Goal: Task Accomplishment & Management: Manage account settings

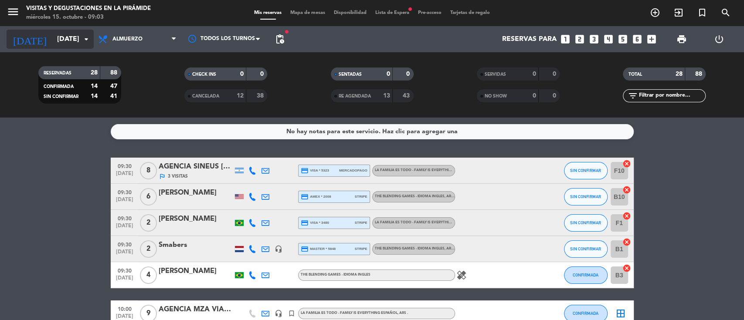
click at [65, 36] on input "[DATE]" at bounding box center [99, 39] width 92 height 17
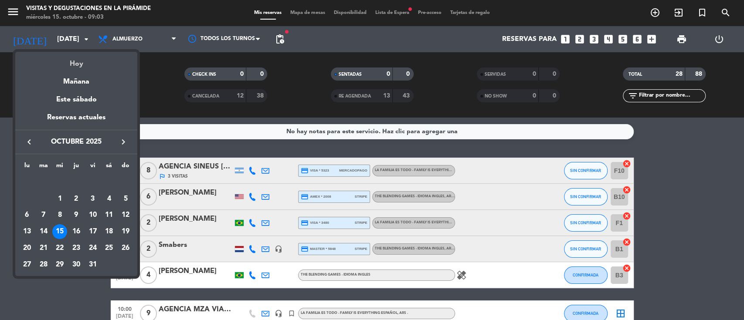
click at [73, 58] on div "Hoy" at bounding box center [76, 61] width 122 height 18
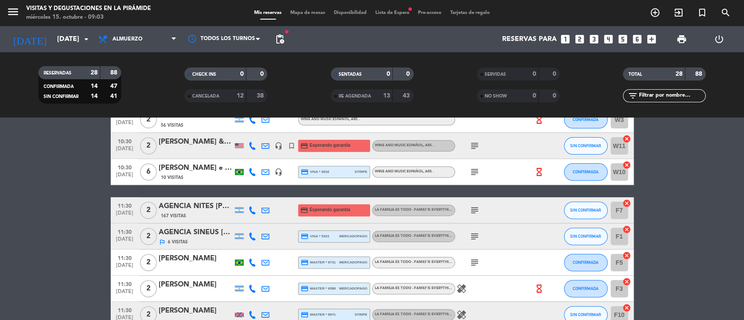
scroll to position [290, 0]
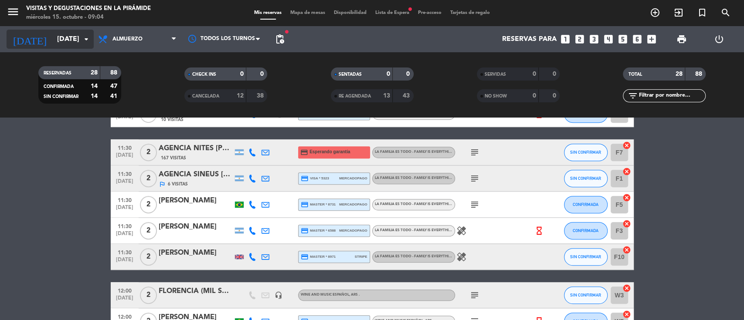
click at [53, 38] on input "[DATE]" at bounding box center [99, 39] width 92 height 17
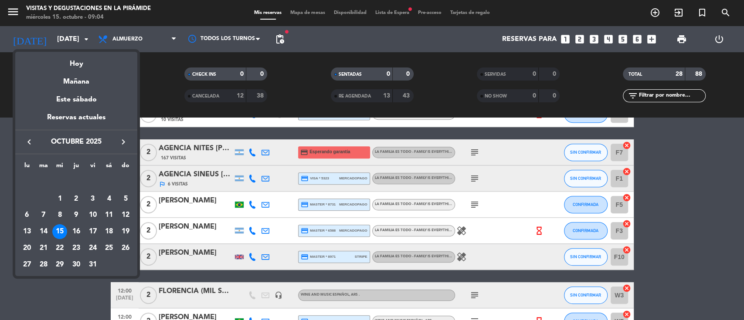
click at [124, 138] on icon "keyboard_arrow_right" at bounding box center [123, 142] width 10 height 10
drag, startPoint x: 72, startPoint y: 214, endPoint x: 64, endPoint y: 212, distance: 8.1
click at [72, 215] on div "13" at bounding box center [76, 215] width 15 height 15
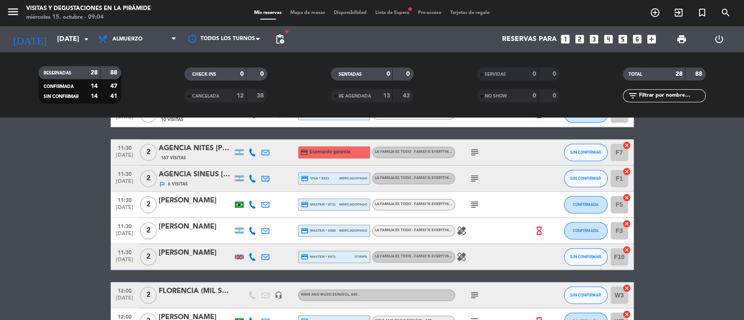
type input "[DATE]"
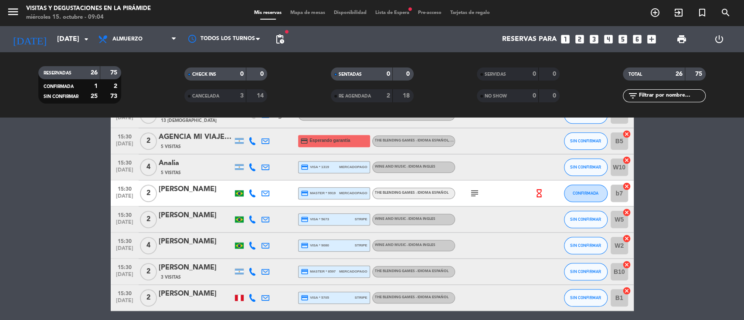
scroll to position [564, 0]
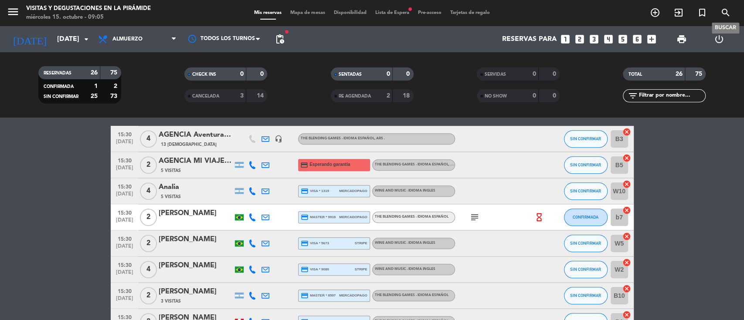
click at [725, 11] on icon "search" at bounding box center [725, 12] width 10 height 10
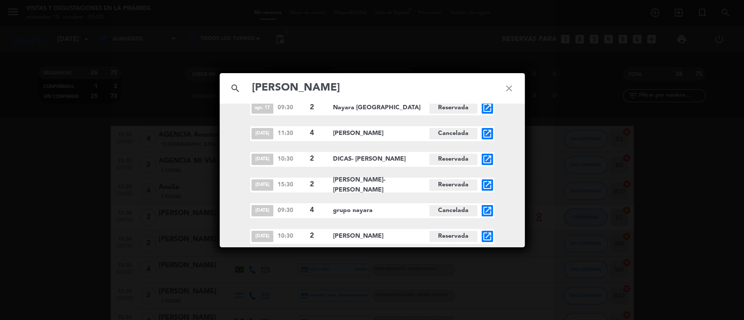
scroll to position [164, 0]
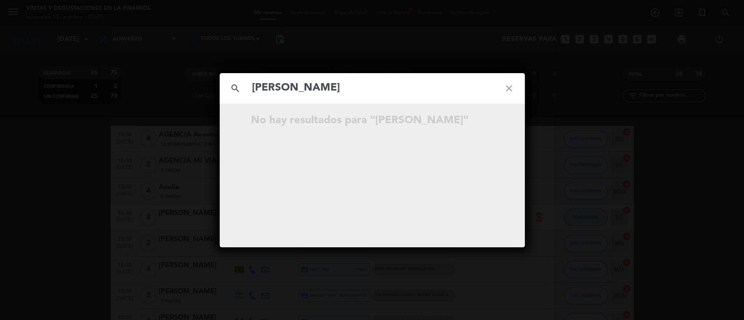
type input "[PERSON_NAME]"
click at [503, 89] on icon "close" at bounding box center [508, 88] width 31 height 31
click at [504, 89] on icon "close" at bounding box center [508, 88] width 31 height 31
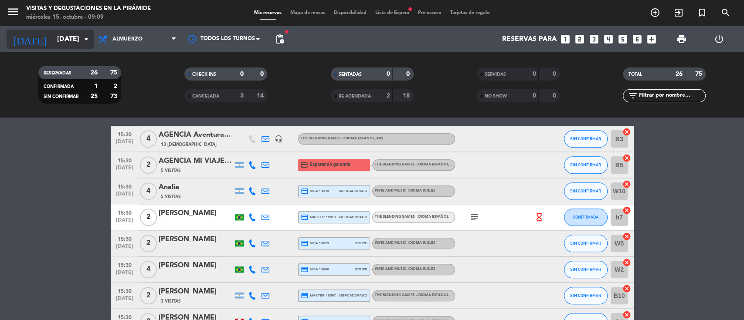
click at [58, 32] on input "[DATE]" at bounding box center [99, 39] width 92 height 17
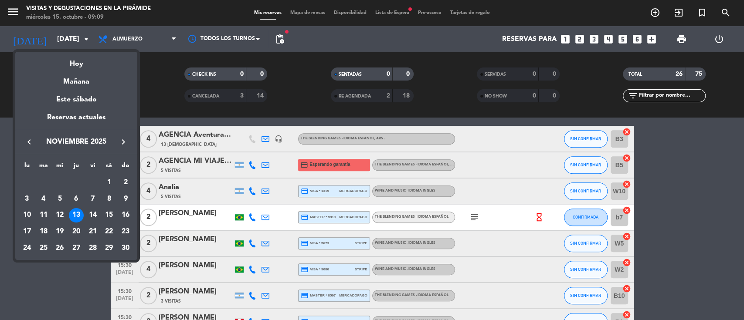
click at [43, 199] on div "4" at bounding box center [43, 199] width 15 height 15
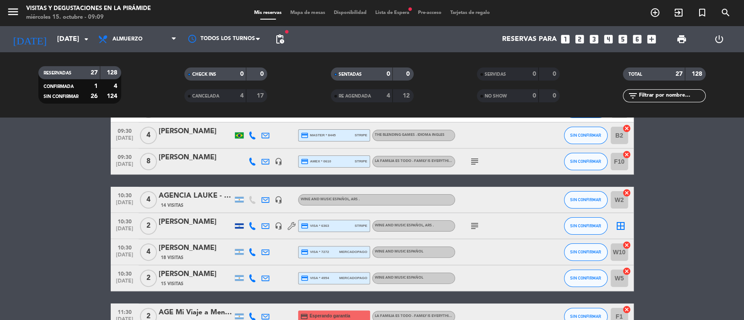
scroll to position [174, 0]
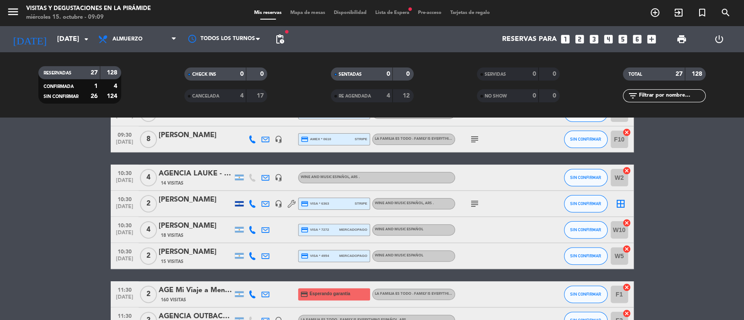
click at [473, 204] on icon "subject" at bounding box center [474, 204] width 10 height 10
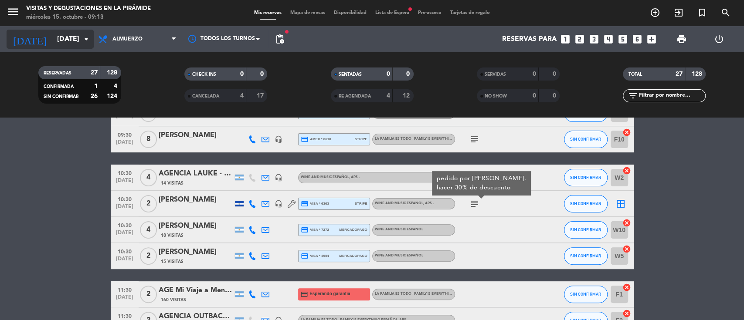
click at [72, 35] on input "[DATE]" at bounding box center [99, 39] width 92 height 17
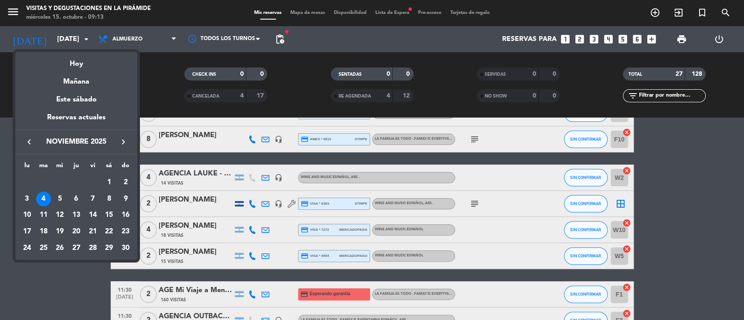
click at [31, 136] on button "keyboard_arrow_left" at bounding box center [29, 141] width 16 height 11
click at [44, 241] on div "21" at bounding box center [43, 248] width 15 height 15
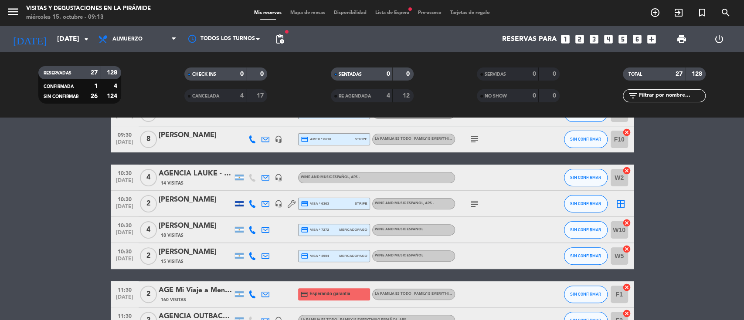
type input "[DATE]"
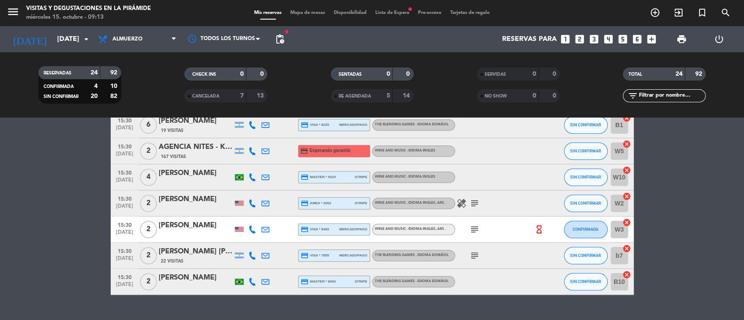
scroll to position [582, 0]
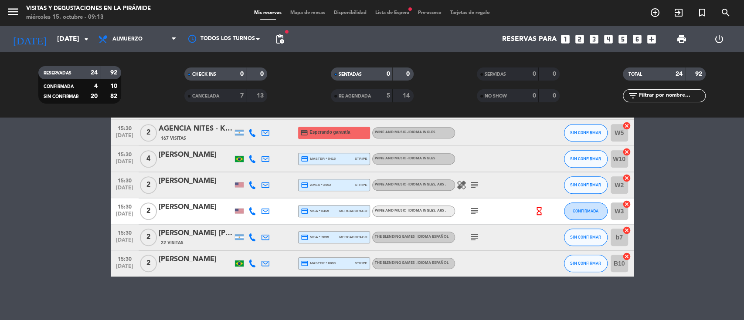
click at [581, 40] on icon "looks_two" at bounding box center [579, 39] width 11 height 11
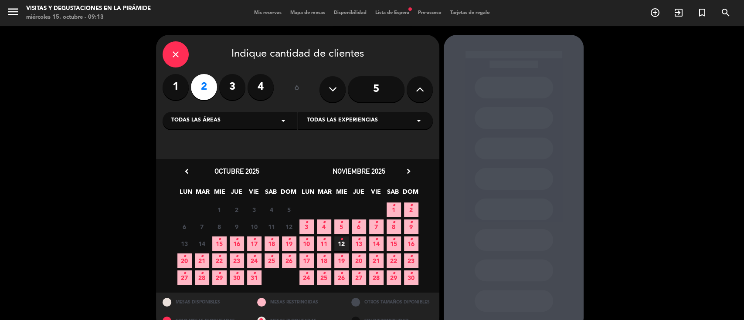
click at [199, 261] on span "21 •" at bounding box center [202, 261] width 14 height 14
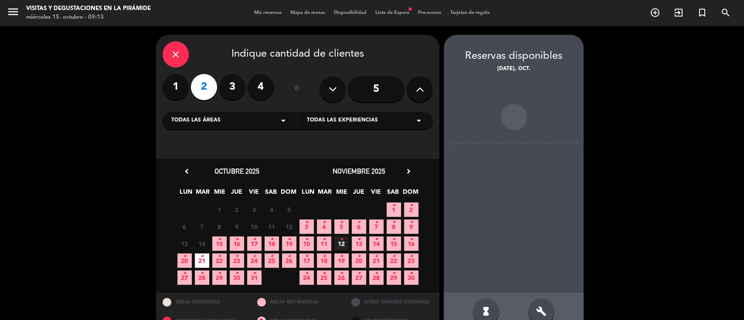
scroll to position [18, 0]
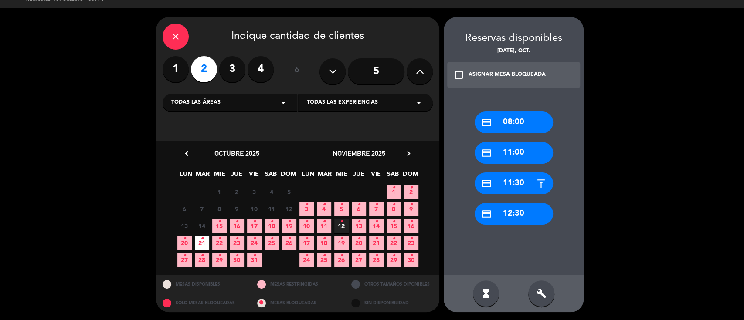
click at [546, 294] on icon "build" at bounding box center [541, 294] width 10 height 10
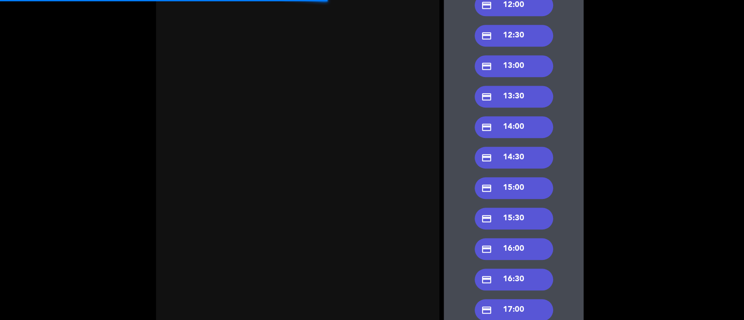
scroll to position [367, 0]
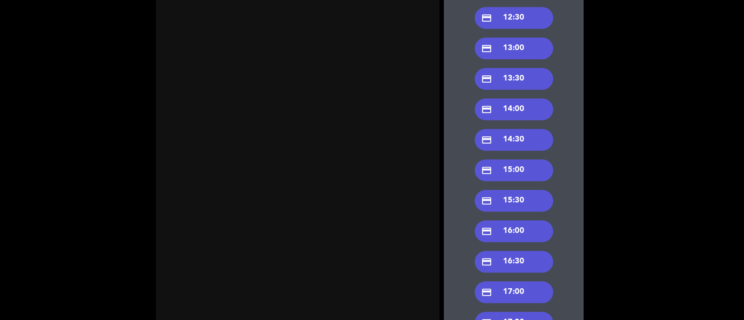
click at [516, 198] on div "credit_card 15:30" at bounding box center [514, 201] width 78 height 22
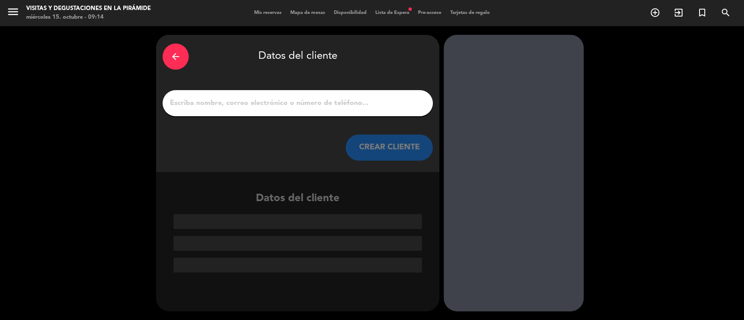
click at [189, 105] on input "1" at bounding box center [297, 103] width 257 height 12
paste input "[EMAIL_ADDRESS][DOMAIN_NAME]"
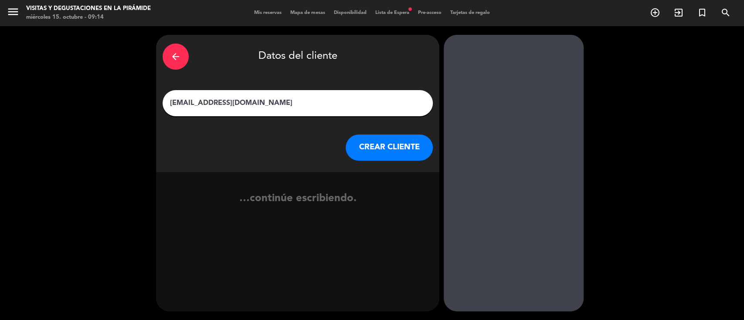
type input "[EMAIL_ADDRESS][DOMAIN_NAME]"
click at [375, 154] on button "CREAR CLIENTE" at bounding box center [389, 148] width 87 height 26
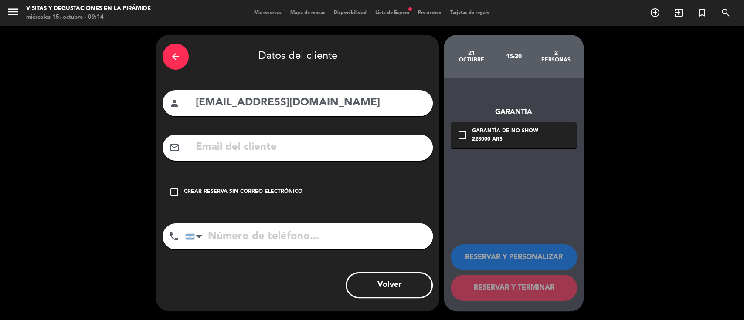
drag, startPoint x: 357, startPoint y: 102, endPoint x: 163, endPoint y: 102, distance: 193.9
click at [163, 102] on div "person [EMAIL_ADDRESS][DOMAIN_NAME]" at bounding box center [298, 103] width 270 height 26
click at [237, 143] on input "text" at bounding box center [310, 148] width 231 height 18
drag, startPoint x: 234, startPoint y: 143, endPoint x: 228, endPoint y: 148, distance: 8.4
paste input "[EMAIL_ADDRESS][DOMAIN_NAME]"
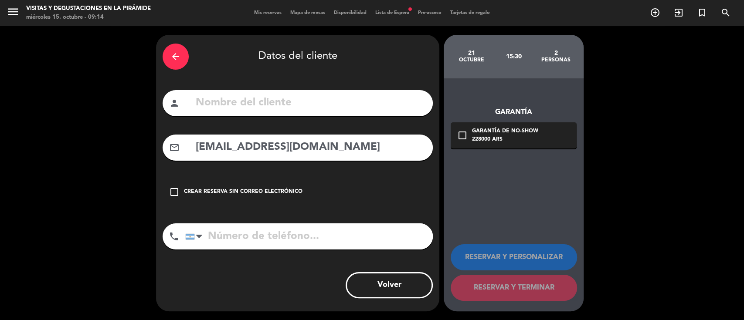
type input "[EMAIL_ADDRESS][DOMAIN_NAME]"
click at [237, 101] on input "text" at bounding box center [310, 103] width 231 height 18
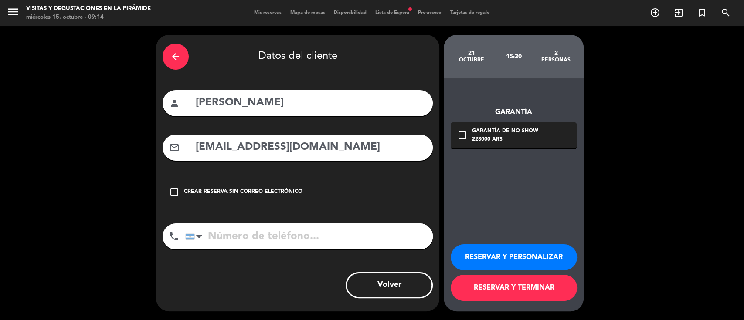
type input "[PERSON_NAME]"
click at [240, 241] on input "tel" at bounding box center [309, 237] width 248 height 26
paste input "55 21 99603-6296"
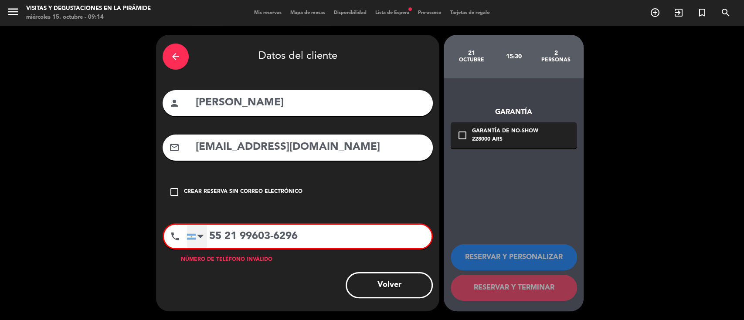
type input "55 21 99603-6296"
click at [197, 237] on div at bounding box center [200, 236] width 6 height 10
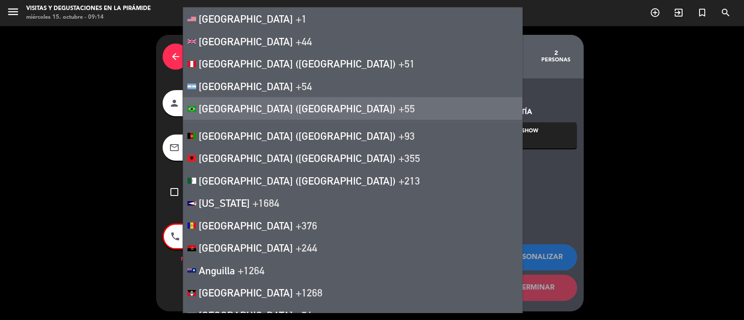
drag, startPoint x: 208, startPoint y: 105, endPoint x: 207, endPoint y: 132, distance: 26.6
click at [208, 105] on span "[GEOGRAPHIC_DATA] ([GEOGRAPHIC_DATA])" at bounding box center [297, 108] width 197 height 12
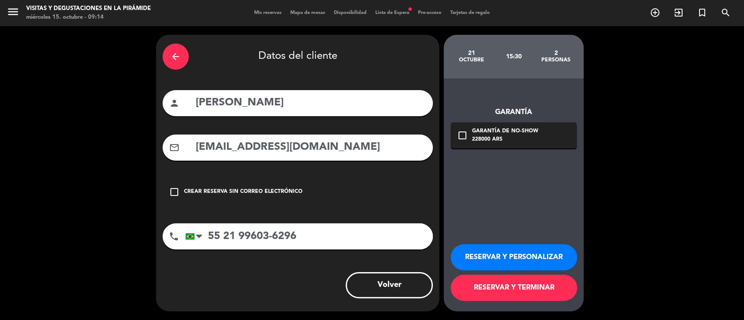
drag, startPoint x: 476, startPoint y: 259, endPoint x: 445, endPoint y: 258, distance: 31.8
click at [477, 258] on button "RESERVAR Y PERSONALIZAR" at bounding box center [514, 257] width 126 height 26
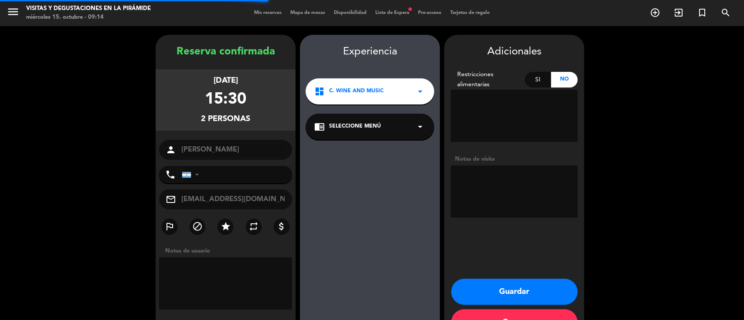
type input "[PHONE_NUMBER]"
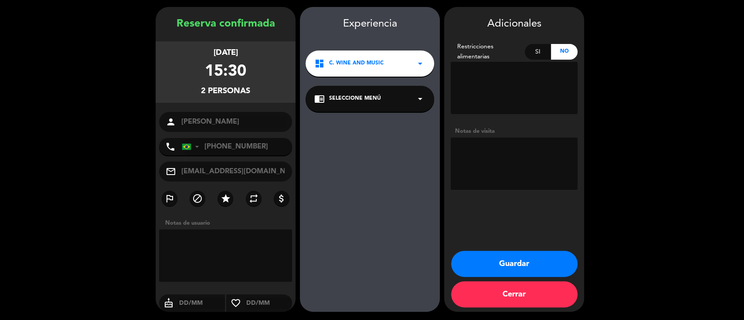
click at [358, 102] on span "Seleccione Menú" at bounding box center [355, 99] width 52 height 9
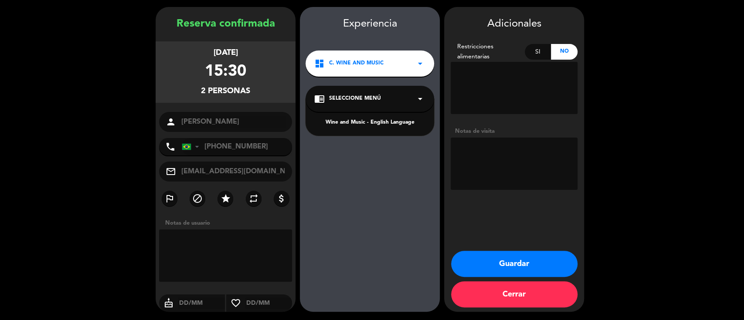
click at [358, 123] on div "Wine and Music - English Language" at bounding box center [369, 123] width 111 height 9
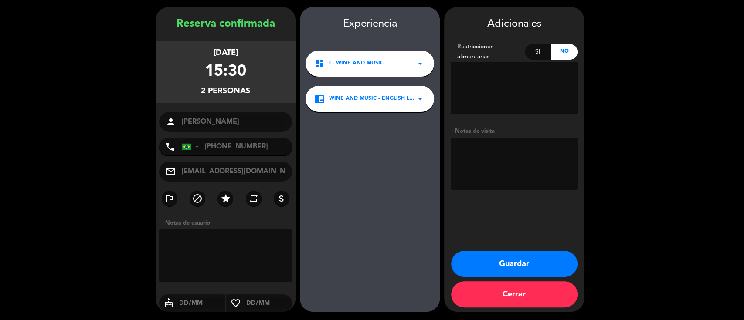
click at [482, 265] on button "Guardar" at bounding box center [514, 264] width 126 height 26
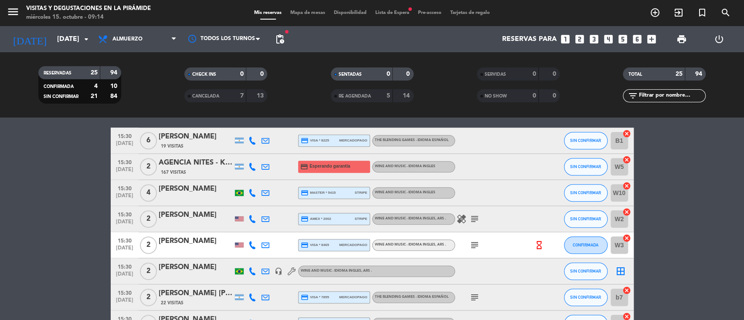
scroll to position [608, 0]
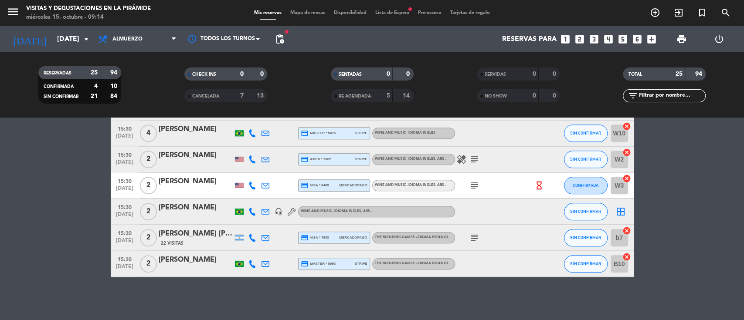
click at [190, 205] on div "[PERSON_NAME]" at bounding box center [196, 207] width 74 height 11
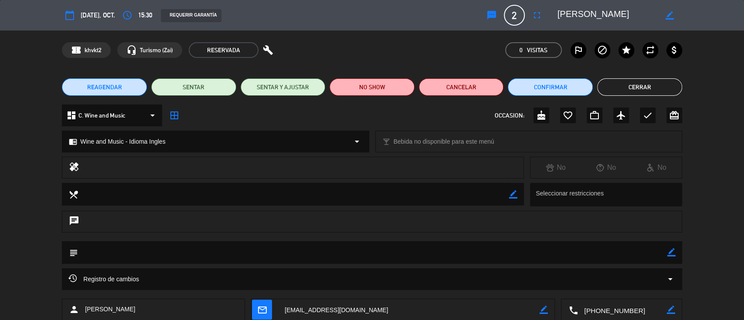
click at [109, 115] on span "C. Wine and Music" at bounding box center [101, 116] width 47 height 10
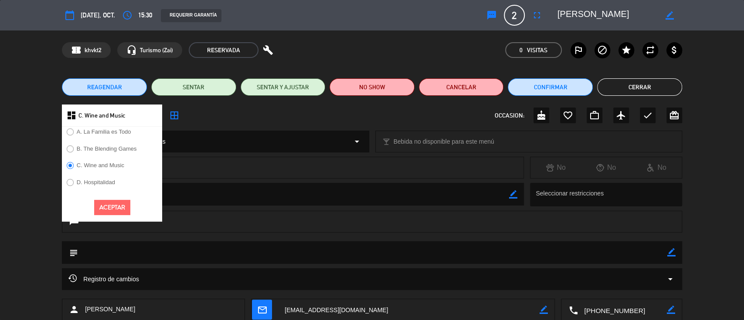
click at [111, 152] on label "B. The Blending Games" at bounding box center [107, 149] width 60 height 6
drag, startPoint x: 109, startPoint y: 204, endPoint x: 108, endPoint y: 181, distance: 22.7
click at [109, 204] on button "Aceptar" at bounding box center [112, 207] width 36 height 15
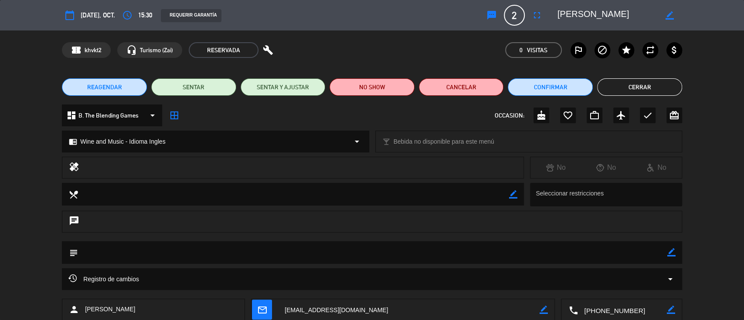
click at [114, 139] on span "Wine and Music - Idioma Ingles" at bounding box center [122, 142] width 85 height 10
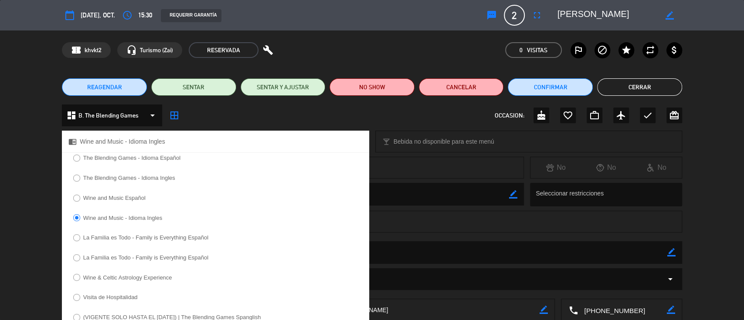
click at [121, 181] on label "The Blending Games - Idioma Ingles" at bounding box center [123, 180] width 111 height 14
click at [150, 158] on label "The Blending Games - Idioma Español" at bounding box center [131, 158] width 97 height 6
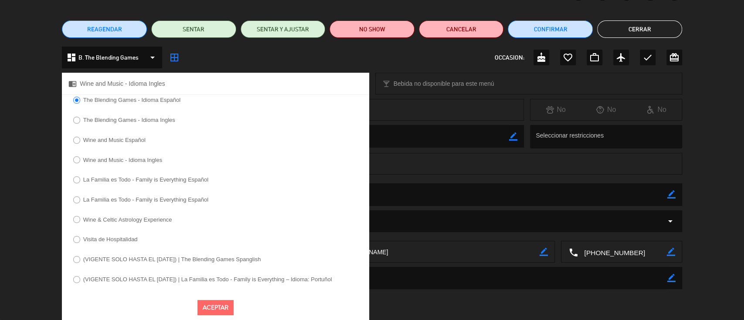
click at [216, 310] on button "Aceptar" at bounding box center [215, 307] width 36 height 15
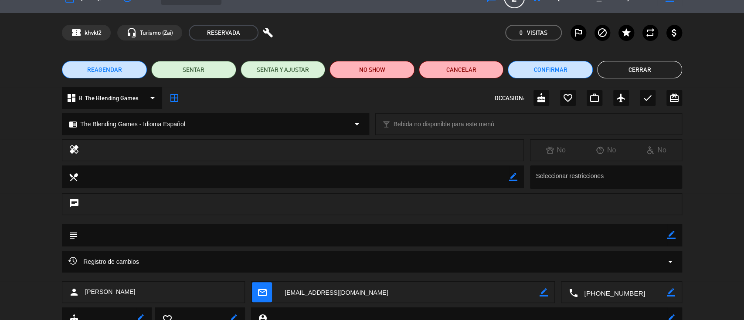
scroll to position [0, 0]
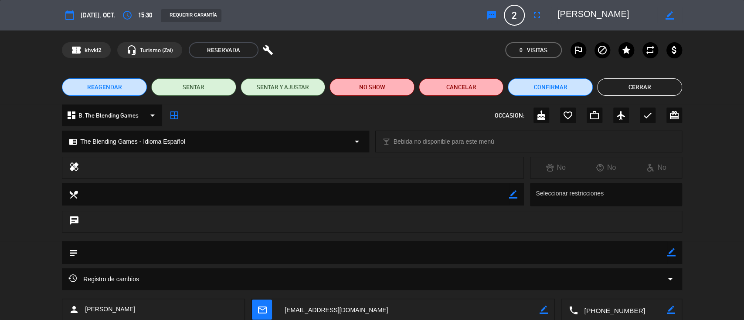
click at [204, 10] on div "REQUERIR GARANTÍA" at bounding box center [191, 15] width 60 height 13
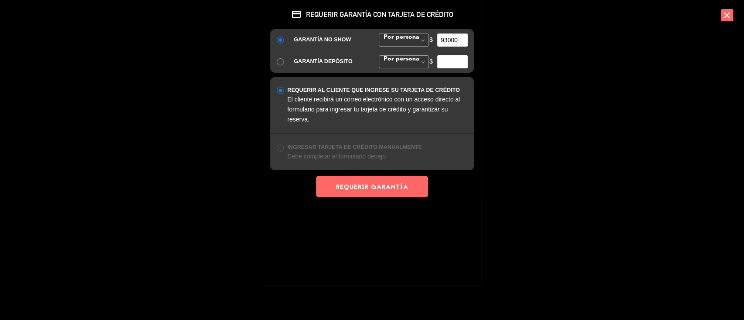
click at [447, 37] on input "93000" at bounding box center [452, 40] width 31 height 13
type input "89000"
drag, startPoint x: 384, startPoint y: 185, endPoint x: 380, endPoint y: 191, distance: 7.5
click at [384, 184] on button "REQUERIR GARANTÍA" at bounding box center [372, 186] width 112 height 21
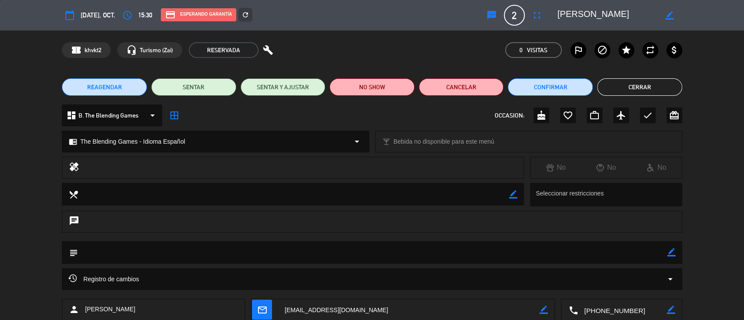
click at [636, 86] on button "Cerrar" at bounding box center [639, 86] width 85 height 17
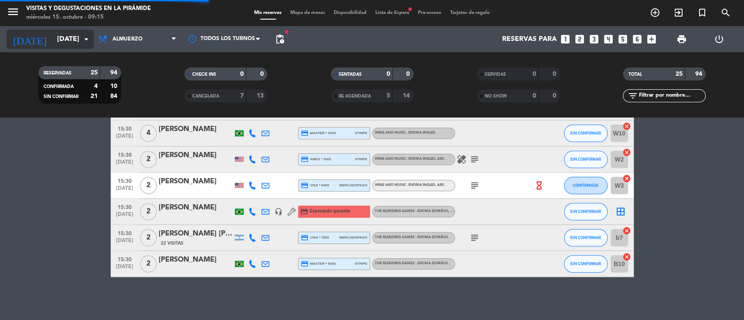
click at [53, 40] on input "[DATE]" at bounding box center [99, 39] width 92 height 17
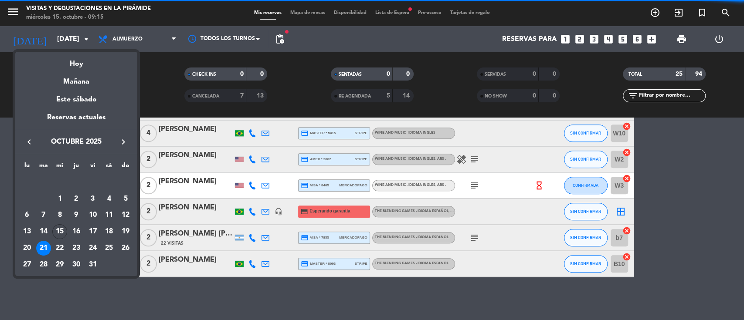
click at [128, 141] on icon "keyboard_arrow_right" at bounding box center [123, 142] width 10 height 10
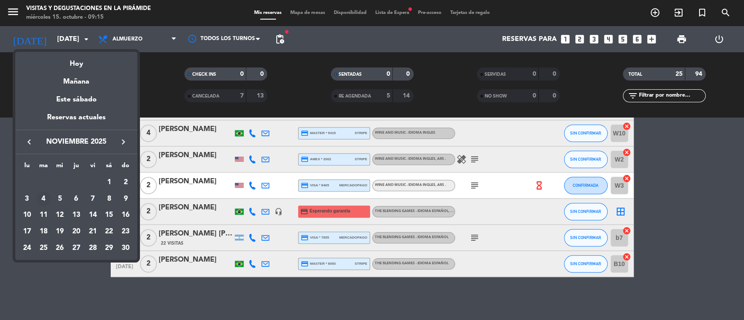
click at [41, 202] on div "4" at bounding box center [43, 199] width 15 height 15
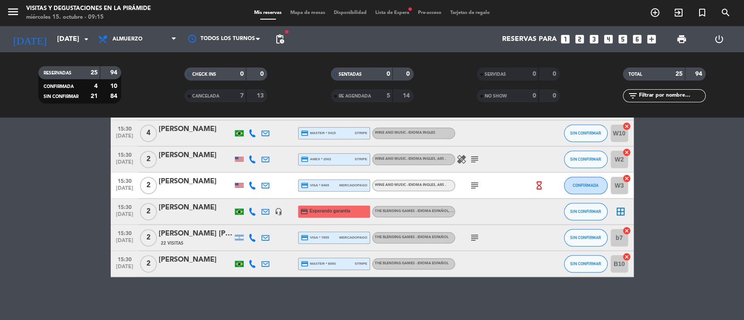
type input "[DATE]"
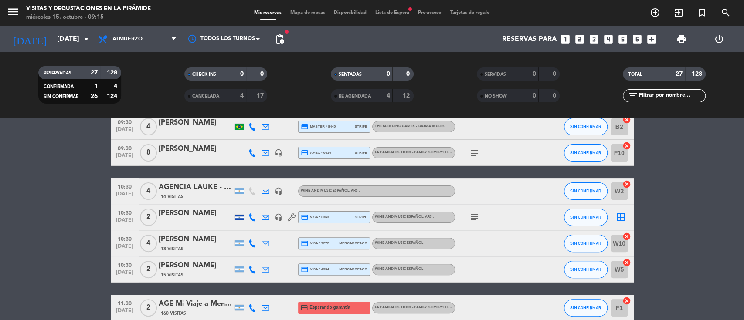
scroll to position [143, 0]
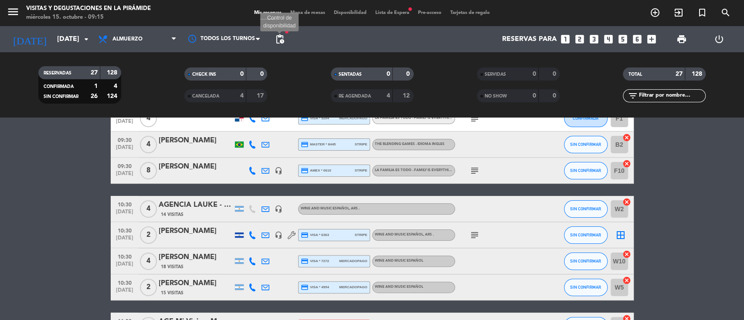
click at [283, 38] on span "pending_actions" at bounding box center [280, 39] width 10 height 10
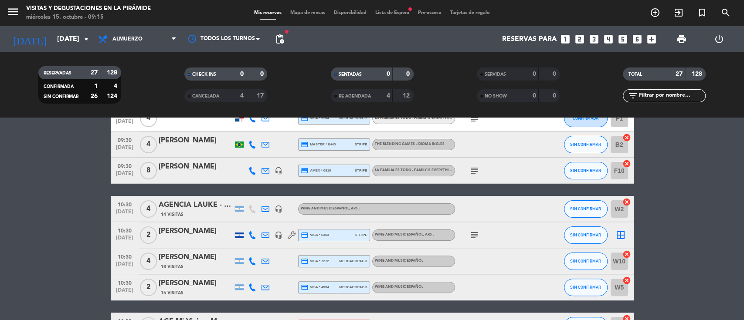
click at [188, 234] on div "[PERSON_NAME]" at bounding box center [196, 231] width 74 height 11
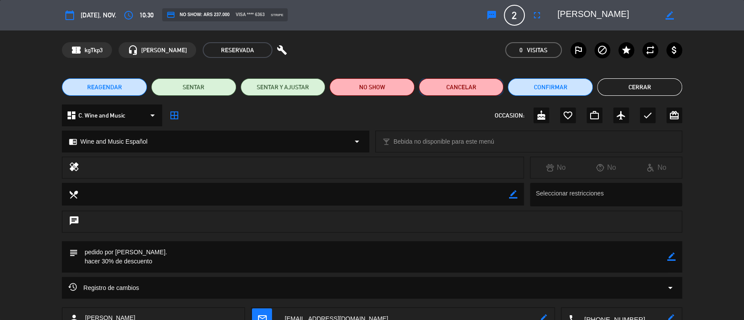
click at [470, 89] on button "Cancelar" at bounding box center [461, 86] width 85 height 17
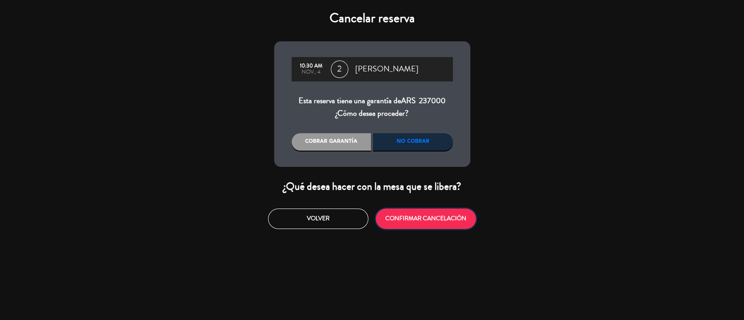
click at [434, 223] on button "CONFIRMAR CANCELACIÓN" at bounding box center [426, 219] width 100 height 20
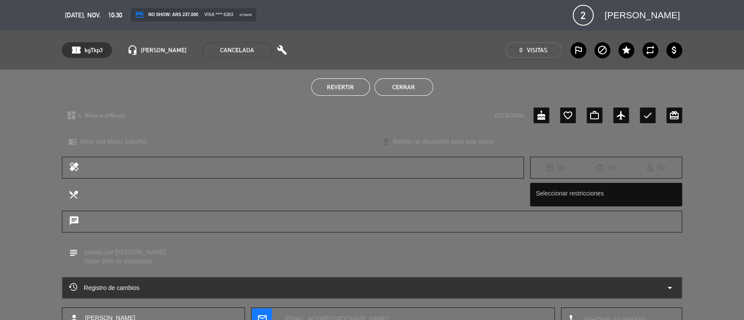
click at [417, 85] on button "Cerrar" at bounding box center [403, 86] width 59 height 17
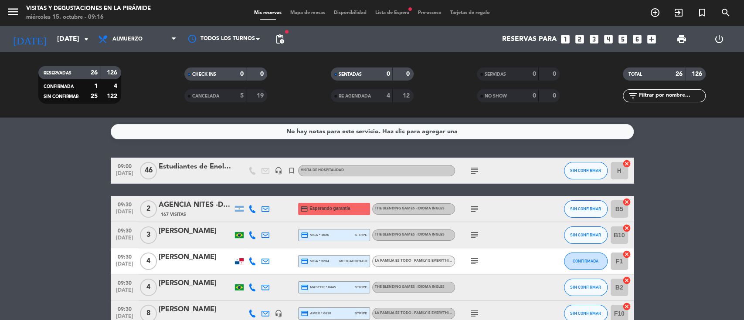
scroll to position [116, 0]
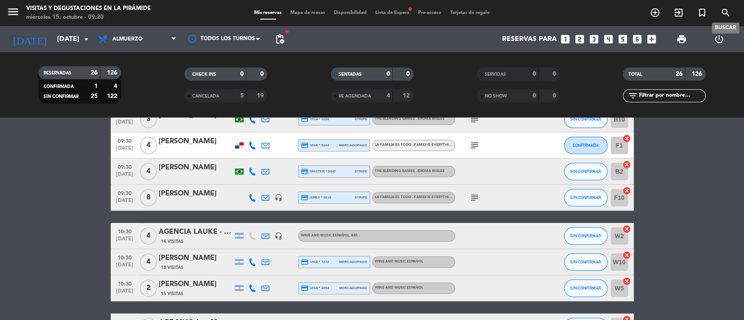
click at [723, 13] on icon "search" at bounding box center [725, 12] width 10 height 10
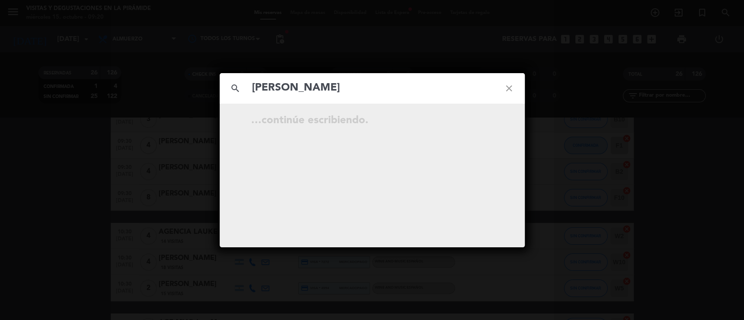
type input "[PERSON_NAME]"
click at [489, 122] on icon "open_in_new" at bounding box center [487, 122] width 10 height 10
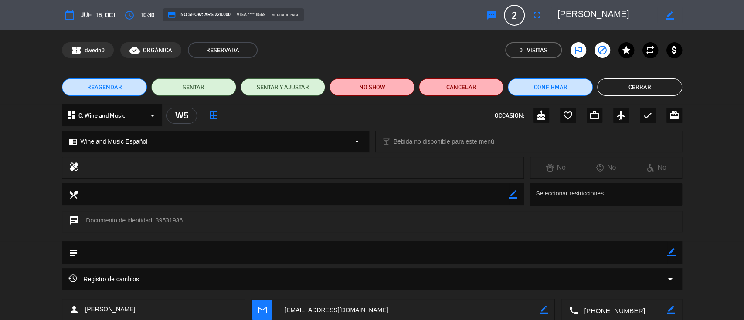
click at [638, 82] on button "Cerrar" at bounding box center [639, 86] width 85 height 17
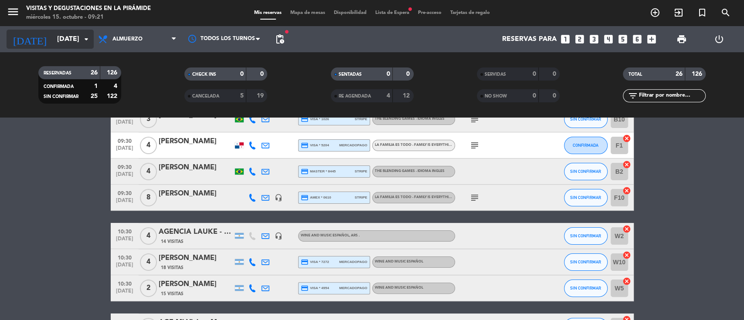
click at [65, 41] on input "[DATE]" at bounding box center [99, 39] width 92 height 17
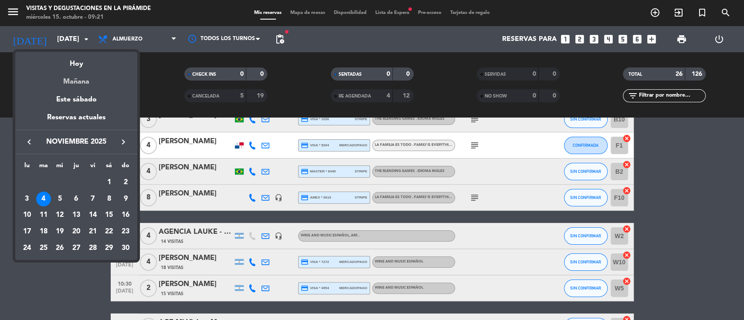
click at [75, 78] on div "Mañana" at bounding box center [76, 79] width 122 height 18
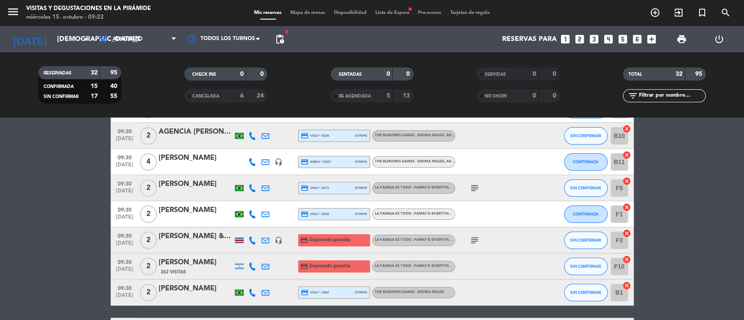
scroll to position [0, 0]
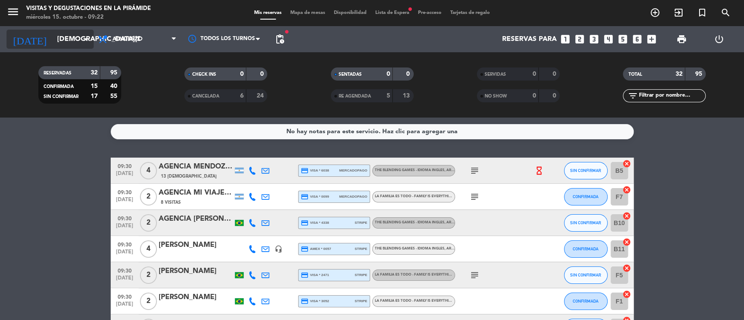
click at [53, 42] on input "[DEMOGRAPHIC_DATA][DATE]" at bounding box center [99, 39] width 92 height 17
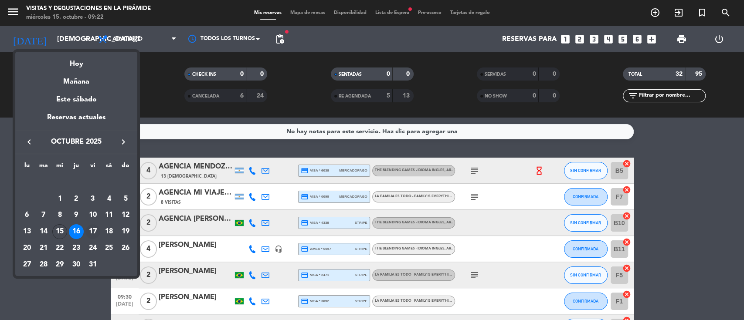
click at [94, 232] on div "17" at bounding box center [92, 231] width 15 height 15
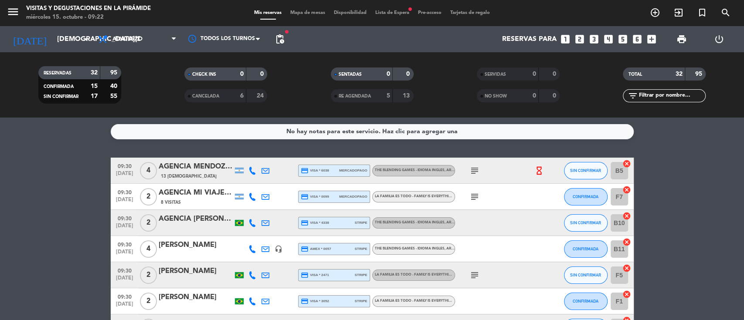
type input "[DATE]"
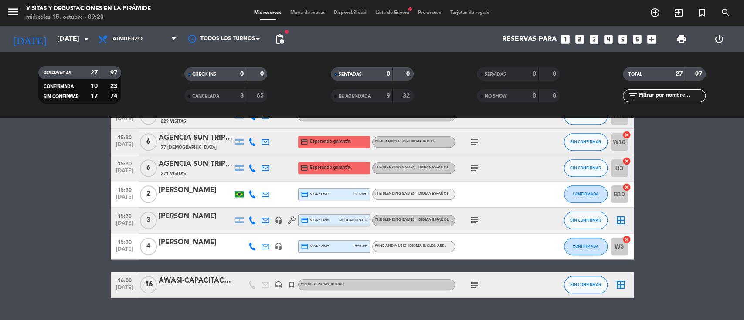
scroll to position [581, 0]
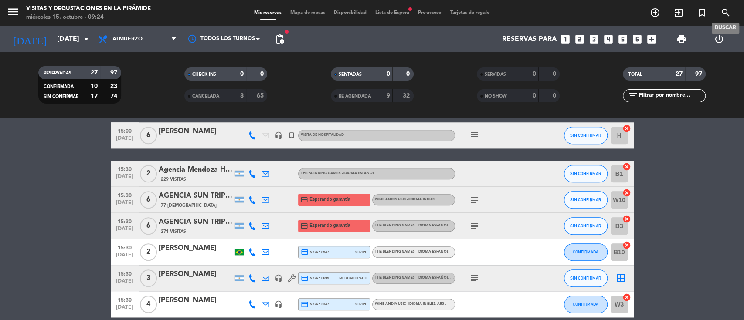
click at [725, 8] on icon "search" at bounding box center [725, 12] width 10 height 10
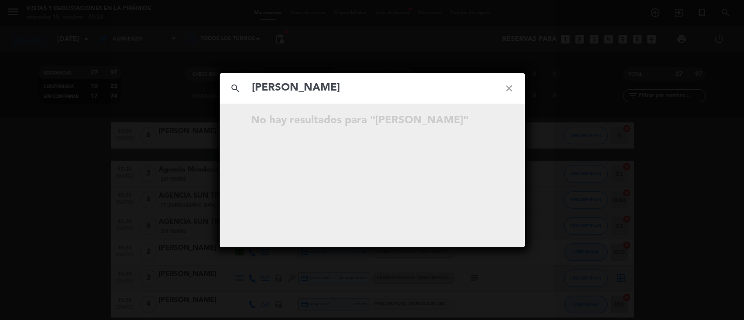
click at [282, 90] on input "[PERSON_NAME]" at bounding box center [372, 88] width 242 height 18
type input "[PERSON_NAME]"
click at [506, 85] on icon "close" at bounding box center [508, 88] width 31 height 31
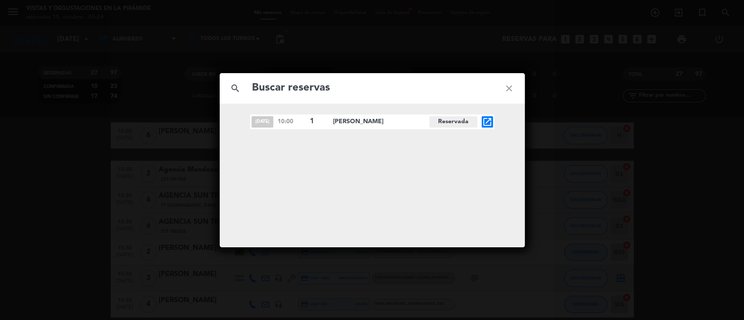
click at [510, 86] on icon "close" at bounding box center [508, 88] width 31 height 31
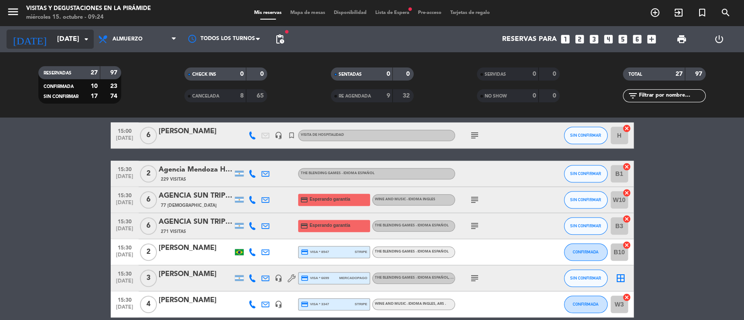
click at [65, 36] on input "[DATE]" at bounding box center [99, 39] width 92 height 17
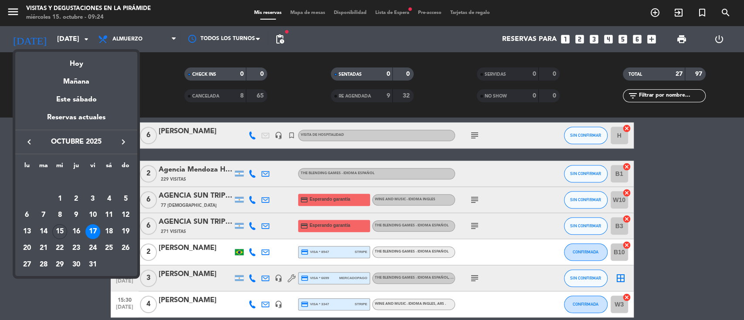
click at [122, 143] on icon "keyboard_arrow_right" at bounding box center [123, 142] width 10 height 10
drag, startPoint x: 75, startPoint y: 197, endPoint x: 77, endPoint y: 204, distance: 6.8
click at [77, 197] on div "6" at bounding box center [76, 199] width 15 height 15
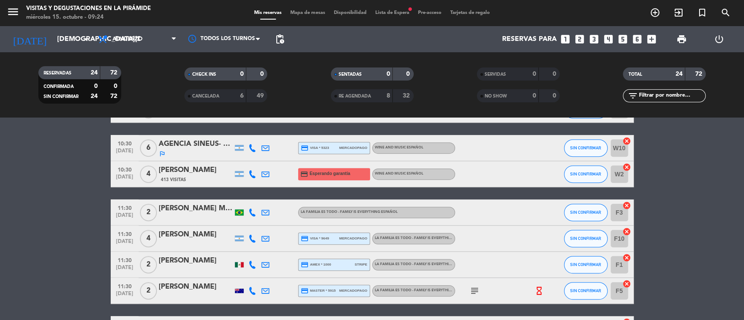
scroll to position [349, 0]
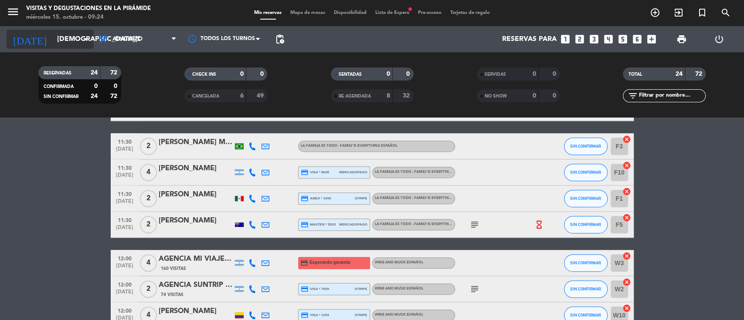
click at [53, 39] on input "[DEMOGRAPHIC_DATA][DATE]" at bounding box center [99, 39] width 92 height 17
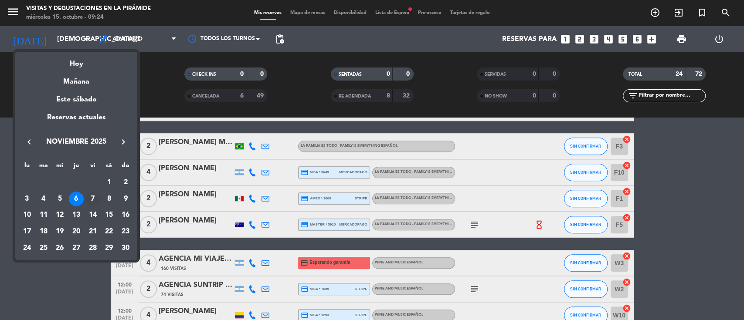
click at [95, 203] on div "7" at bounding box center [92, 199] width 15 height 15
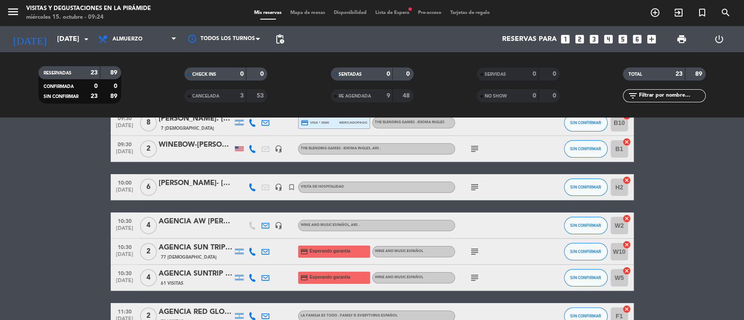
scroll to position [58, 0]
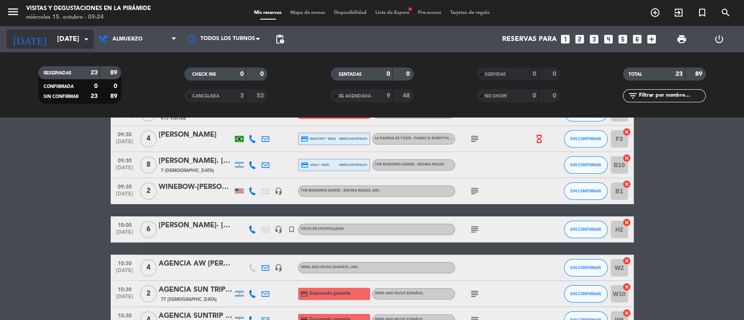
click at [53, 40] on input "[DATE]" at bounding box center [99, 39] width 92 height 17
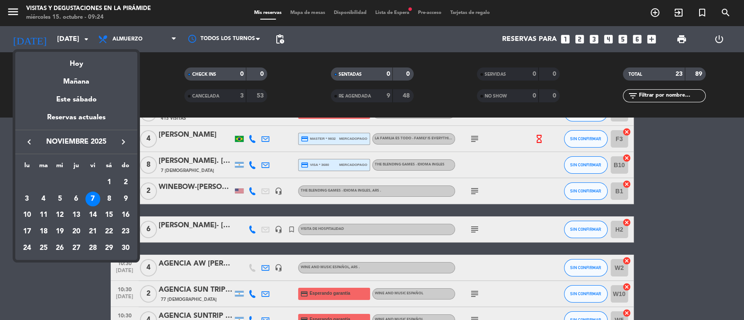
click at [78, 197] on div "6" at bounding box center [76, 199] width 15 height 15
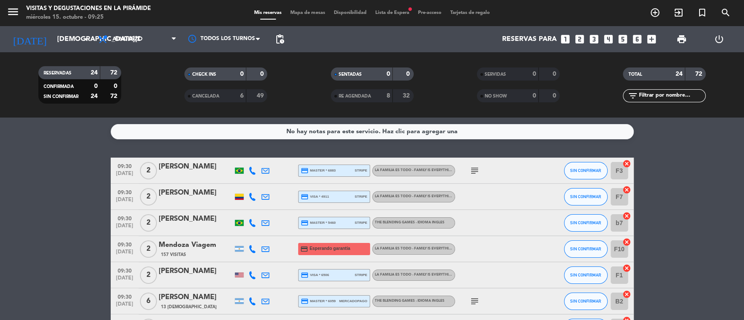
scroll to position [116, 0]
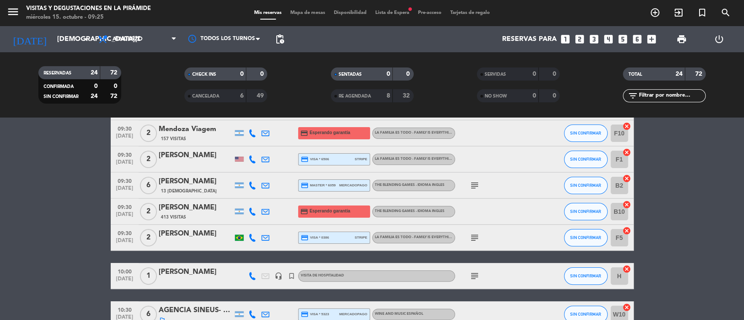
click at [193, 278] on div at bounding box center [196, 281] width 74 height 7
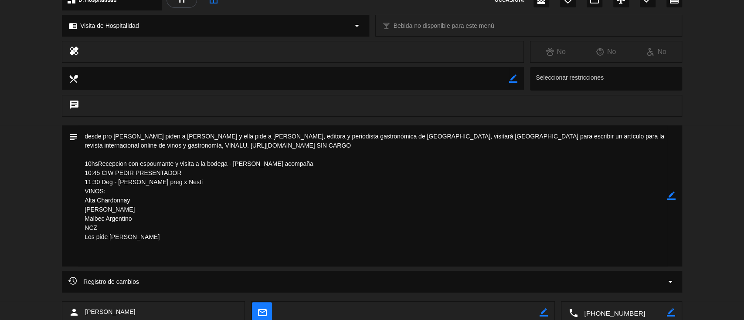
scroll to position [0, 0]
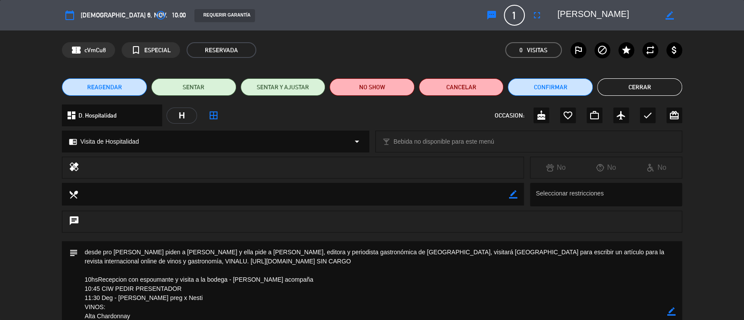
click at [614, 85] on button "Cerrar" at bounding box center [639, 86] width 85 height 17
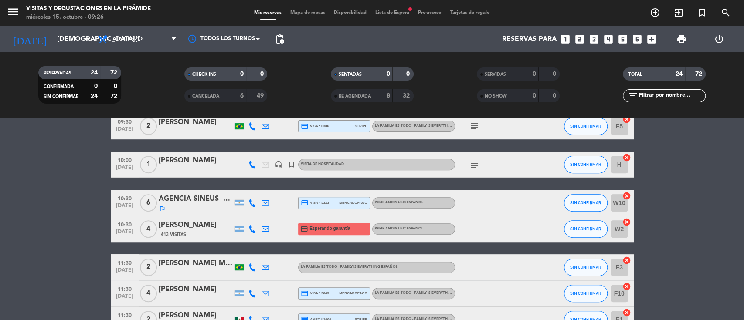
scroll to position [232, 0]
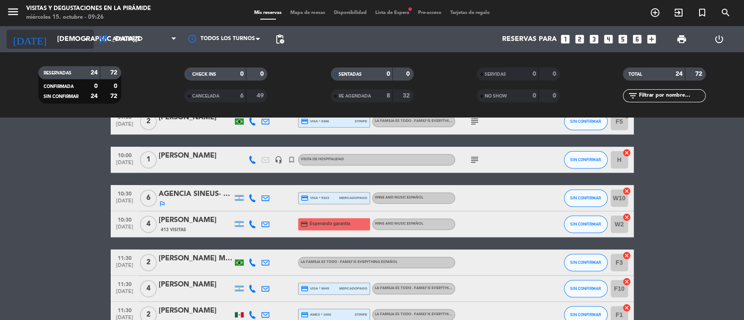
click at [64, 39] on input "[DEMOGRAPHIC_DATA][DATE]" at bounding box center [99, 39] width 92 height 17
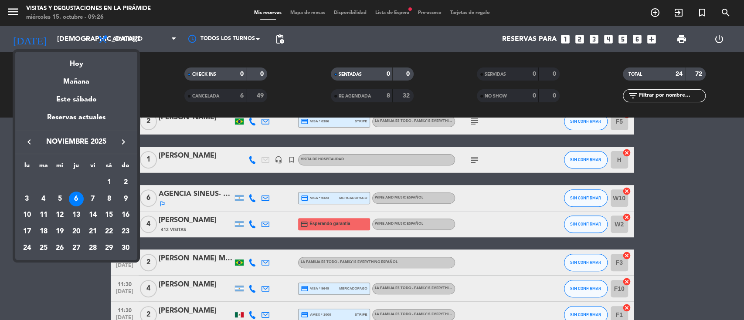
click at [59, 284] on div at bounding box center [372, 160] width 744 height 320
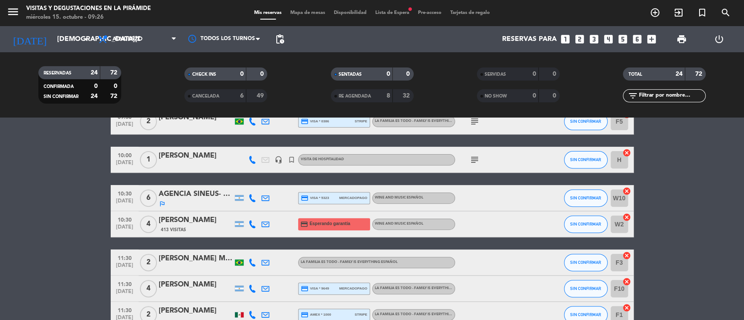
click at [475, 158] on icon "subject" at bounding box center [474, 160] width 10 height 10
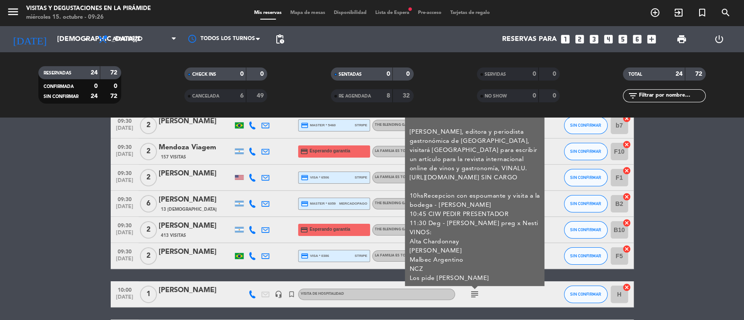
scroll to position [116, 0]
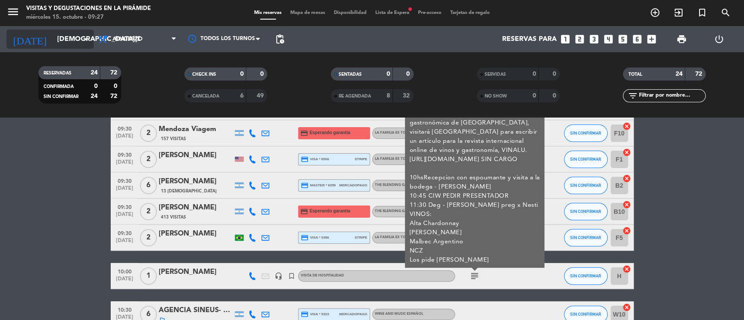
click at [53, 45] on input "[DEMOGRAPHIC_DATA][DATE]" at bounding box center [99, 39] width 92 height 17
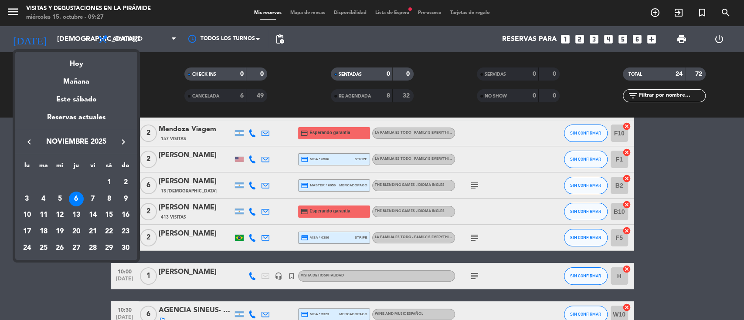
click at [68, 65] on div "Hoy" at bounding box center [76, 61] width 122 height 18
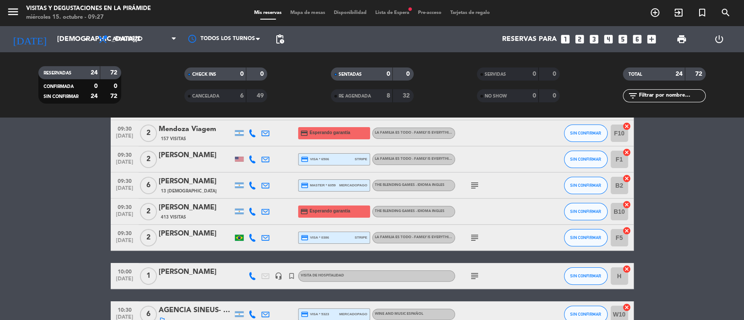
type input "[DATE]"
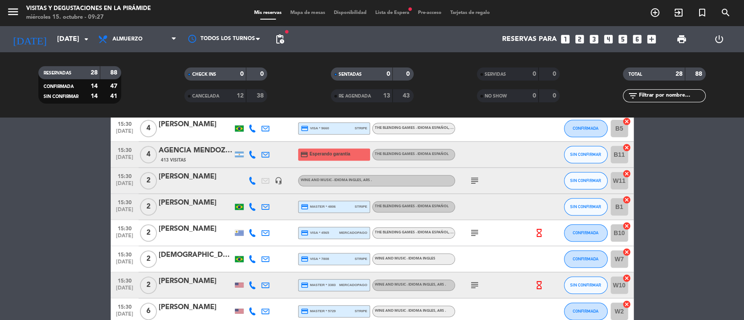
scroll to position [686, 0]
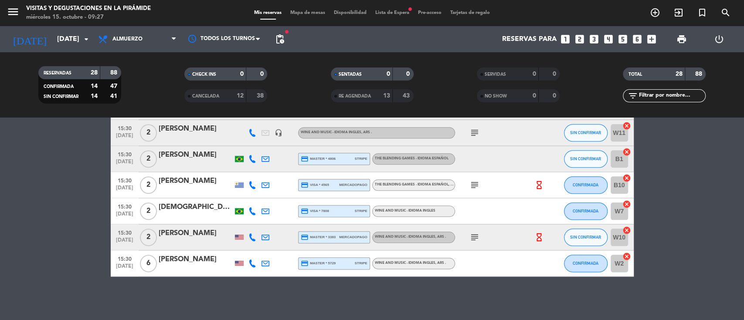
click at [184, 263] on div "[PERSON_NAME]" at bounding box center [196, 259] width 74 height 11
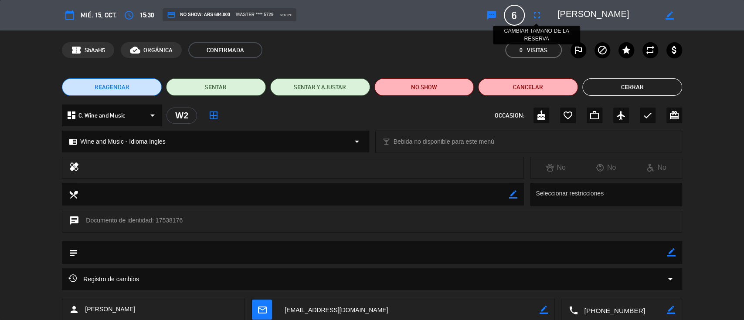
click at [540, 13] on icon "fullscreen" at bounding box center [537, 15] width 10 height 10
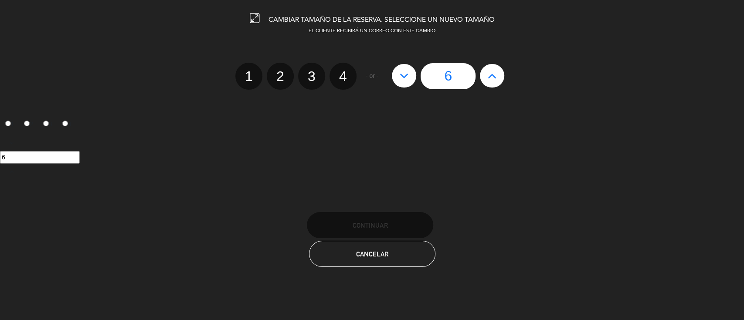
click at [408, 78] on icon at bounding box center [404, 76] width 9 height 14
type input "5"
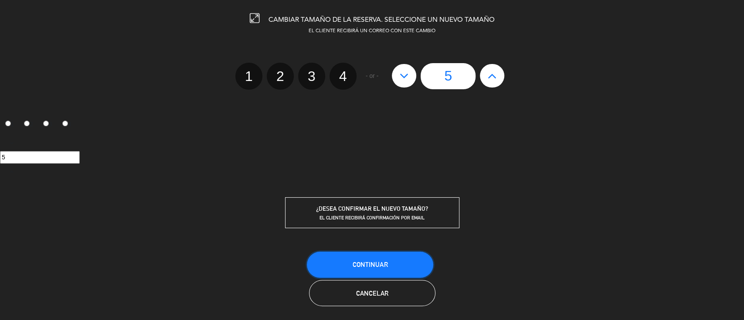
click at [375, 264] on span "Continuar" at bounding box center [370, 264] width 35 height 7
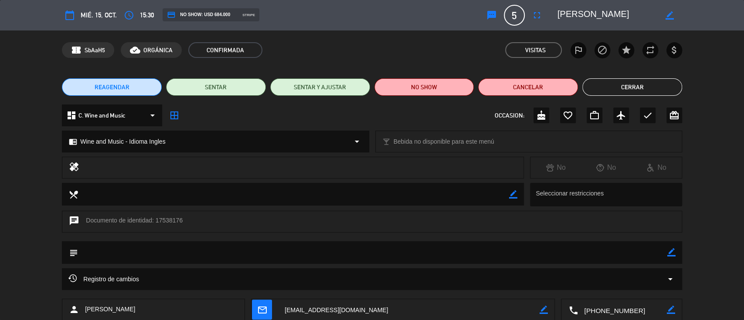
click at [174, 115] on icon "border_all" at bounding box center [174, 115] width 10 height 10
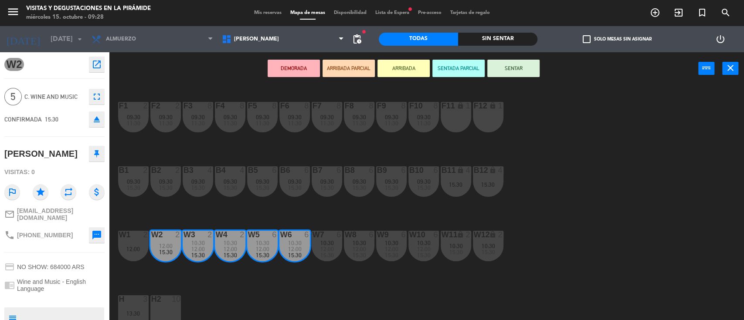
click at [265, 11] on span "Mis reservas" at bounding box center [268, 12] width 36 height 5
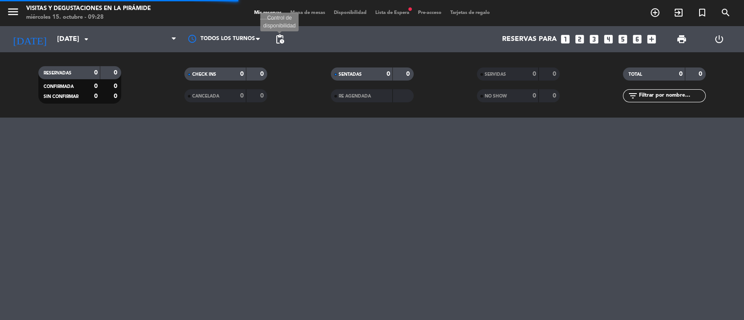
click at [280, 37] on span "pending_actions" at bounding box center [280, 39] width 10 height 10
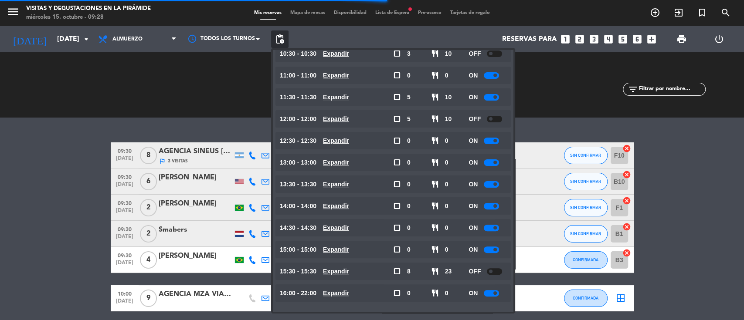
scroll to position [124, 0]
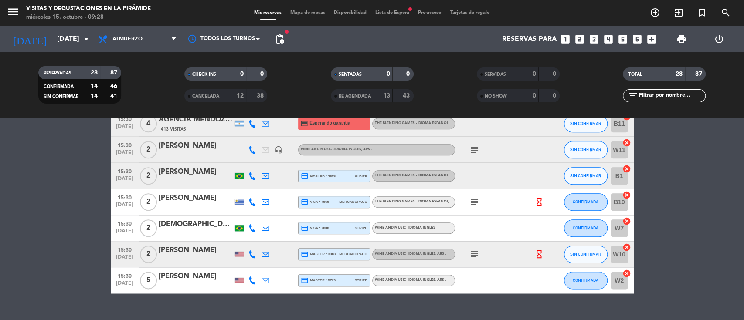
scroll to position [686, 0]
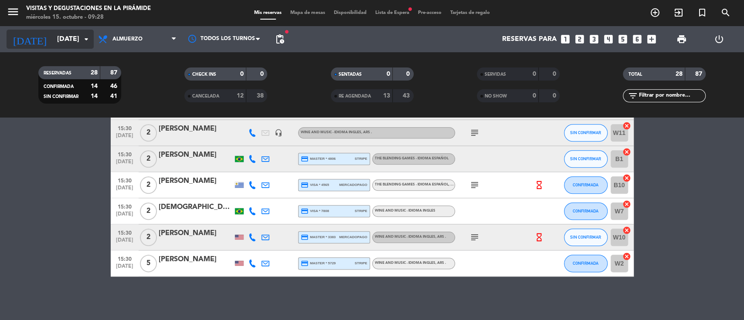
click at [66, 36] on input "[DATE]" at bounding box center [99, 39] width 92 height 17
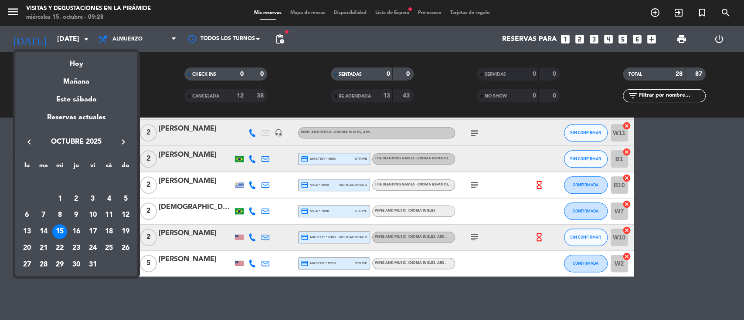
drag, startPoint x: 45, startPoint y: 247, endPoint x: 40, endPoint y: 245, distance: 5.9
click at [45, 248] on div "21" at bounding box center [43, 248] width 15 height 15
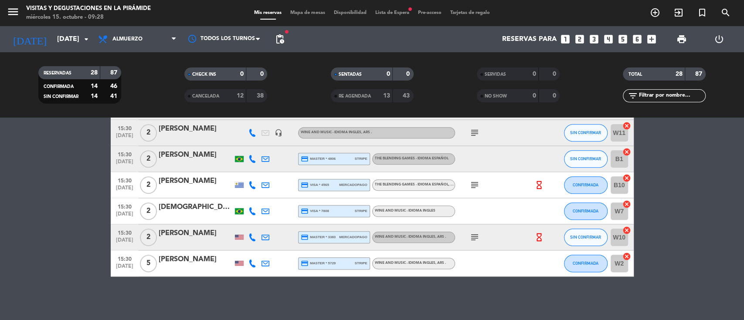
type input "[DATE]"
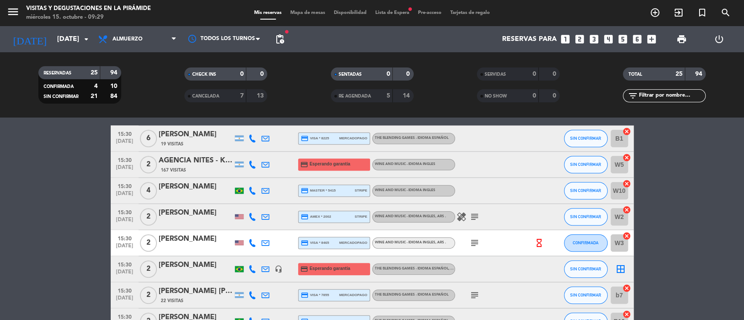
scroll to position [608, 0]
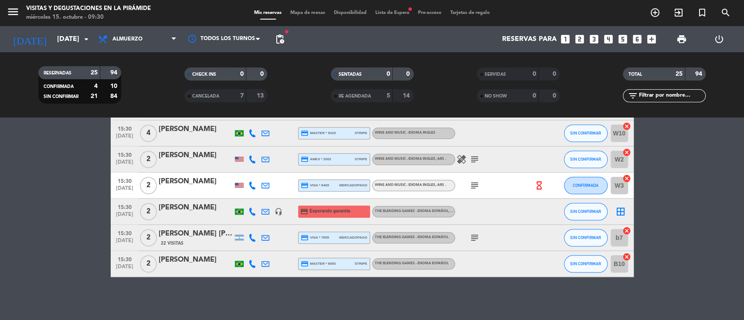
click at [386, 12] on span "Lista de Espera fiber_manual_record" at bounding box center [392, 12] width 43 height 5
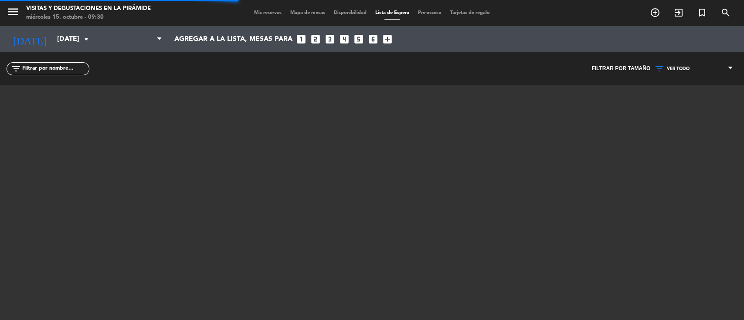
click at [690, 67] on span "VER TODO" at bounding box center [693, 68] width 87 height 11
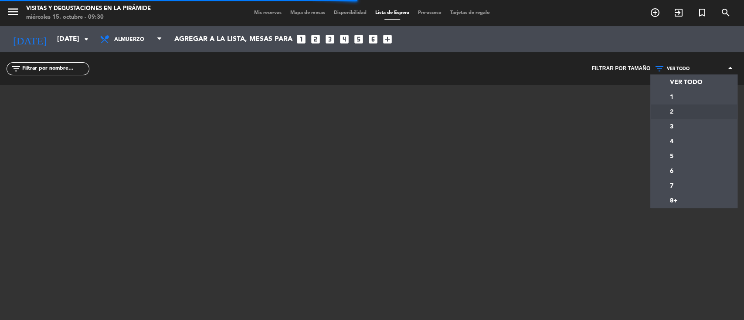
click at [665, 111] on div "menu Visitas y degustaciones en La Pirámide miércoles 15. octubre - 09:30 Mis r…" at bounding box center [372, 160] width 744 height 320
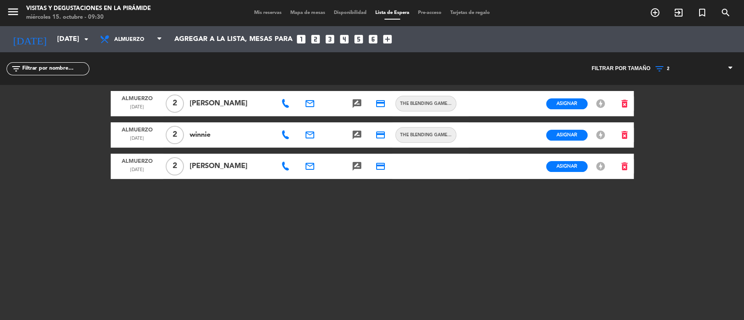
click at [359, 133] on icon "rate_review" at bounding box center [357, 135] width 10 height 10
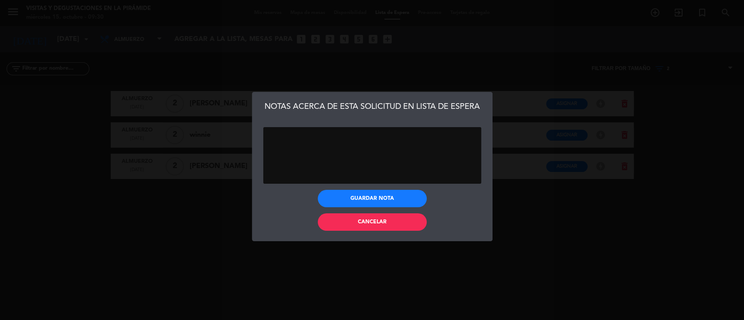
click at [321, 137] on textarea at bounding box center [372, 155] width 218 height 57
type textarea "se le ofrecio y no respondio, desestimamos"
click at [369, 194] on button "Guardar nota" at bounding box center [372, 198] width 109 height 17
click at [370, 214] on button "Cancelar" at bounding box center [372, 222] width 109 height 17
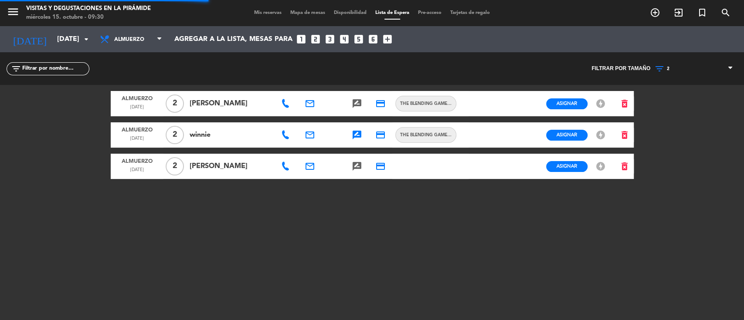
click at [364, 226] on button "Cancelar" at bounding box center [372, 222] width 109 height 17
click at [628, 166] on icon "delete_forever" at bounding box center [624, 166] width 10 height 10
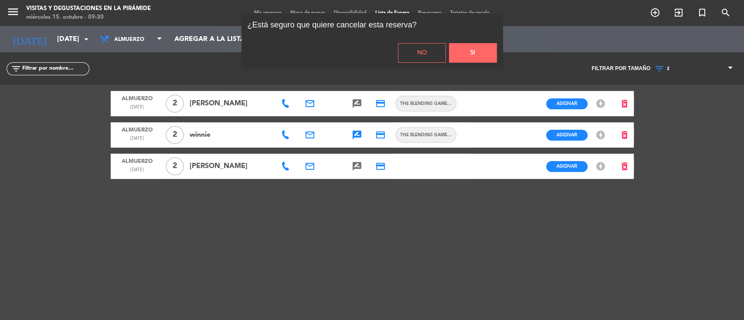
click at [485, 51] on button "Si" at bounding box center [473, 53] width 48 height 20
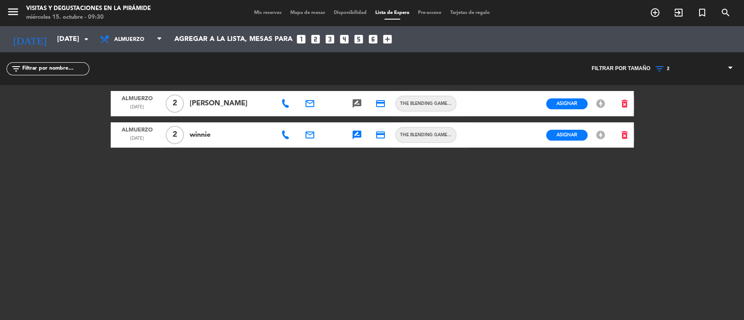
click at [669, 67] on span "2" at bounding box center [693, 68] width 87 height 11
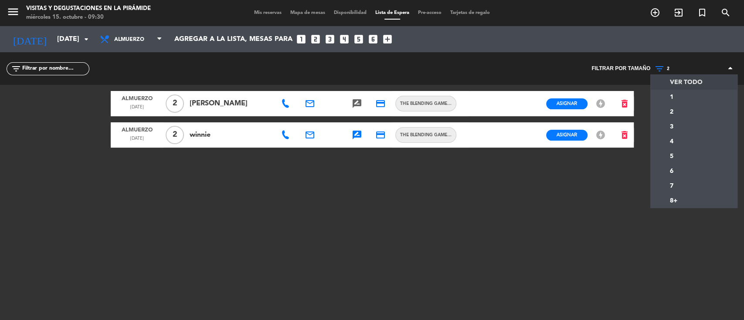
click at [672, 81] on div "VER TODO 1 2 3 4 5 6 7 8+ 2 VER TODO 1 2 3 4 5 6 7 8+" at bounding box center [693, 68] width 87 height 33
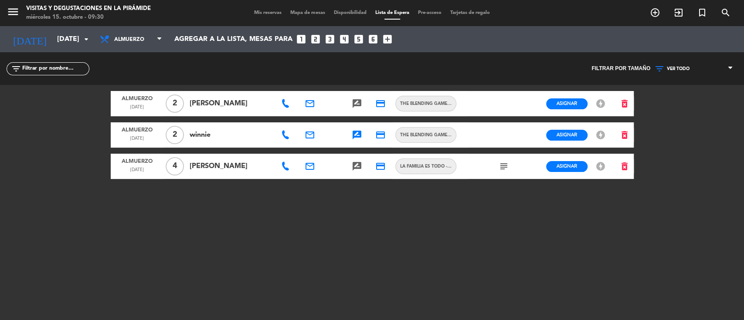
click at [507, 165] on icon "subject" at bounding box center [504, 166] width 10 height 10
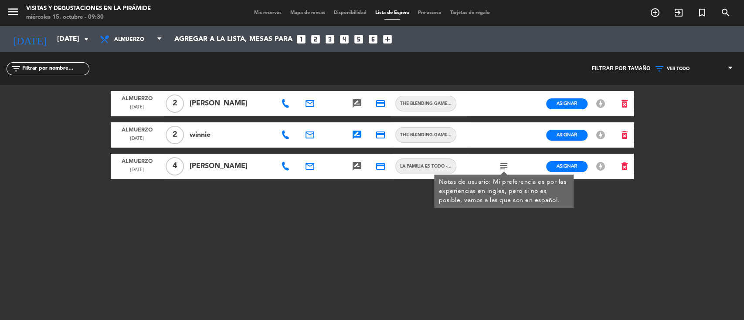
click at [409, 181] on div "Almuerzo [DATE] 2 [PERSON_NAME] email rate_review credit_card The Blending Game…" at bounding box center [372, 194] width 523 height 218
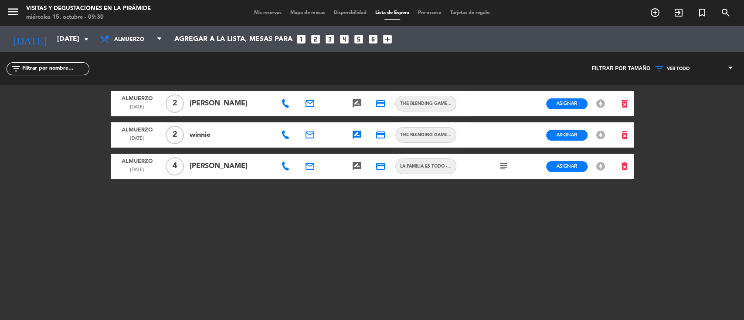
click at [287, 166] on icon at bounding box center [285, 166] width 9 height 9
click at [275, 200] on div "Almuerzo [DATE] 2 [PERSON_NAME] email rate_review credit_card The Blending Game…" at bounding box center [372, 194] width 523 height 218
click at [59, 41] on input "[DATE]" at bounding box center [99, 39] width 92 height 17
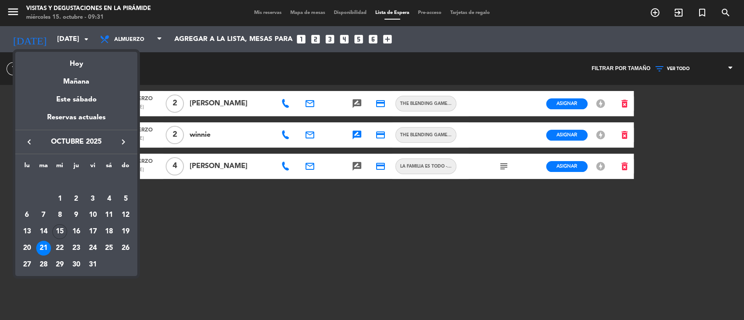
click at [92, 232] on div "17" at bounding box center [92, 231] width 15 height 15
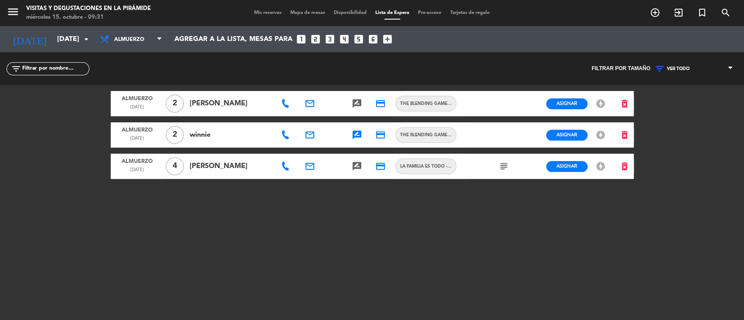
type input "[DATE]"
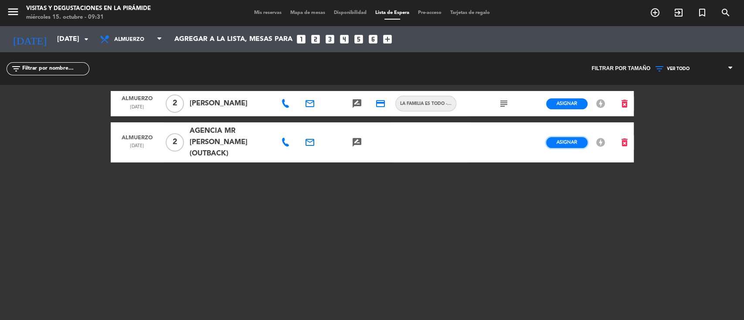
click at [561, 139] on span "Asignar" at bounding box center [567, 142] width 20 height 7
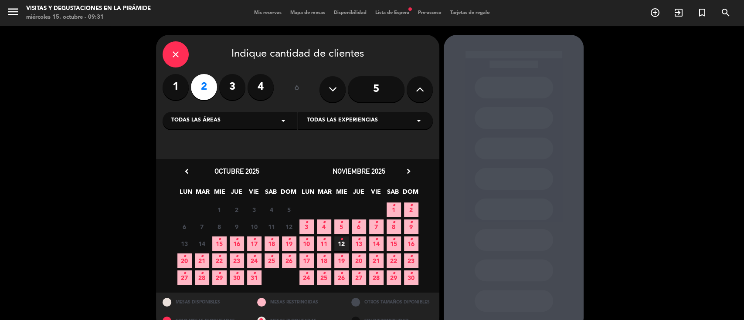
click at [257, 242] on span "17 •" at bounding box center [254, 244] width 14 height 14
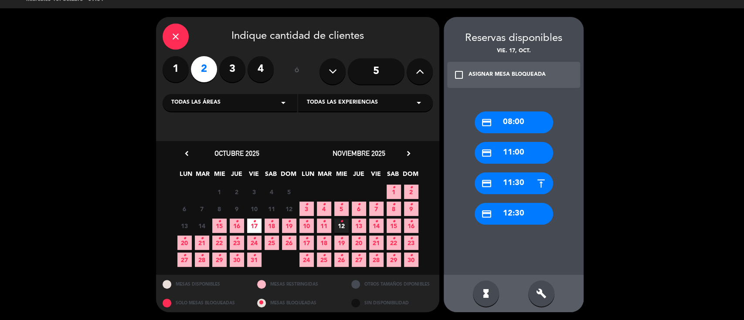
click at [540, 295] on icon "build" at bounding box center [541, 294] width 10 height 10
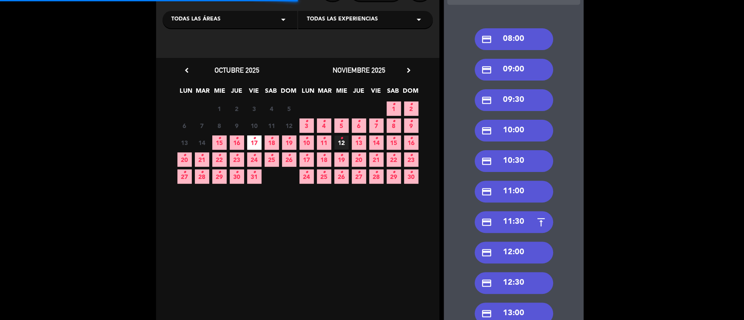
scroll to position [134, 0]
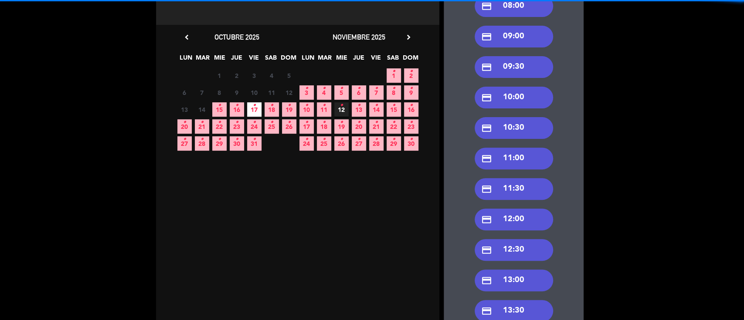
click at [514, 220] on div "credit_card 12:00" at bounding box center [514, 220] width 78 height 22
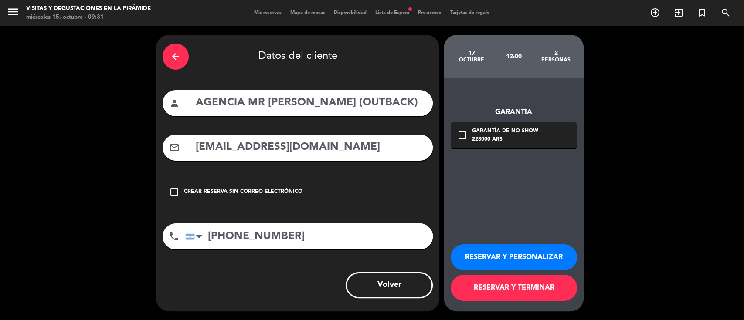
drag, startPoint x: 395, startPoint y: 102, endPoint x: 311, endPoint y: 101, distance: 83.7
click at [311, 101] on input "AGENCIA MR [PERSON_NAME] (OUTBACK)" at bounding box center [310, 103] width 231 height 18
drag, startPoint x: 324, startPoint y: 103, endPoint x: 250, endPoint y: 109, distance: 73.9
click at [250, 109] on input "AGENCIA MR WINERY" at bounding box center [310, 103] width 231 height 18
paste input "Helderliane [PERSON_NAME]"
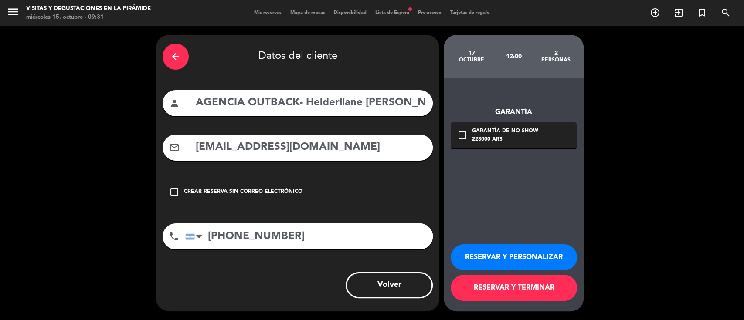
type input "AGENCIA OUTBACK- Helderliane [PERSON_NAME]"
click at [478, 255] on button "RESERVAR Y PERSONALIZAR" at bounding box center [514, 257] width 126 height 26
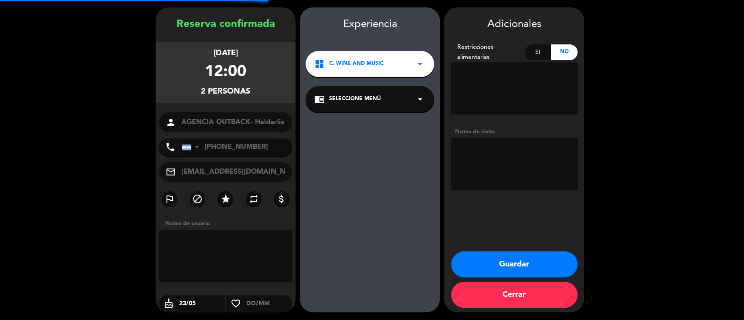
scroll to position [28, 0]
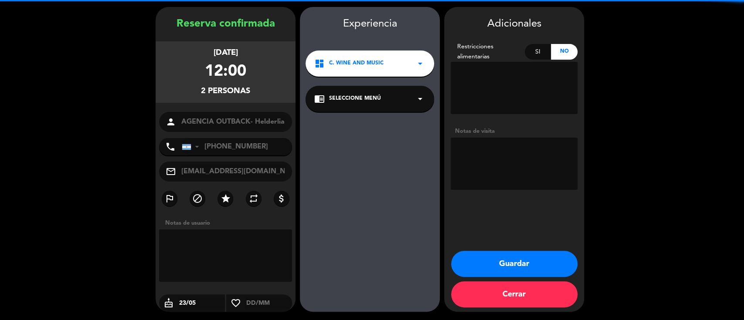
click at [336, 97] on span "Seleccione Menú" at bounding box center [355, 99] width 52 height 9
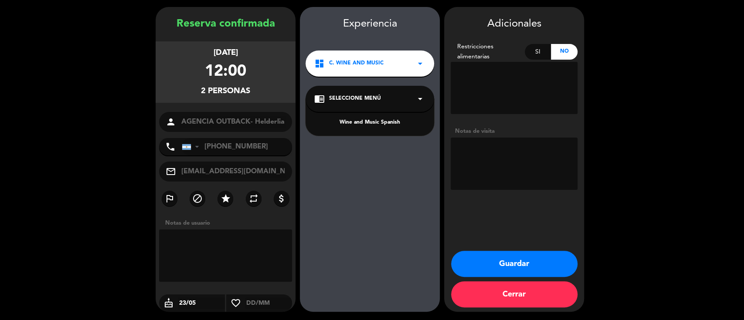
drag, startPoint x: 344, startPoint y: 124, endPoint x: 351, endPoint y: 122, distance: 6.9
click at [344, 125] on div "Wine and Music Spanish" at bounding box center [369, 123] width 111 height 9
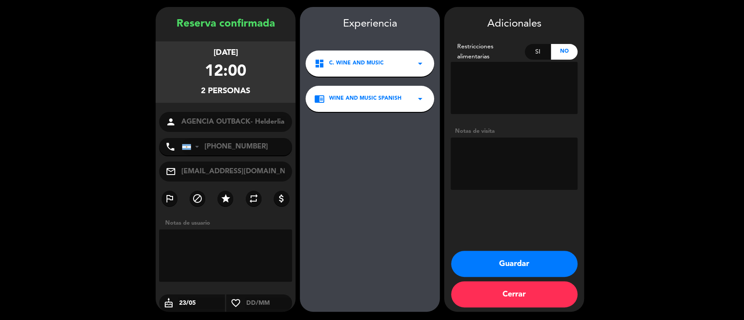
click at [474, 146] on textarea at bounding box center [514, 164] width 127 height 52
type textarea "CONF X MAIL"
click at [542, 257] on button "Guardar" at bounding box center [514, 264] width 126 height 26
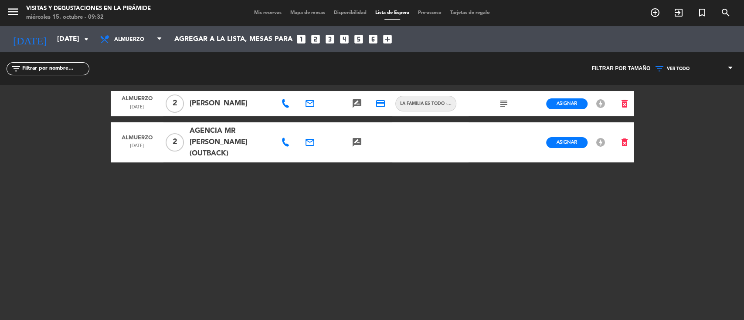
click at [265, 14] on span "Mis reservas" at bounding box center [268, 12] width 36 height 5
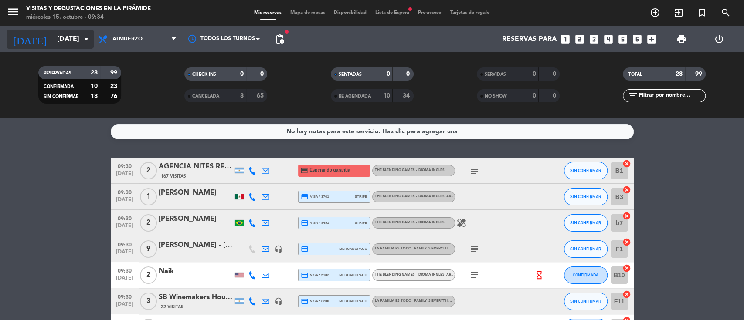
click at [66, 37] on input "[DATE]" at bounding box center [99, 39] width 92 height 17
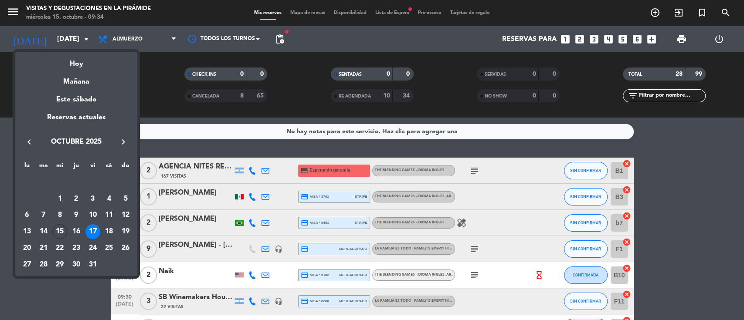
click at [82, 67] on div "Hoy" at bounding box center [76, 61] width 122 height 18
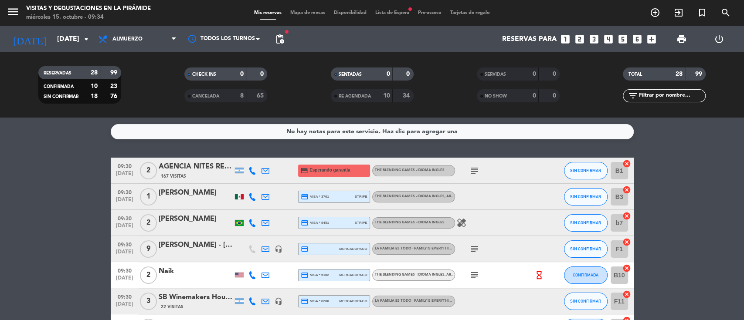
type input "[DATE]"
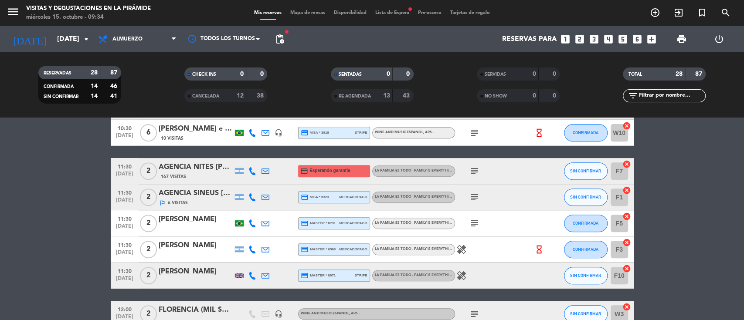
scroll to position [290, 0]
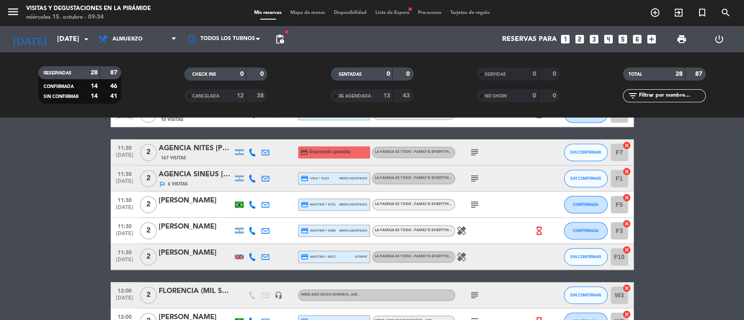
click at [209, 180] on div "AGENCIA SINEUS [PERSON_NAME]" at bounding box center [196, 174] width 74 height 11
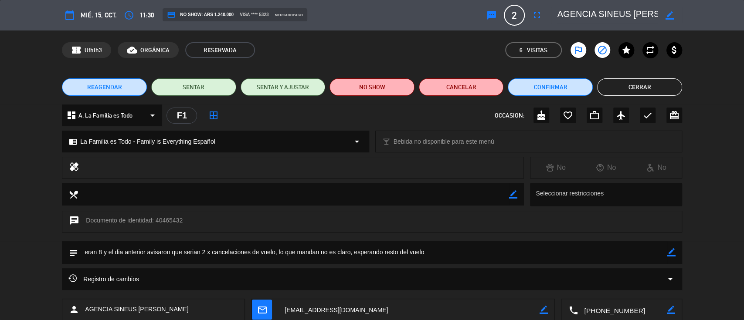
scroll to position [58, 0]
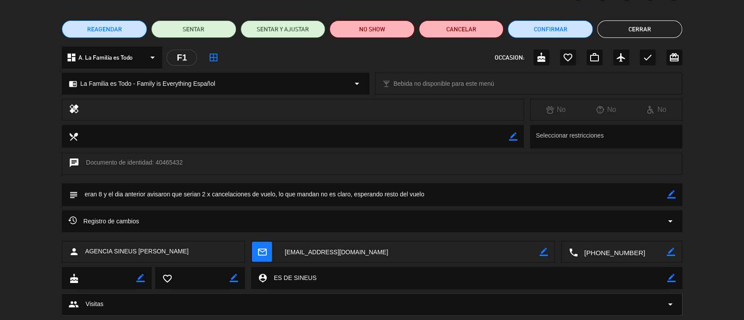
drag, startPoint x: 671, startPoint y: 194, endPoint x: 468, endPoint y: 202, distance: 203.2
click at [670, 195] on icon "border_color" at bounding box center [671, 194] width 8 height 8
drag, startPoint x: 446, startPoint y: 188, endPoint x: 0, endPoint y: 192, distance: 445.4
click at [0, 192] on div "subject" at bounding box center [372, 196] width 744 height 27
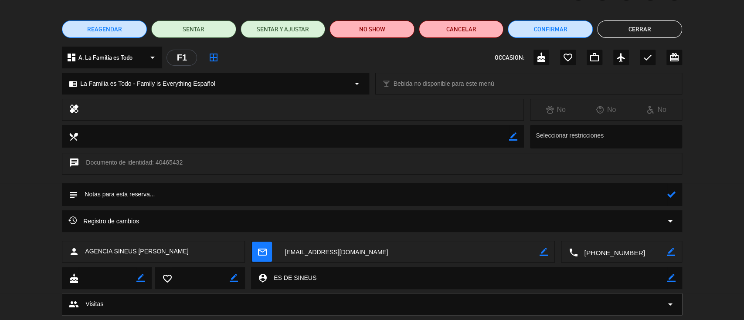
click at [669, 196] on icon at bounding box center [671, 194] width 8 height 8
click at [624, 32] on button "Cerrar" at bounding box center [639, 28] width 85 height 17
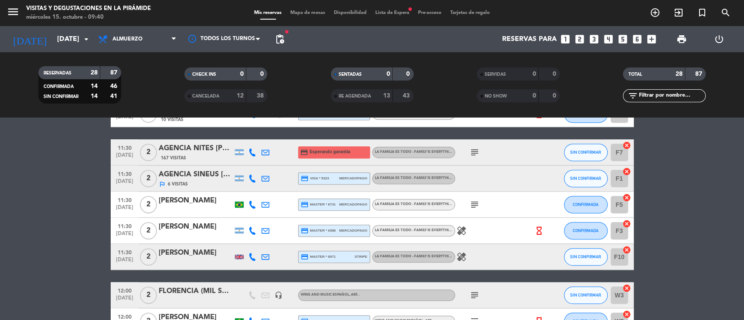
click at [194, 252] on div "[PERSON_NAME]" at bounding box center [196, 253] width 74 height 11
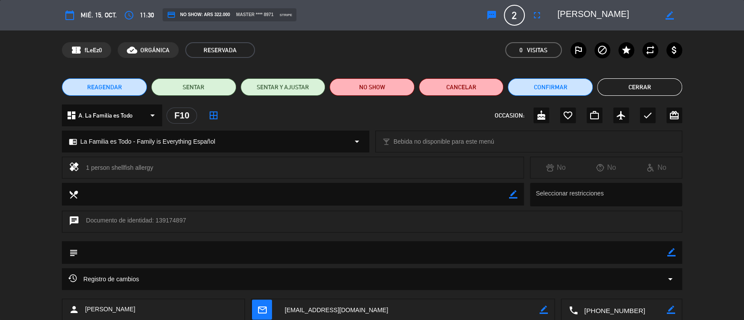
click at [117, 88] on span "REAGENDAR" at bounding box center [104, 87] width 35 height 9
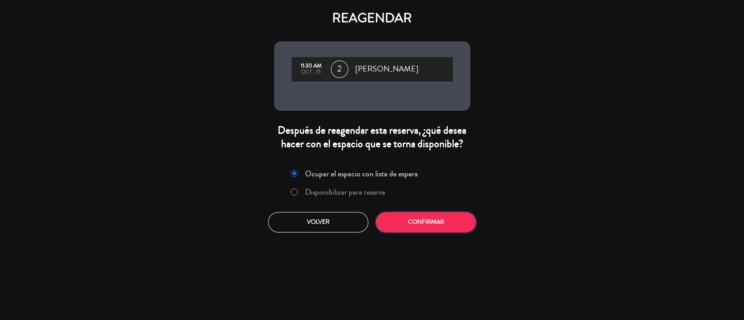
click at [412, 223] on button "Confirmar" at bounding box center [426, 222] width 100 height 20
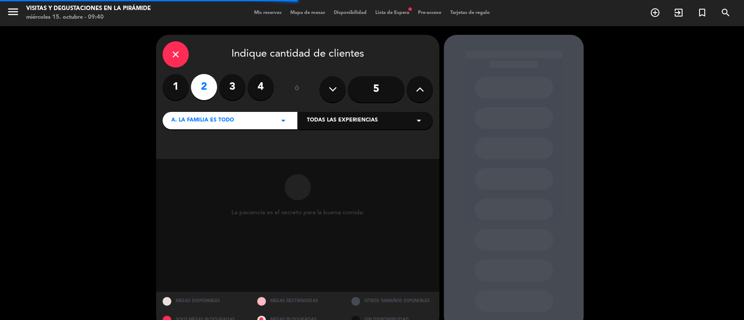
click at [203, 122] on span "A. La Familia es Todo" at bounding box center [202, 120] width 63 height 9
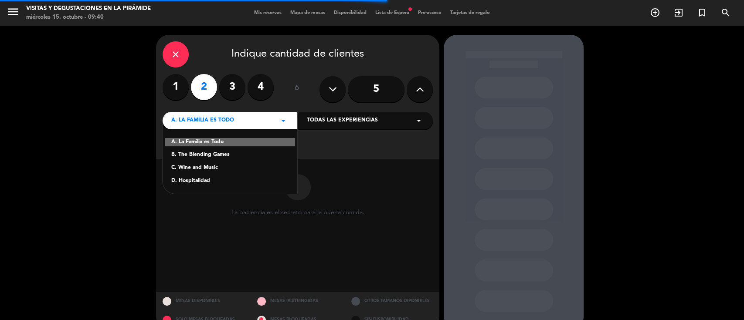
click at [201, 171] on div "C. Wine and Music" at bounding box center [229, 168] width 117 height 9
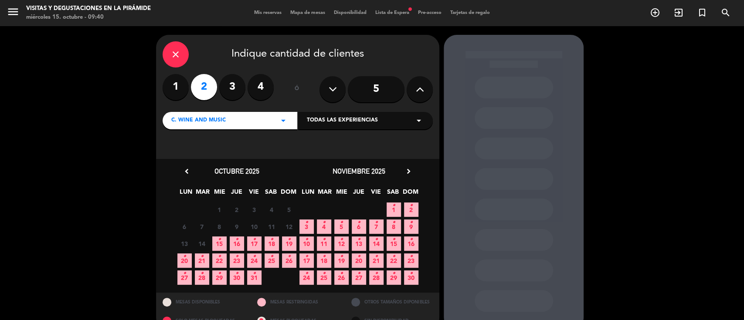
click at [200, 259] on icon "•" at bounding box center [201, 257] width 3 height 14
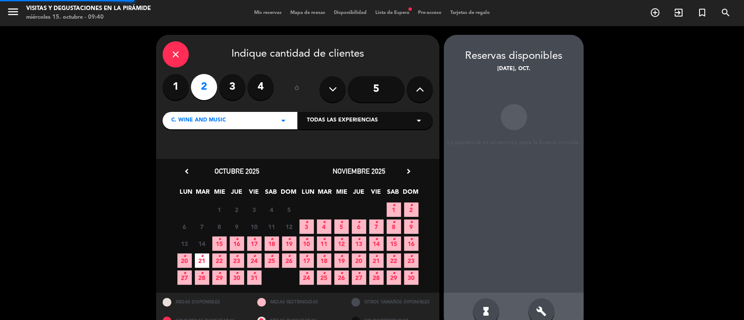
scroll to position [18, 0]
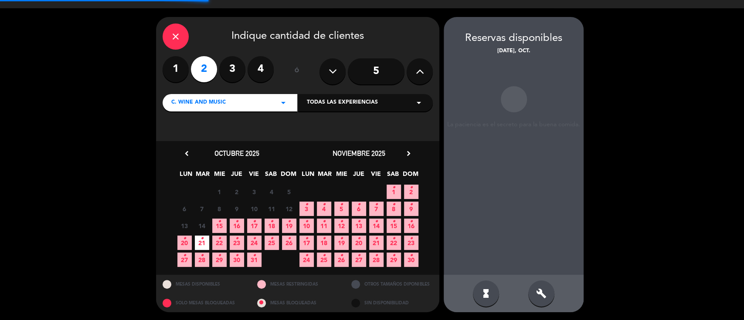
click at [217, 226] on span "15 •" at bounding box center [219, 226] width 14 height 14
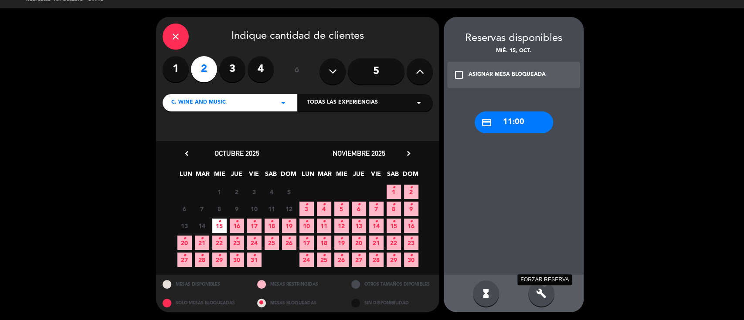
drag, startPoint x: 544, startPoint y: 292, endPoint x: 539, endPoint y: 290, distance: 5.4
click at [543, 292] on icon "build" at bounding box center [541, 294] width 10 height 10
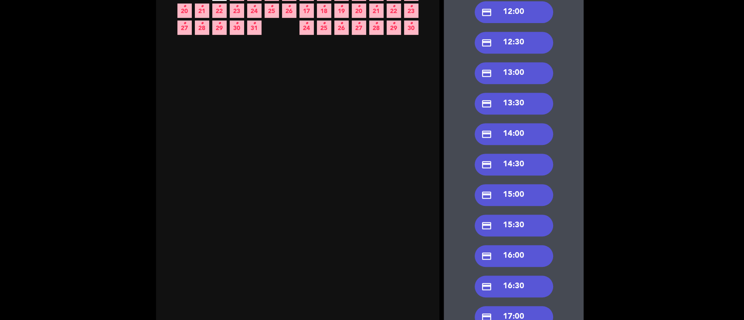
scroll to position [251, 0]
click at [516, 219] on div "credit_card 15:30" at bounding box center [514, 225] width 78 height 22
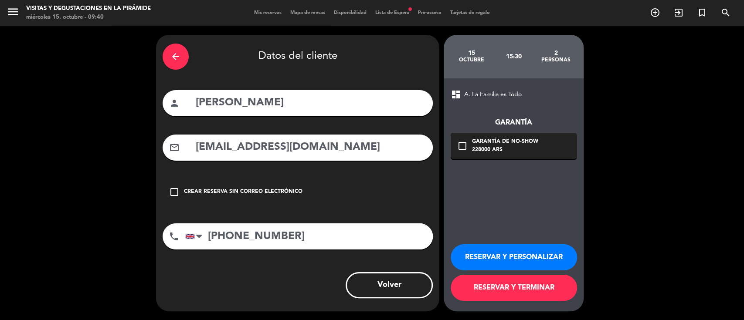
scroll to position [0, 0]
click at [484, 257] on button "RESERVAR Y PERSONALIZAR" at bounding box center [514, 257] width 126 height 26
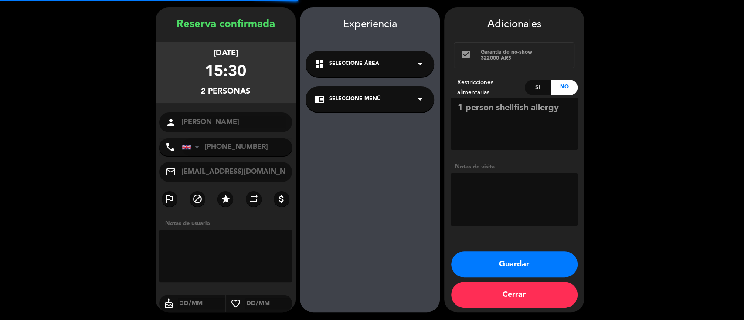
scroll to position [28, 0]
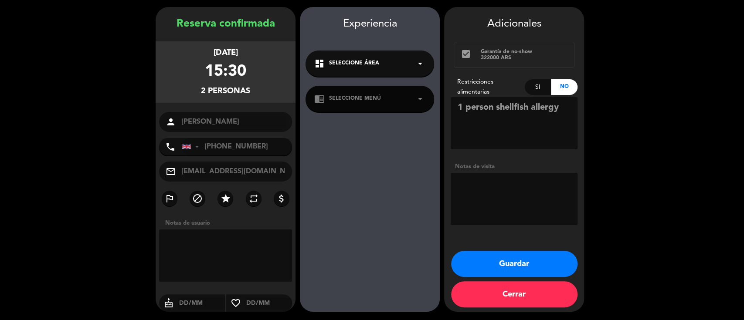
click at [354, 63] on span "Seleccione Área" at bounding box center [354, 63] width 50 height 9
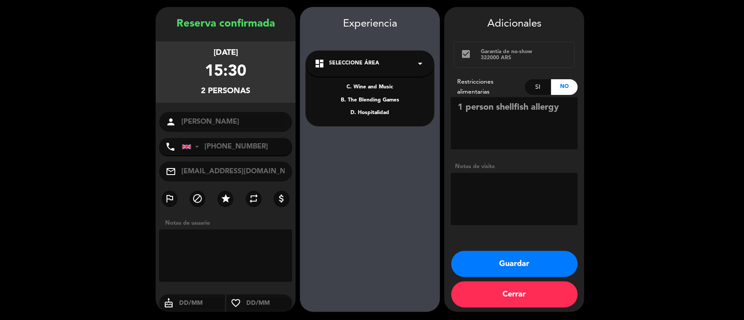
click at [360, 88] on div "C. Wine and Music" at bounding box center [369, 87] width 111 height 9
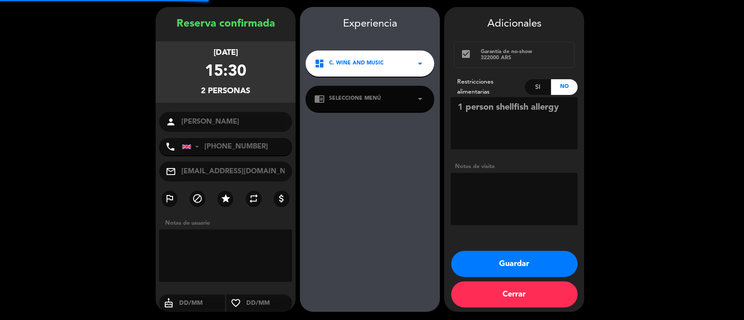
click at [359, 98] on span "Seleccione Menú" at bounding box center [355, 99] width 52 height 9
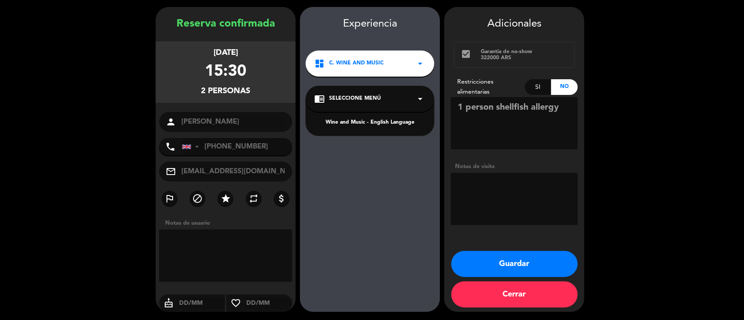
click at [358, 120] on div "Wine and Music - English Language" at bounding box center [369, 123] width 111 height 9
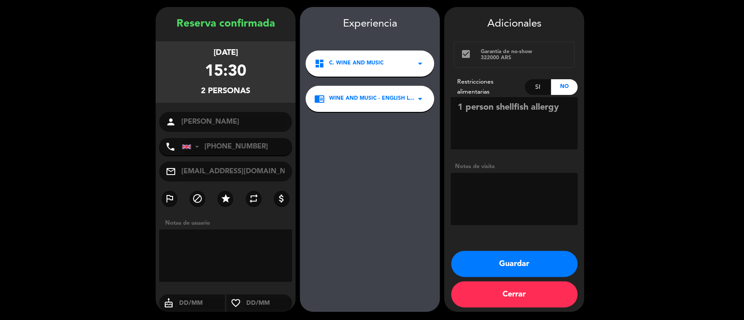
click at [477, 259] on button "Guardar" at bounding box center [514, 264] width 126 height 26
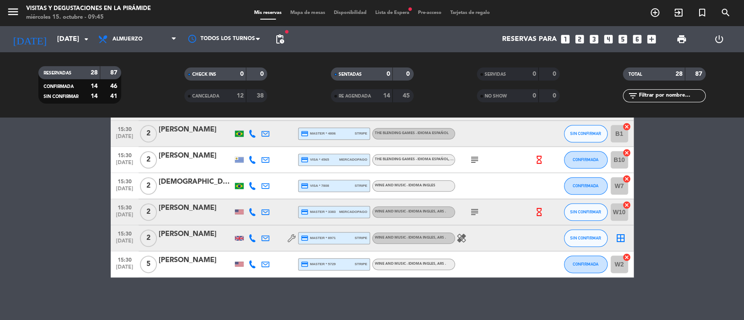
scroll to position [686, 0]
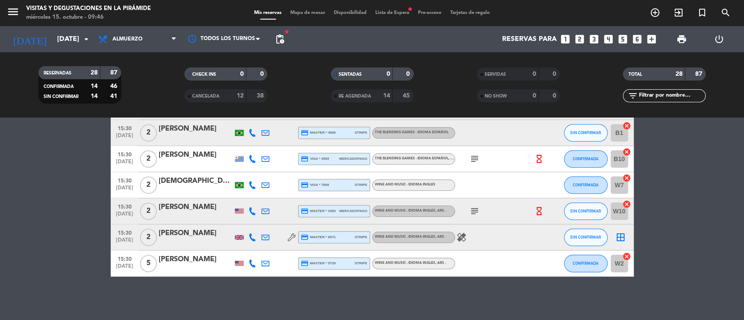
click at [621, 238] on icon "border_all" at bounding box center [620, 237] width 10 height 10
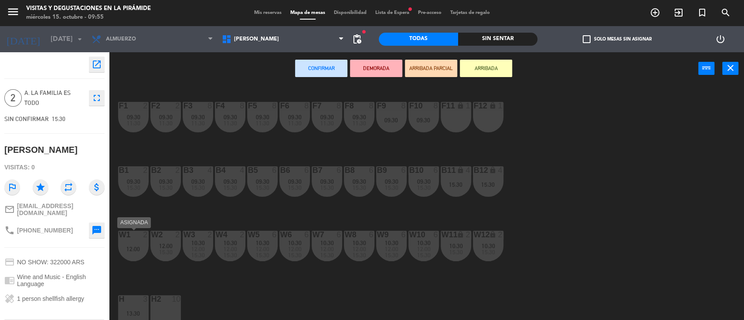
click at [136, 256] on div "w1 2 12:00" at bounding box center [133, 246] width 31 height 31
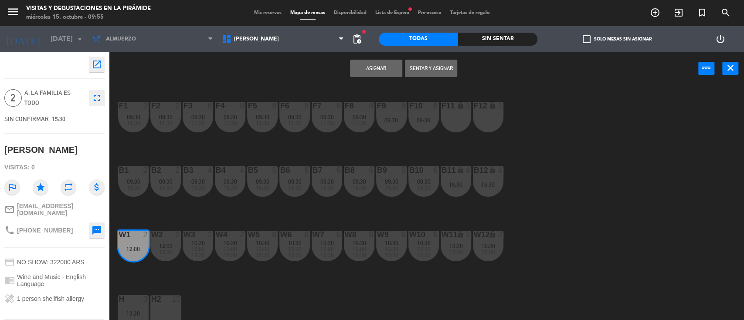
click at [384, 61] on button "Asignar" at bounding box center [376, 68] width 52 height 17
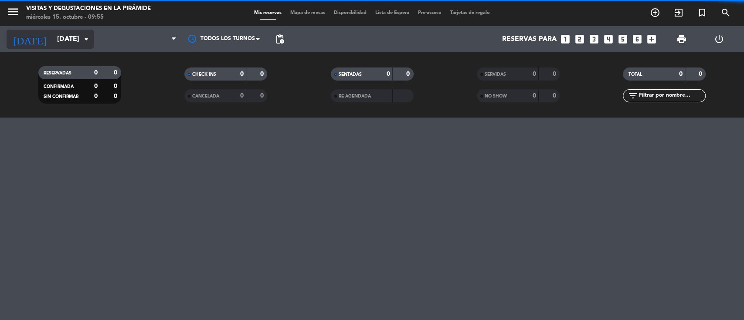
click at [76, 36] on input "[DATE]" at bounding box center [99, 39] width 92 height 17
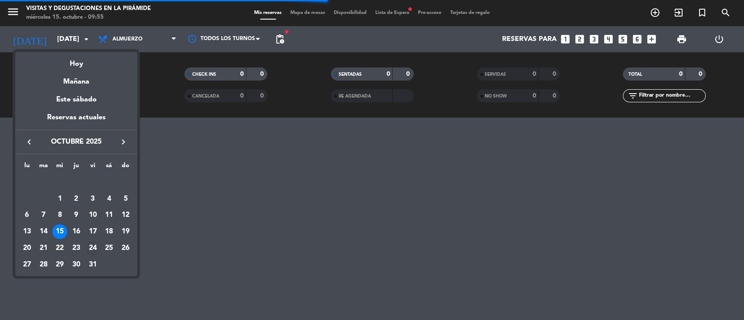
click at [92, 248] on div "24" at bounding box center [92, 248] width 15 height 15
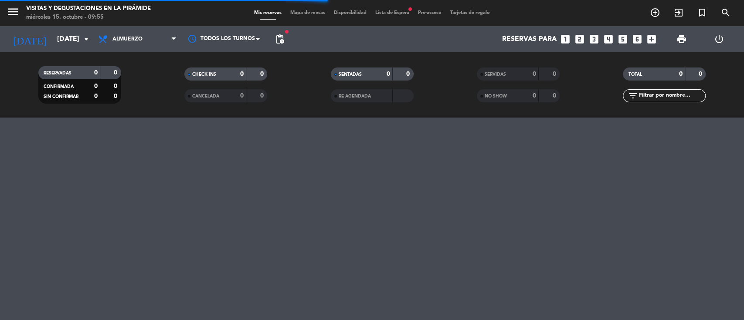
type input "[DATE]"
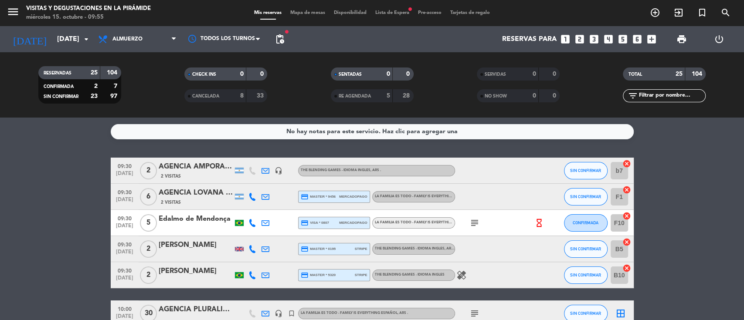
click at [201, 217] on div "Edalmo de Mendonça" at bounding box center [196, 219] width 74 height 11
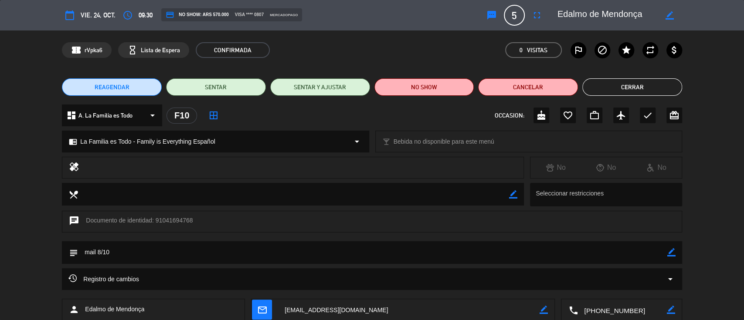
click at [112, 115] on span "A. La Familia es Todo" at bounding box center [105, 116] width 54 height 10
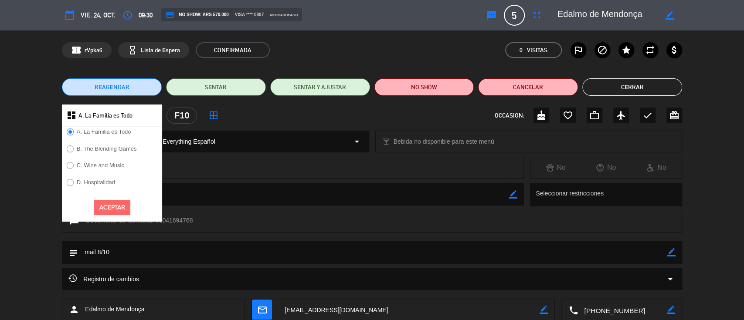
click at [112, 148] on label "B. The Blending Games" at bounding box center [107, 149] width 60 height 6
click at [116, 205] on button "Aceptar" at bounding box center [112, 207] width 36 height 15
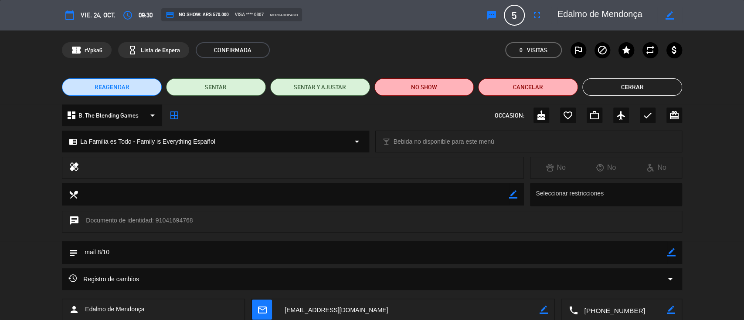
click at [118, 138] on span "La Familia es Todo - Family is Everything Español" at bounding box center [147, 142] width 135 height 10
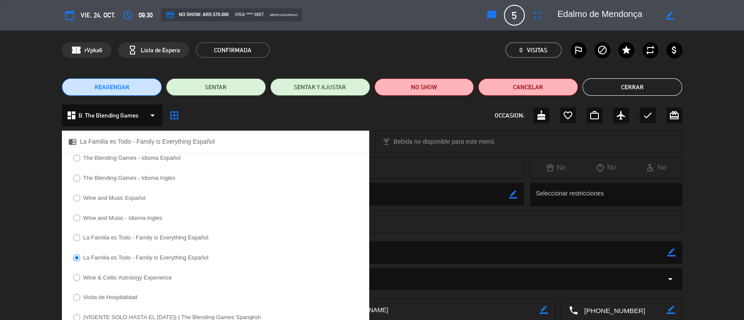
click at [118, 156] on label "The Blending Games - Idioma Español" at bounding box center [131, 158] width 97 height 6
click at [143, 180] on label "The Blending Games - Idioma Ingles" at bounding box center [129, 178] width 92 height 6
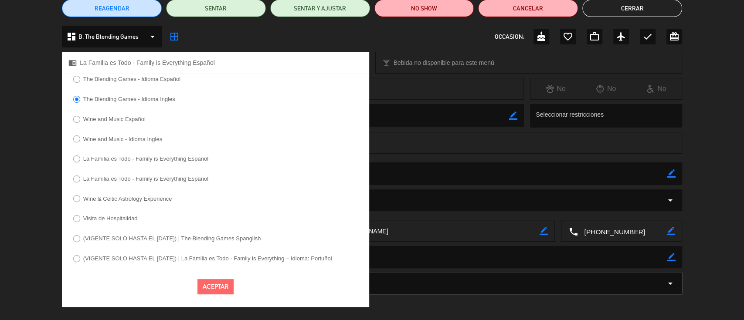
scroll to position [79, 0]
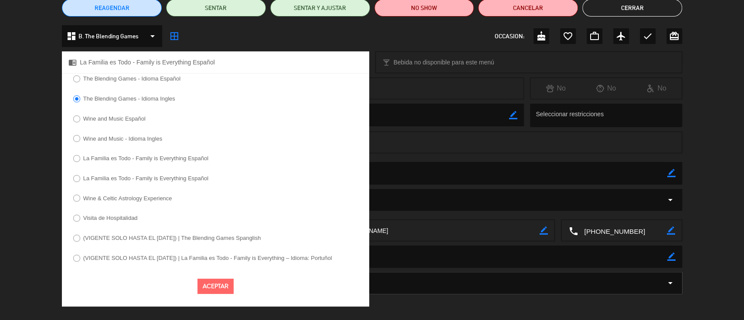
drag, startPoint x: 216, startPoint y: 289, endPoint x: 216, endPoint y: 283, distance: 5.7
click at [214, 289] on button "Aceptar" at bounding box center [215, 286] width 36 height 15
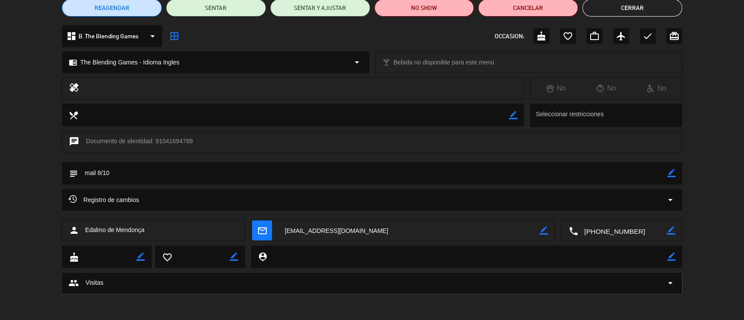
click at [173, 35] on icon "border_all" at bounding box center [174, 36] width 10 height 10
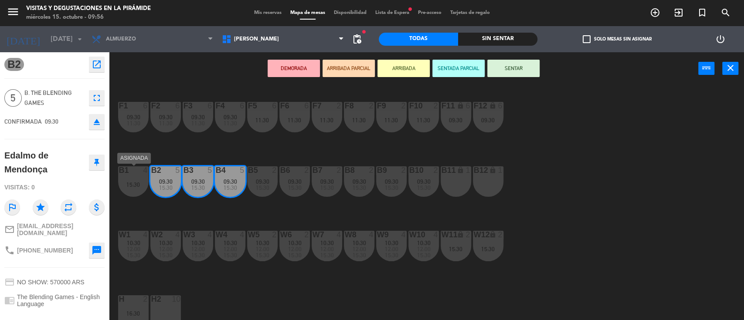
click at [136, 180] on div "B1 4 15:30" at bounding box center [133, 181] width 31 height 31
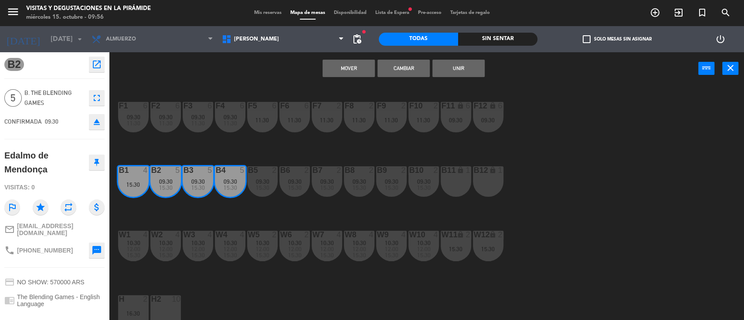
click at [454, 183] on div "B11 lock 1" at bounding box center [456, 181] width 31 height 31
click at [454, 182] on div "B11 lock 1" at bounding box center [456, 181] width 31 height 31
click at [455, 181] on div "B11 lock 1" at bounding box center [456, 181] width 31 height 31
click at [456, 181] on div "B11 lock 1" at bounding box center [456, 181] width 31 height 31
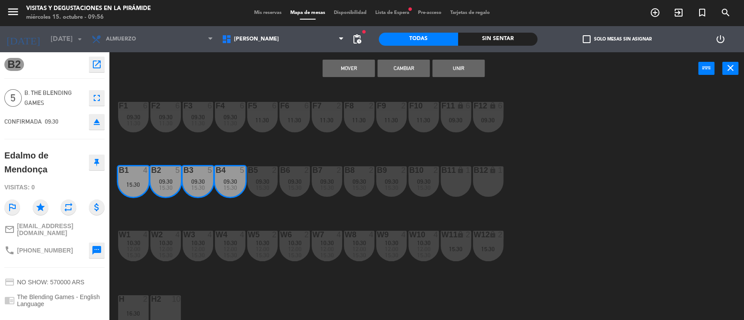
click at [457, 181] on div "B11 lock 1" at bounding box center [456, 181] width 31 height 31
click at [451, 187] on div "B11 lock 1" at bounding box center [456, 181] width 31 height 31
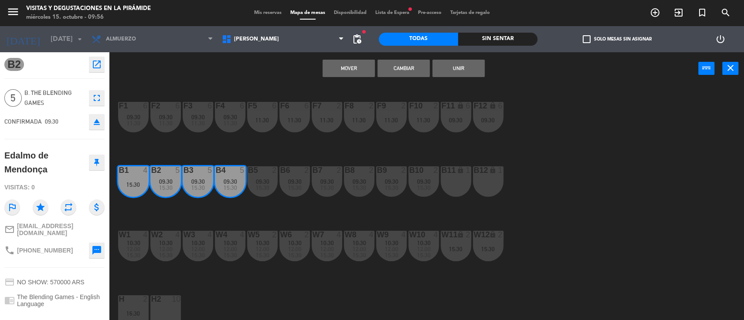
drag, startPoint x: 451, startPoint y: 187, endPoint x: 419, endPoint y: 141, distance: 56.0
click at [452, 187] on div "B11 lock 1" at bounding box center [456, 181] width 31 height 31
click at [275, 13] on span "Mis reservas" at bounding box center [268, 12] width 36 height 5
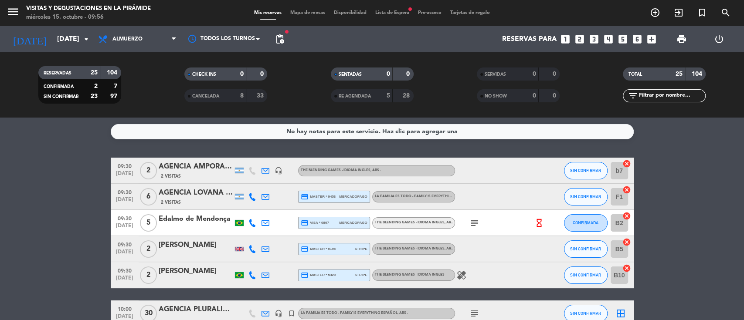
click at [629, 215] on icon "cancel" at bounding box center [626, 216] width 9 height 9
click at [621, 220] on icon "border_all" at bounding box center [620, 223] width 10 height 10
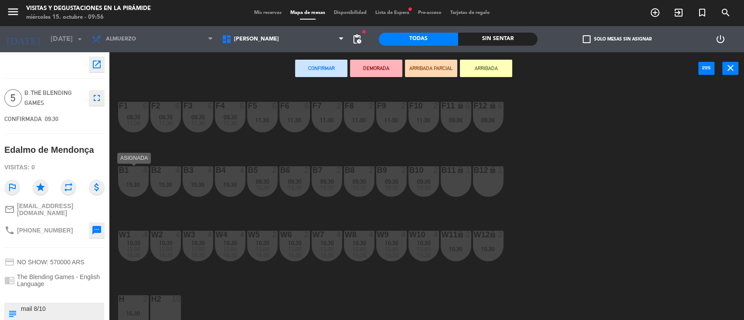
drag, startPoint x: 135, startPoint y: 189, endPoint x: 147, endPoint y: 189, distance: 12.2
click at [136, 188] on div "B1 4 15:30" at bounding box center [133, 181] width 31 height 31
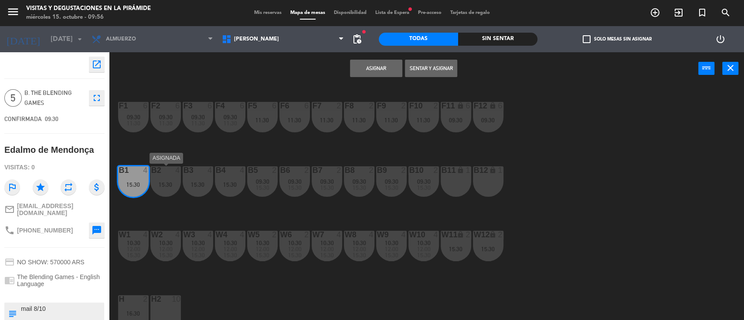
click at [167, 184] on div "15:30" at bounding box center [165, 185] width 31 height 6
drag, startPoint x: 197, startPoint y: 191, endPoint x: 209, endPoint y: 194, distance: 11.6
click at [199, 191] on div "B3 4 15:30" at bounding box center [198, 181] width 31 height 31
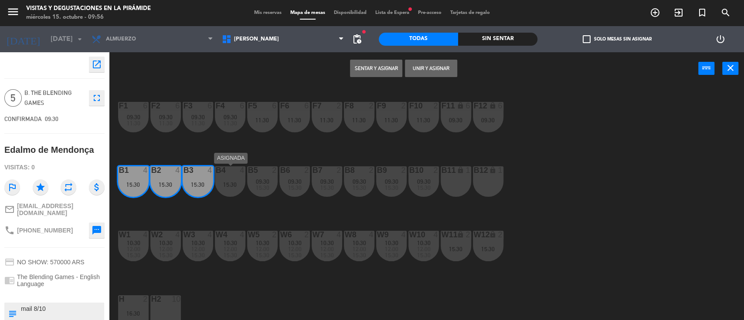
click at [236, 187] on div "15:30" at bounding box center [230, 185] width 31 height 6
click at [451, 184] on div "B11 lock 1" at bounding box center [456, 181] width 31 height 31
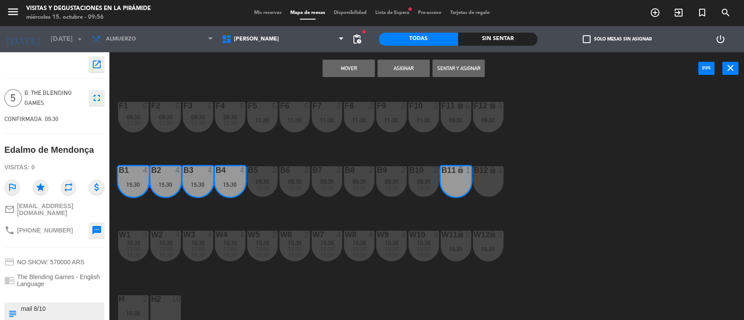
click at [411, 66] on button "Asignar" at bounding box center [403, 68] width 52 height 17
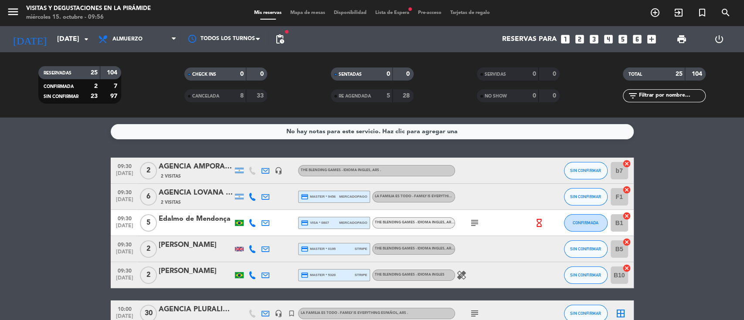
click at [200, 221] on div "Edalmo de Mendonça" at bounding box center [196, 219] width 74 height 11
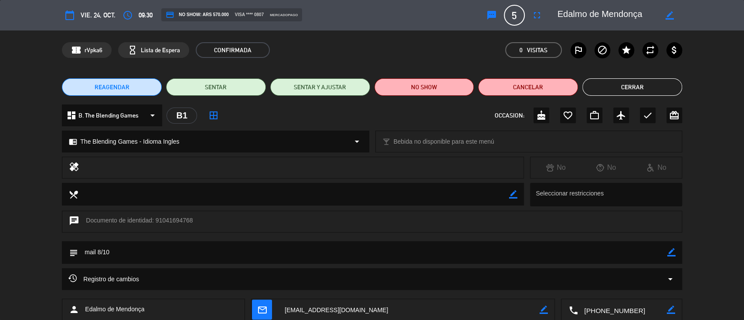
click at [672, 251] on icon "border_color" at bounding box center [671, 252] width 8 height 8
click at [648, 248] on textarea at bounding box center [372, 252] width 589 height 22
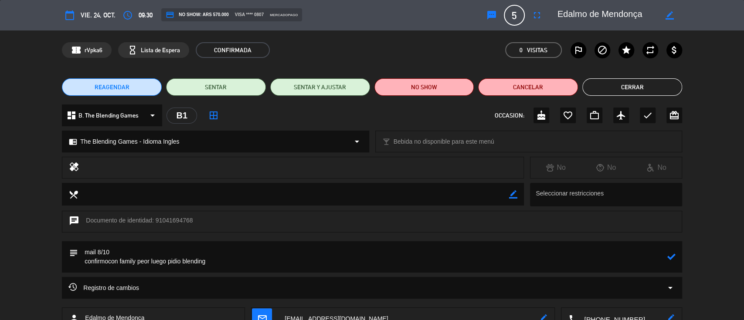
click at [670, 256] on icon at bounding box center [671, 257] width 8 height 8
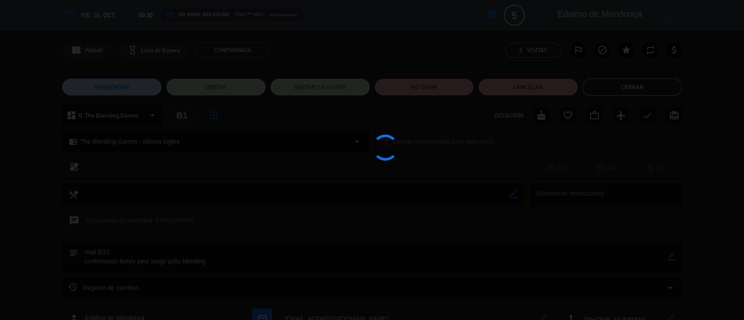
type textarea "mail 8/10 confirmocon family peor luego pidio blending"
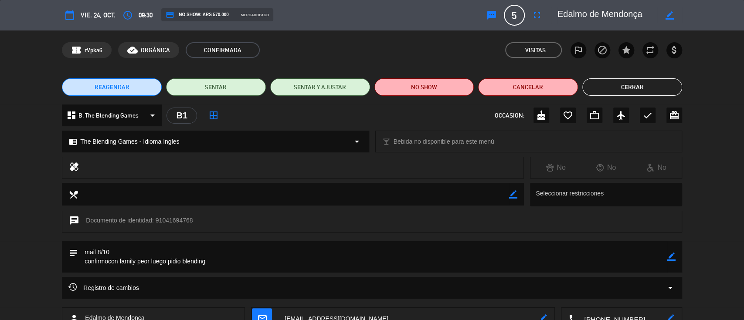
click at [648, 89] on button "Cerrar" at bounding box center [632, 86] width 100 height 17
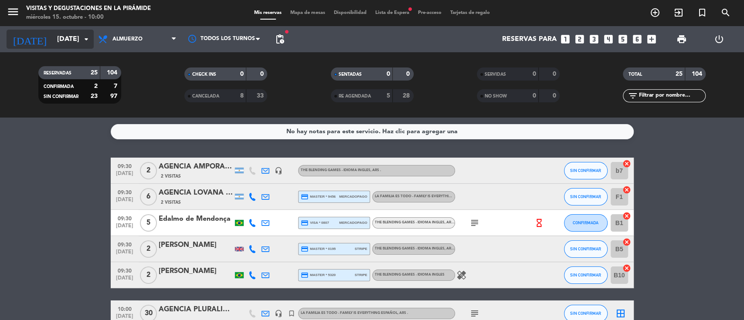
click at [60, 40] on input "[DATE]" at bounding box center [99, 39] width 92 height 17
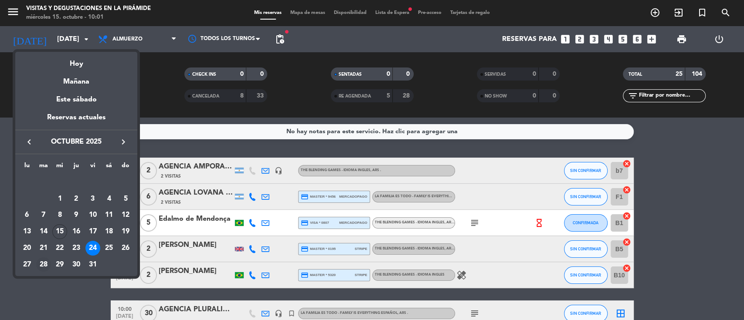
click at [46, 261] on div "28" at bounding box center [43, 265] width 15 height 15
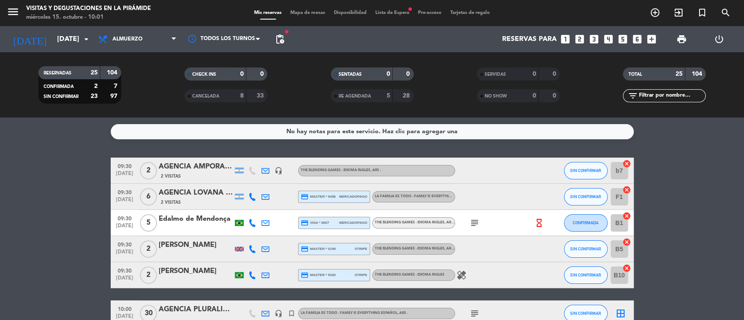
type input "[DATE]"
click at [394, 14] on span "Lista de Espera fiber_manual_record" at bounding box center [392, 12] width 43 height 5
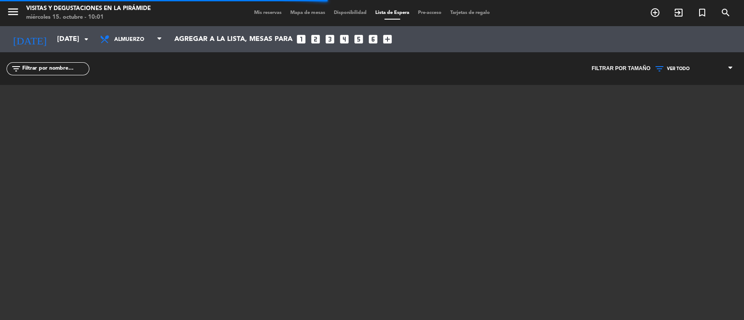
click at [72, 68] on input "text" at bounding box center [55, 69] width 68 height 10
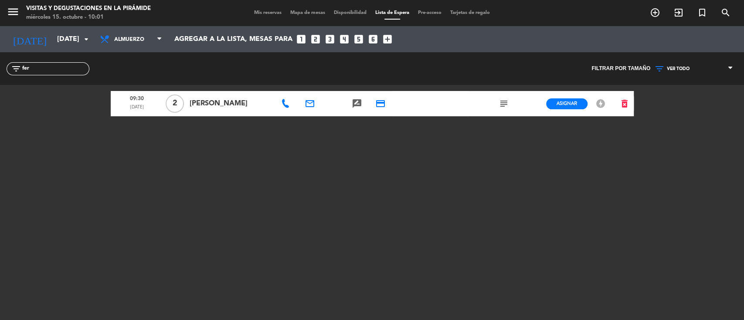
type input "fer"
click at [621, 104] on icon "delete_forever" at bounding box center [624, 103] width 10 height 10
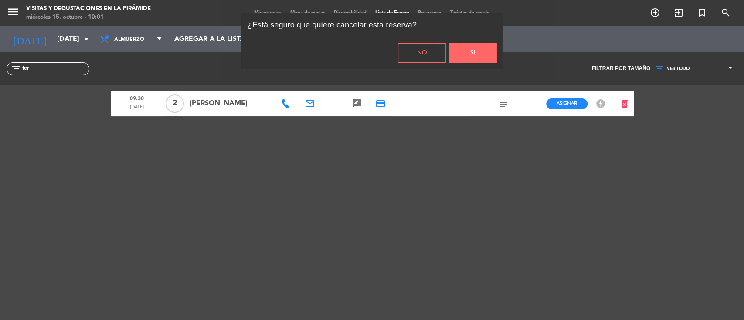
click at [472, 48] on button "Si" at bounding box center [473, 53] width 48 height 20
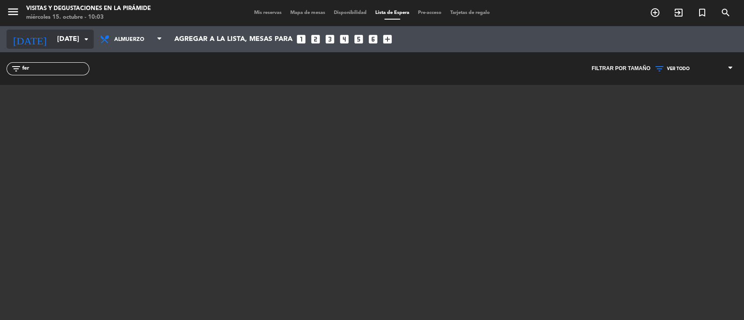
click at [59, 37] on input "[DATE]" at bounding box center [99, 39] width 92 height 17
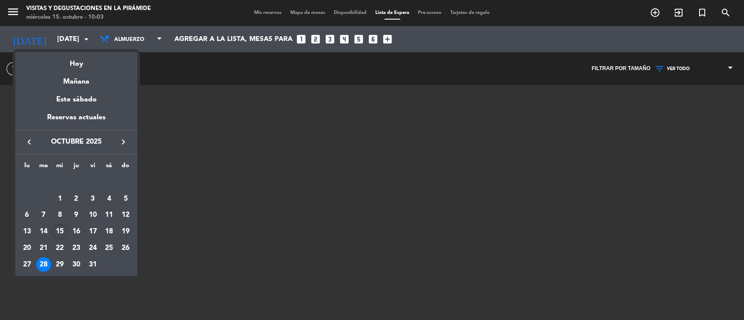
drag, startPoint x: 113, startPoint y: 247, endPoint x: 133, endPoint y: 193, distance: 57.6
click at [113, 248] on div "25" at bounding box center [109, 248] width 15 height 15
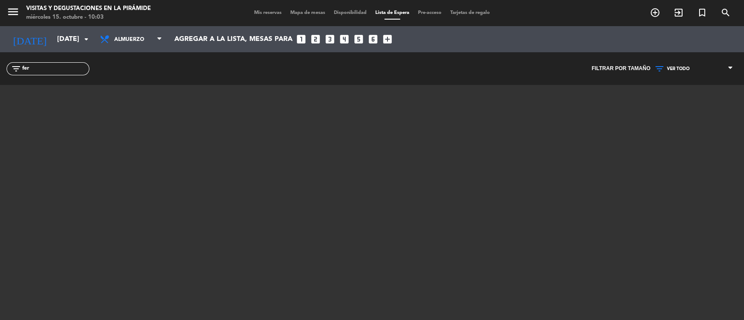
type input "[DATE]"
click at [258, 12] on span "Mis reservas" at bounding box center [268, 12] width 36 height 5
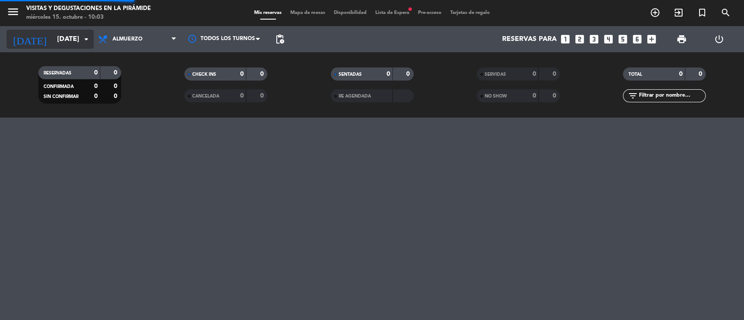
click at [71, 33] on input "[DATE]" at bounding box center [99, 39] width 92 height 17
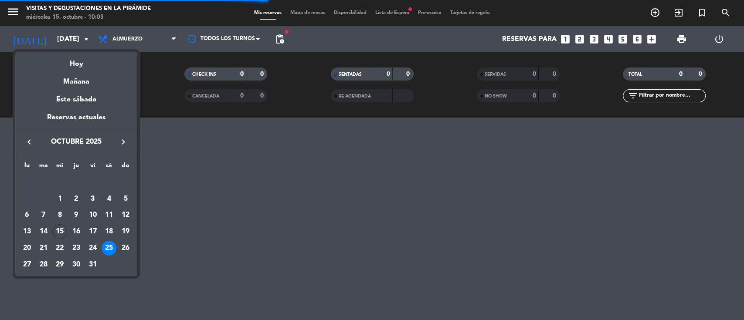
click at [121, 139] on icon "keyboard_arrow_right" at bounding box center [123, 142] width 10 height 10
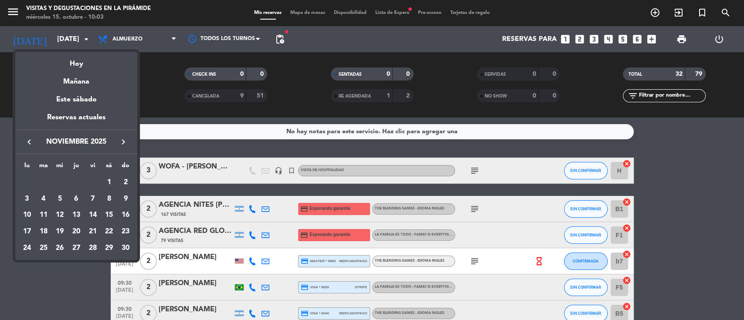
click at [44, 248] on div "25" at bounding box center [43, 248] width 15 height 15
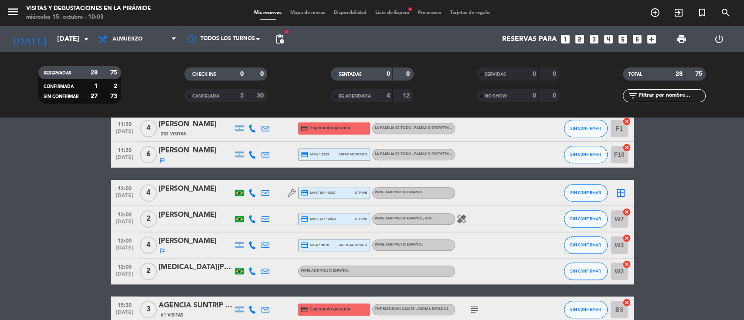
scroll to position [674, 0]
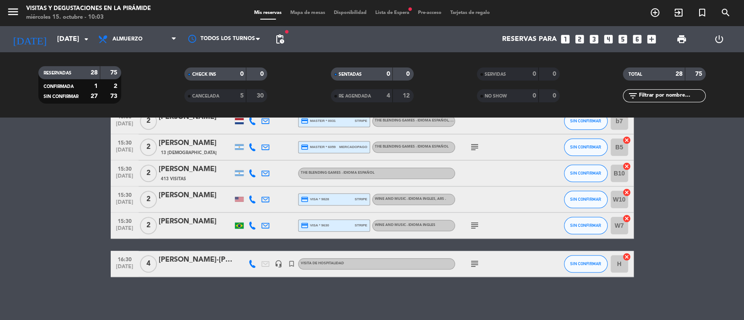
click at [194, 260] on div "[PERSON_NAME]-[PERSON_NAME]" at bounding box center [196, 260] width 74 height 11
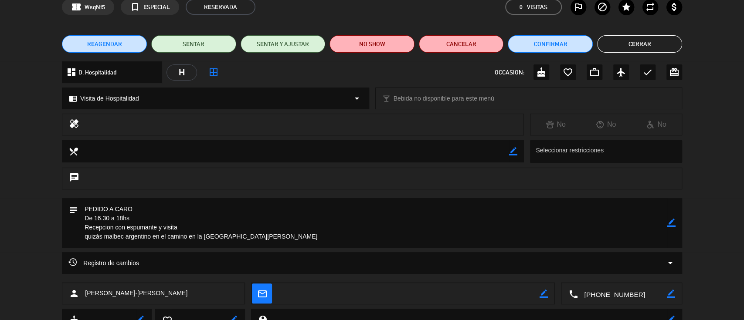
scroll to position [0, 0]
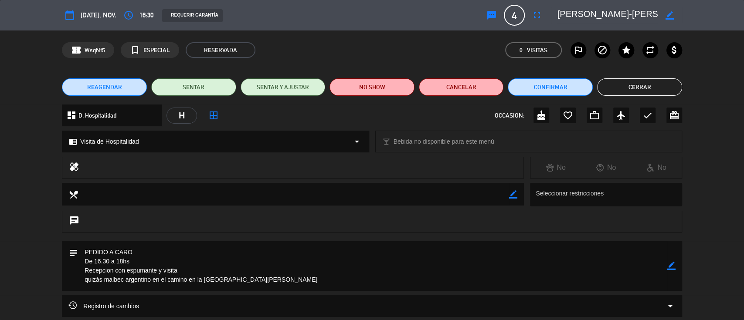
click at [631, 88] on button "Cerrar" at bounding box center [639, 86] width 85 height 17
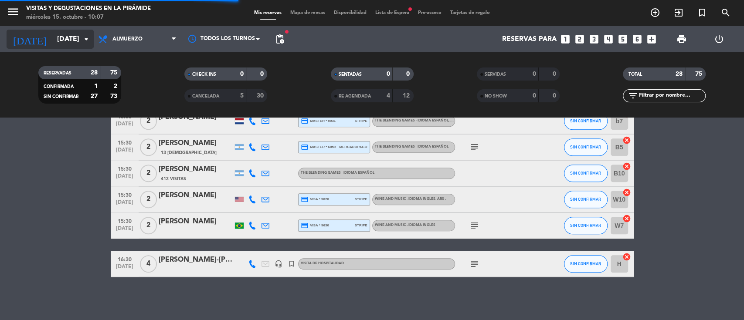
click at [53, 37] on input "[DATE]" at bounding box center [99, 39] width 92 height 17
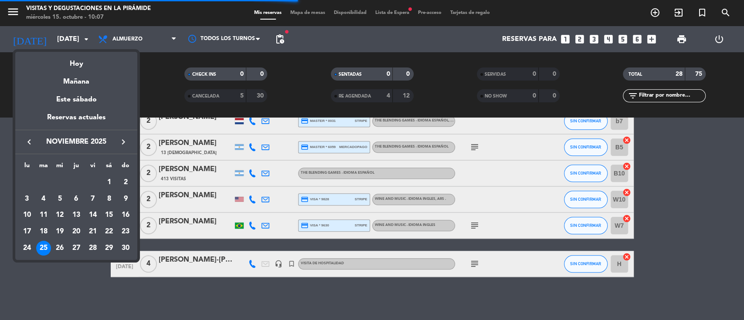
click at [32, 142] on icon "keyboard_arrow_left" at bounding box center [29, 142] width 10 height 10
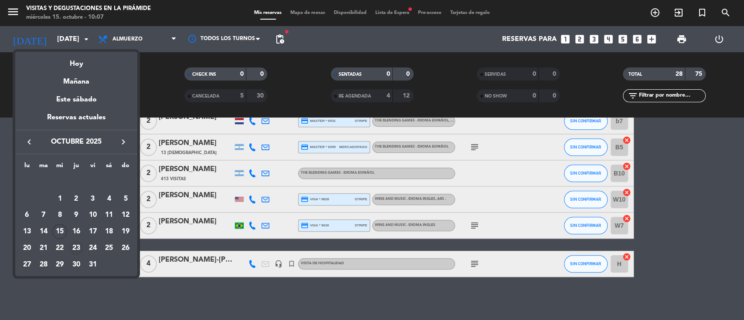
click at [80, 250] on div "23" at bounding box center [76, 248] width 15 height 15
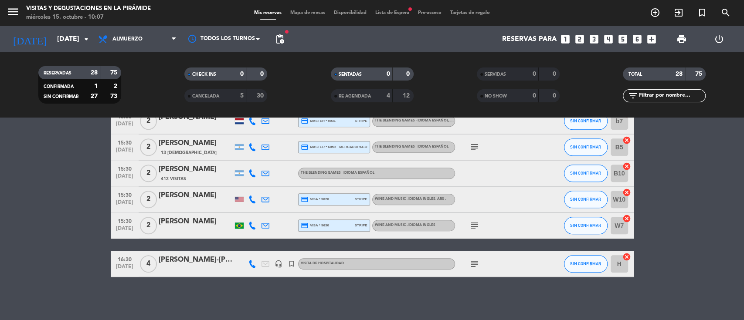
type input "[DEMOGRAPHIC_DATA][DATE]"
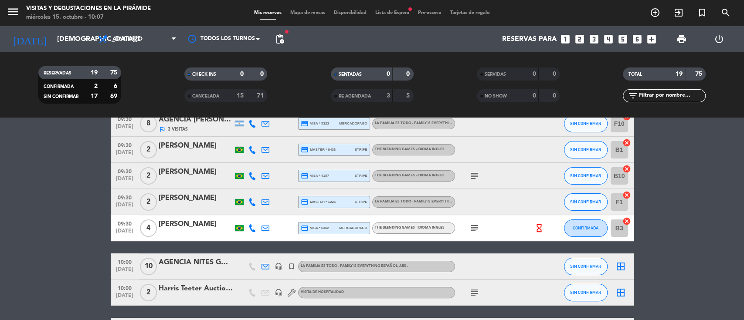
scroll to position [116, 0]
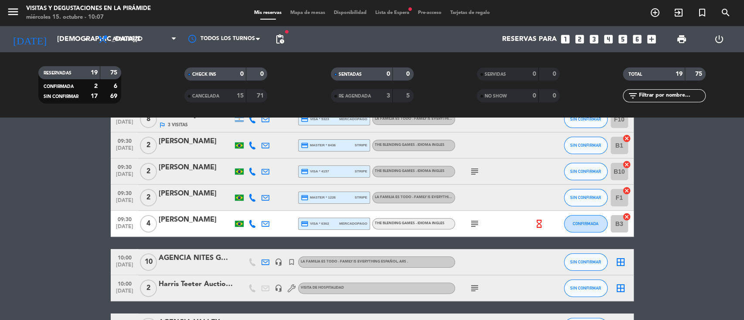
click at [199, 257] on div "AGENCIA NITES GAMARRA/[PERSON_NAME]" at bounding box center [196, 258] width 74 height 11
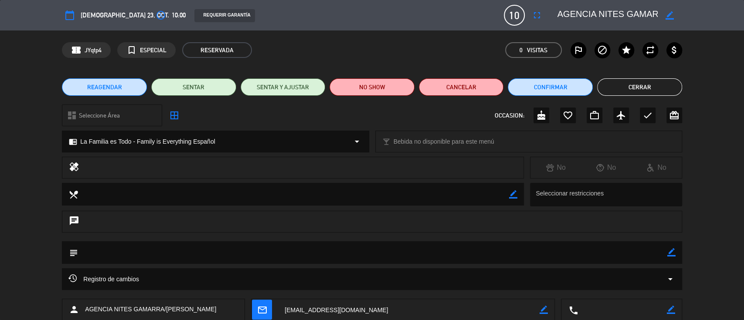
drag, startPoint x: 672, startPoint y: 250, endPoint x: 648, endPoint y: 251, distance: 23.1
click at [672, 249] on icon "border_color" at bounding box center [671, 252] width 8 height 8
click at [648, 251] on textarea at bounding box center [372, 252] width 589 height 22
click at [669, 251] on icon at bounding box center [671, 252] width 8 height 8
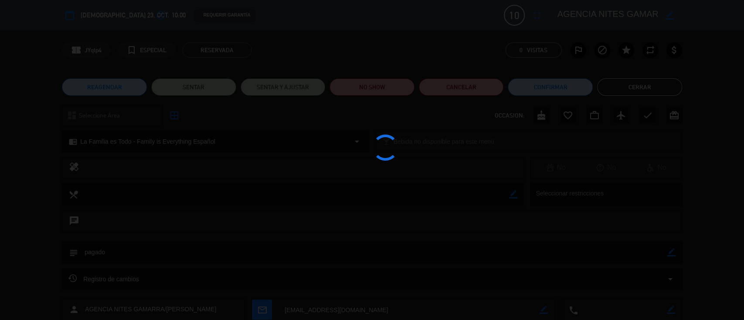
type textarea "pagado"
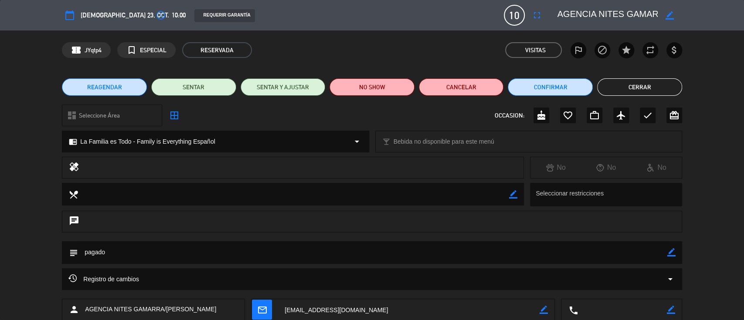
click at [627, 81] on button "Cerrar" at bounding box center [639, 86] width 85 height 17
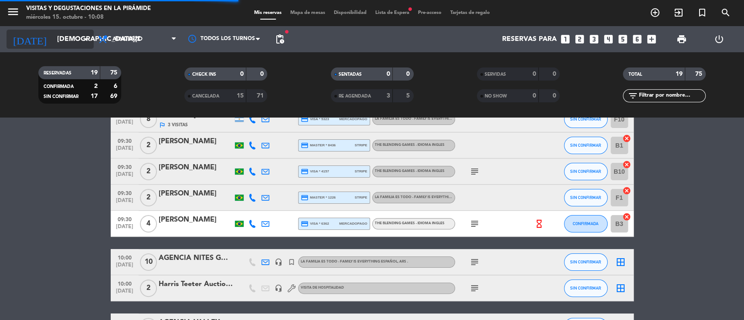
click at [75, 39] on input "[DEMOGRAPHIC_DATA][DATE]" at bounding box center [99, 39] width 92 height 17
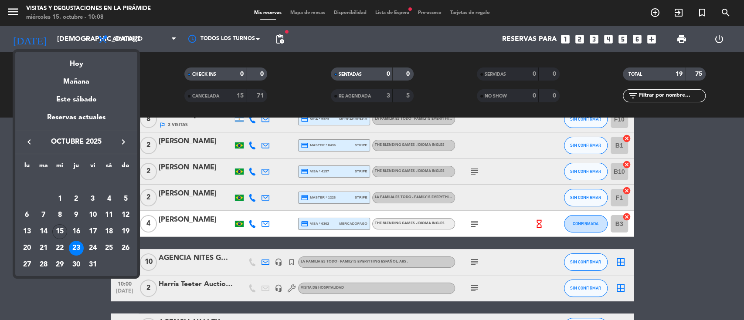
click at [108, 233] on div "18" at bounding box center [109, 231] width 15 height 15
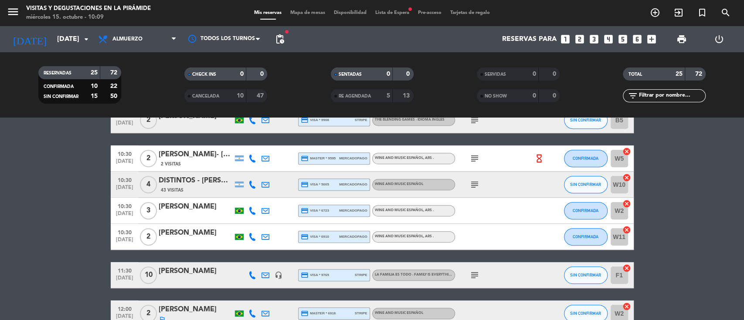
scroll to position [290, 0]
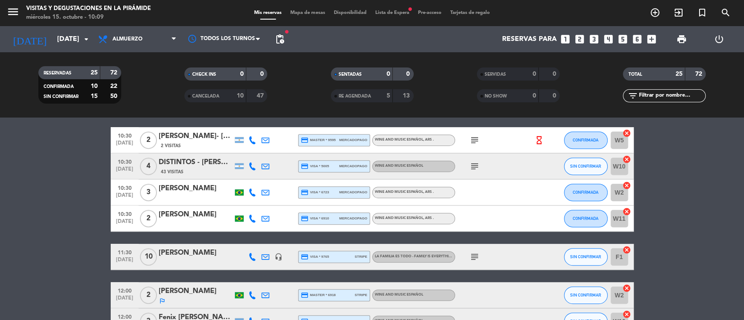
click at [192, 99] on div "CANCELADA" at bounding box center [207, 96] width 40 height 10
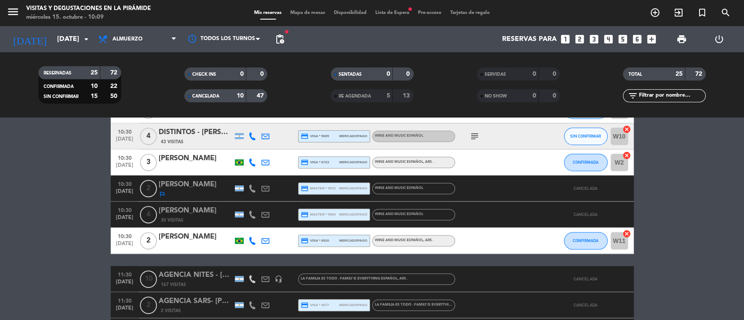
scroll to position [523, 0]
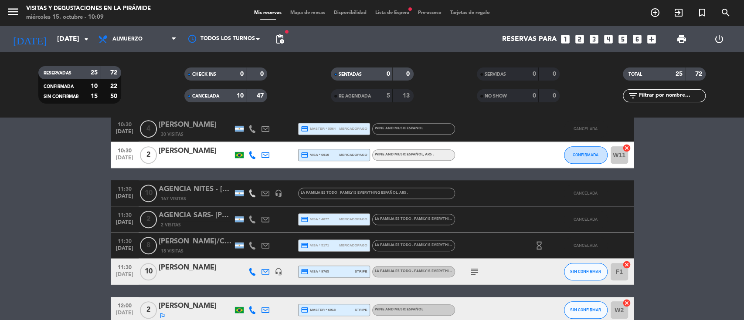
click at [213, 95] on span "CANCELADA" at bounding box center [205, 96] width 27 height 4
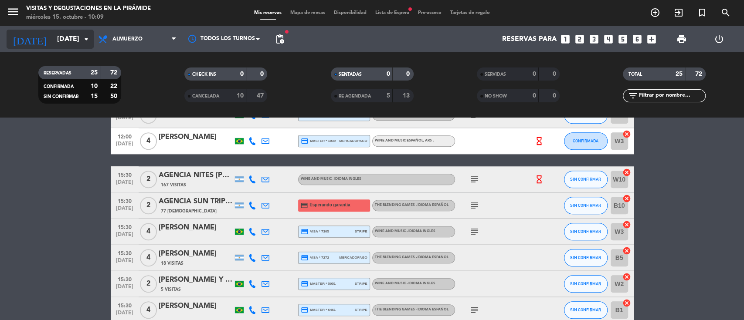
click at [53, 34] on input "[DATE]" at bounding box center [99, 39] width 92 height 17
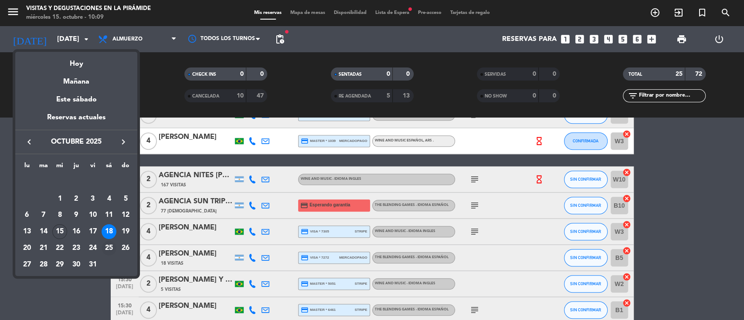
click at [107, 251] on div "25" at bounding box center [109, 248] width 15 height 15
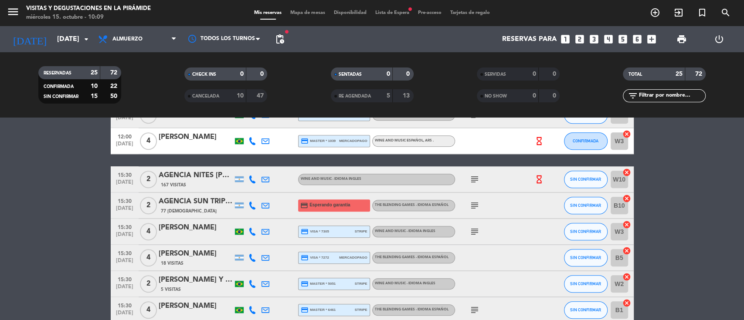
type input "[DATE]"
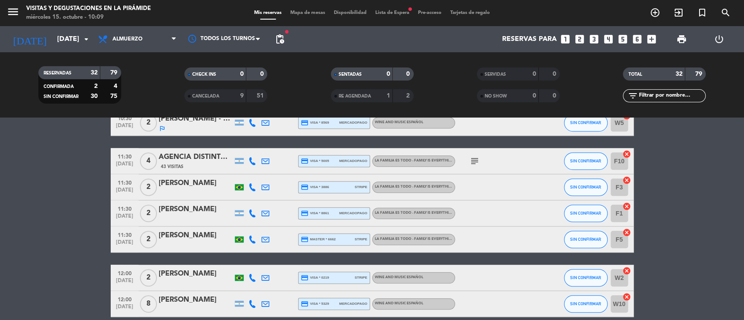
scroll to position [407, 0]
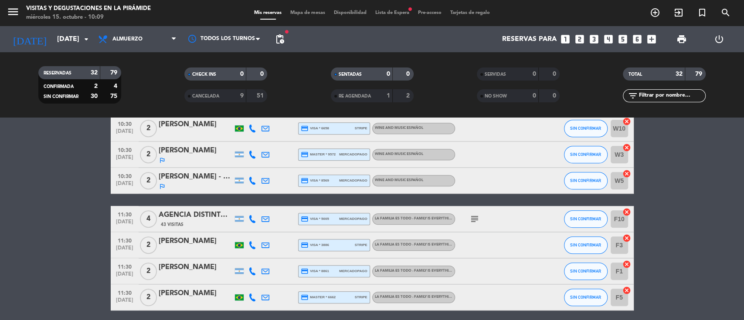
click at [472, 220] on icon "subject" at bounding box center [474, 219] width 10 height 10
click at [194, 218] on div "AGENCIA DISTINTOS [PERSON_NAME] X 2 - [PERSON_NAME] X 2" at bounding box center [196, 215] width 74 height 11
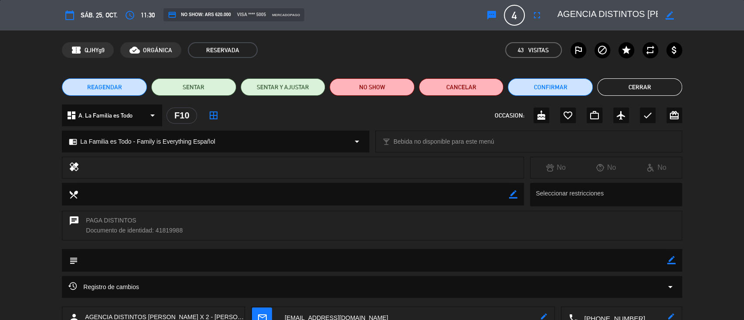
click at [668, 16] on icon "border_color" at bounding box center [669, 15] width 8 height 8
drag, startPoint x: 644, startPoint y: 13, endPoint x: 666, endPoint y: 17, distance: 23.1
click at [666, 17] on div at bounding box center [616, 15] width 131 height 16
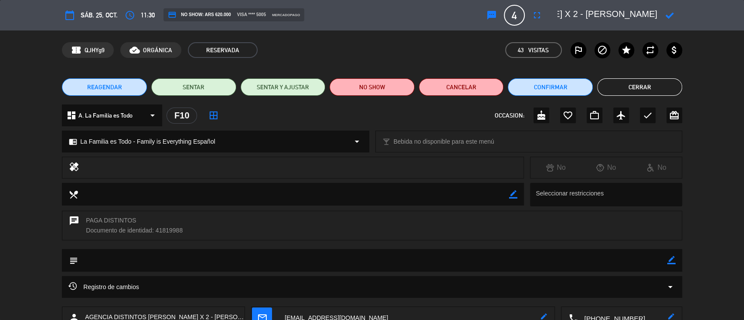
drag, startPoint x: 584, startPoint y: 12, endPoint x: 564, endPoint y: 10, distance: 19.3
click at [564, 10] on textarea at bounding box center [607, 15] width 100 height 16
drag, startPoint x: 589, startPoint y: 10, endPoint x: 638, endPoint y: 11, distance: 48.8
click at [638, 11] on textarea at bounding box center [607, 15] width 100 height 16
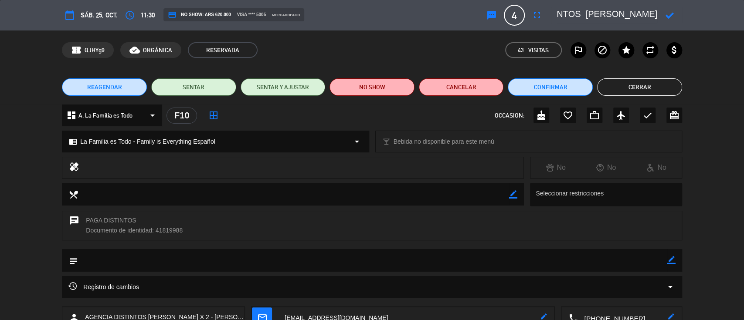
click at [593, 11] on textarea at bounding box center [607, 15] width 100 height 16
drag, startPoint x: 669, startPoint y: 13, endPoint x: 636, endPoint y: 10, distance: 33.2
click at [670, 13] on icon at bounding box center [669, 15] width 8 height 8
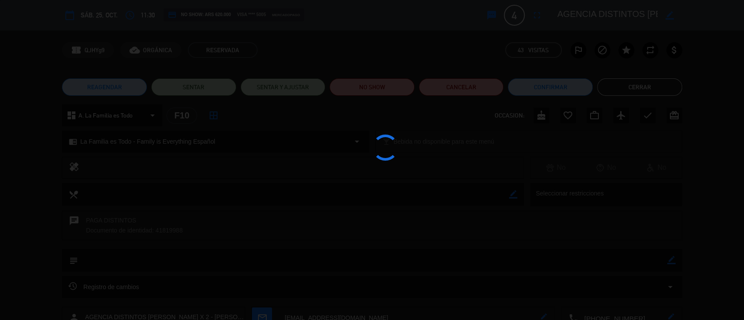
type textarea "AGENCIA DISTINTOS [PERSON_NAME]"
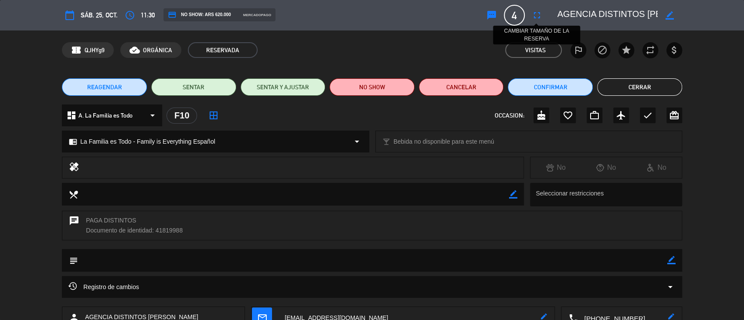
click at [538, 13] on icon "fullscreen" at bounding box center [537, 15] width 10 height 10
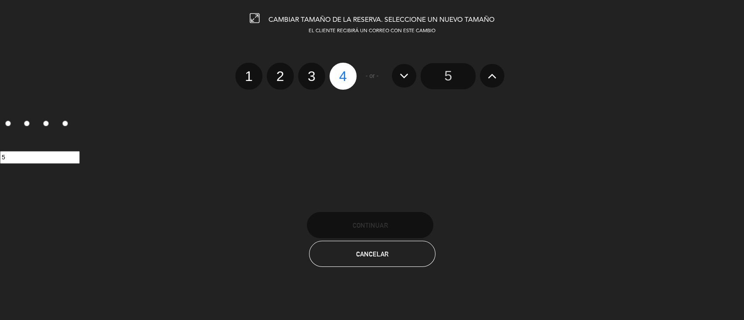
click at [282, 72] on label "2" at bounding box center [280, 76] width 27 height 27
click at [282, 71] on input "2" at bounding box center [279, 69] width 6 height 6
radio input "true"
radio input "false"
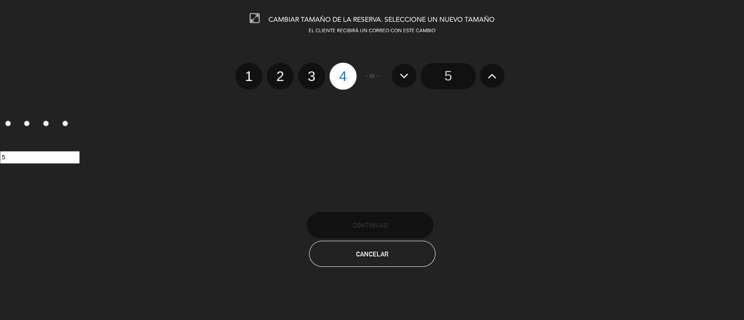
radio input "false"
radio input "true"
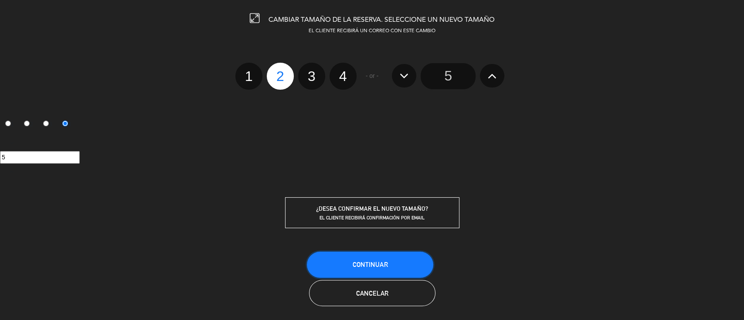
click at [360, 259] on button "Continuar" at bounding box center [370, 265] width 126 height 26
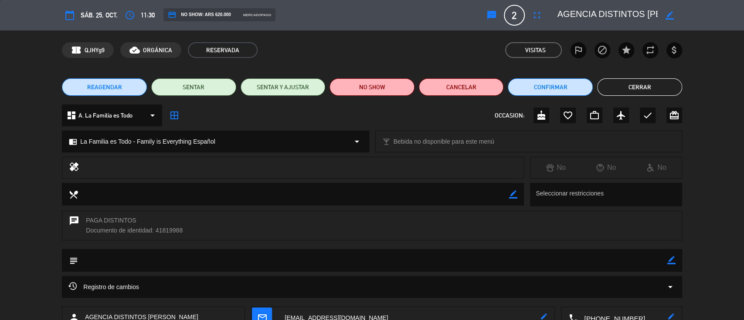
click at [620, 89] on button "Cerrar" at bounding box center [639, 86] width 85 height 17
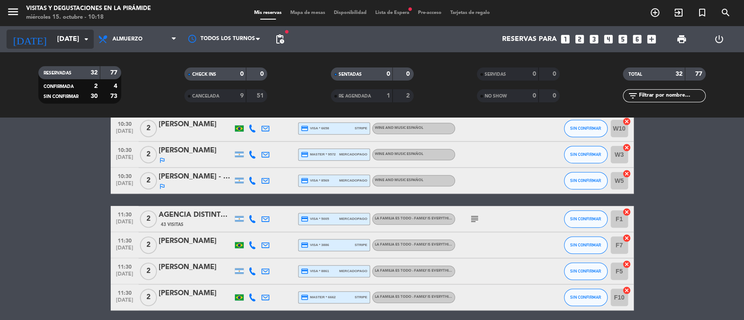
click at [76, 37] on input "[DATE]" at bounding box center [99, 39] width 92 height 17
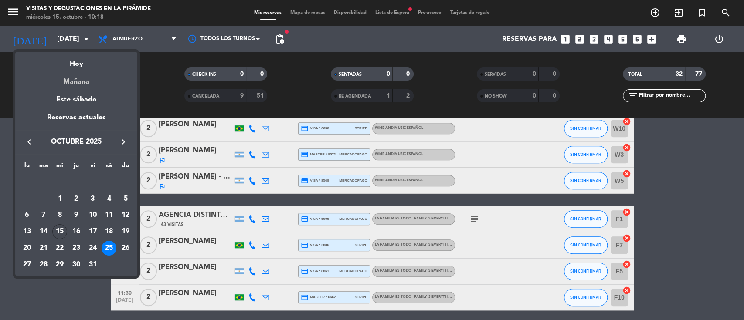
click at [80, 82] on div "Mañana" at bounding box center [76, 79] width 122 height 18
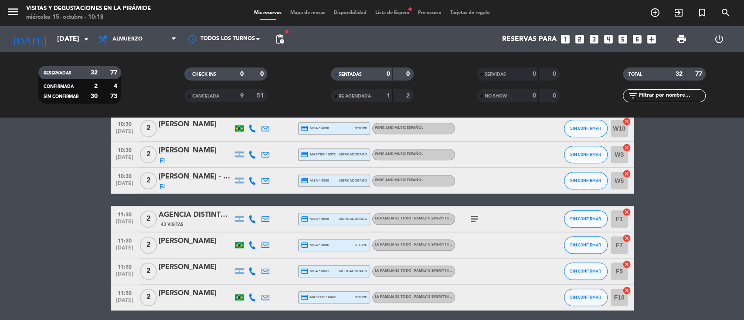
type input "[DEMOGRAPHIC_DATA][DATE]"
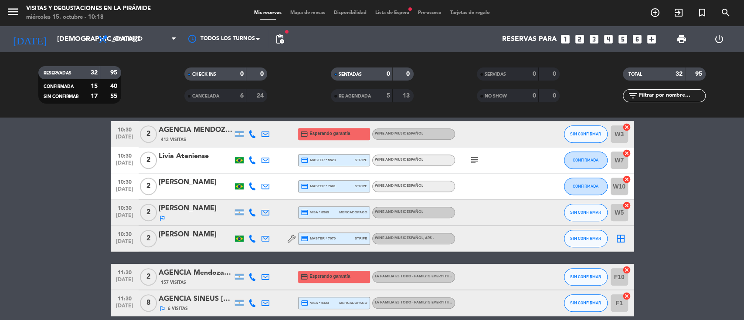
scroll to position [290, 0]
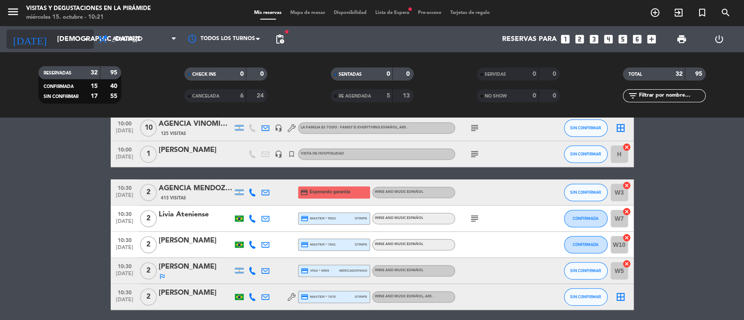
click at [63, 38] on input "[DEMOGRAPHIC_DATA][DATE]" at bounding box center [99, 39] width 92 height 17
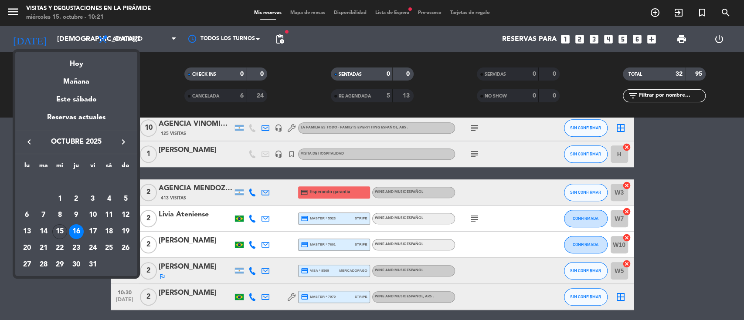
click at [73, 297] on div at bounding box center [372, 160] width 744 height 320
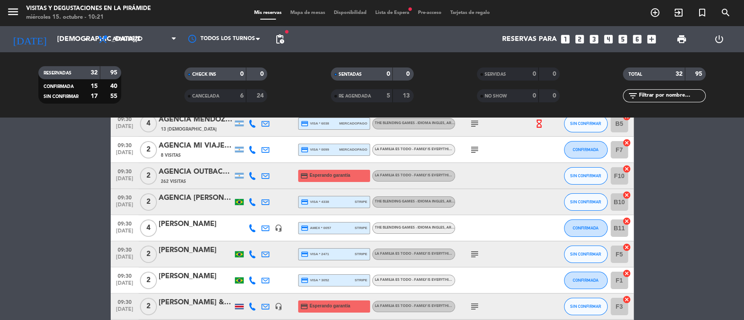
scroll to position [58, 0]
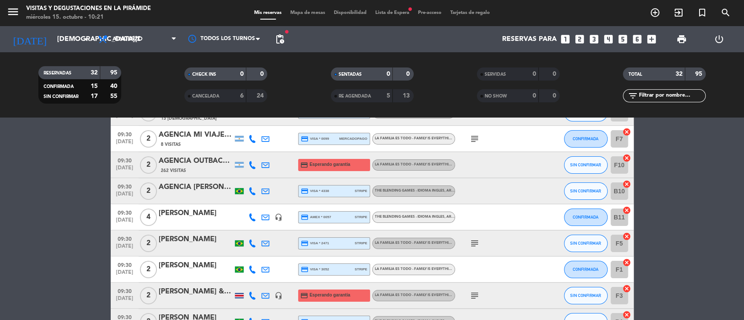
click at [206, 213] on div "[PERSON_NAME]" at bounding box center [196, 213] width 74 height 11
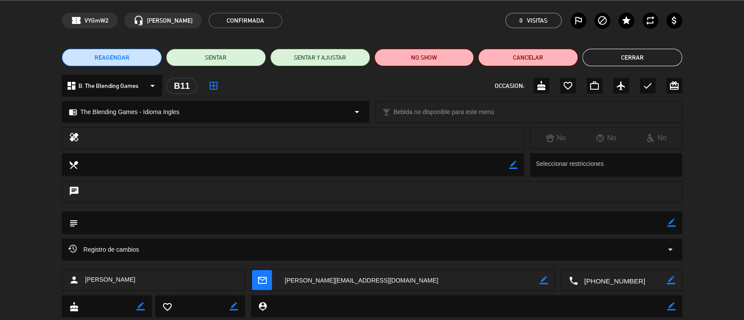
scroll to position [53, 0]
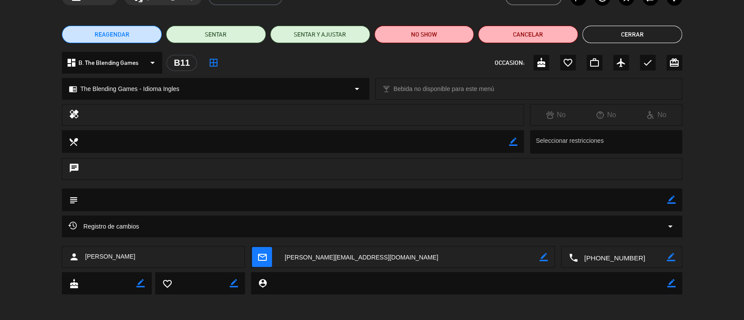
click at [602, 256] on textarea at bounding box center [621, 258] width 89 height 22
click at [607, 233] on span "Click para copiar" at bounding box center [611, 235] width 46 height 9
click at [142, 253] on div "person [PERSON_NAME]" at bounding box center [153, 257] width 183 height 22
drag, startPoint x: 146, startPoint y: 255, endPoint x: 81, endPoint y: 257, distance: 64.5
click at [81, 257] on div "person [PERSON_NAME]" at bounding box center [153, 257] width 183 height 22
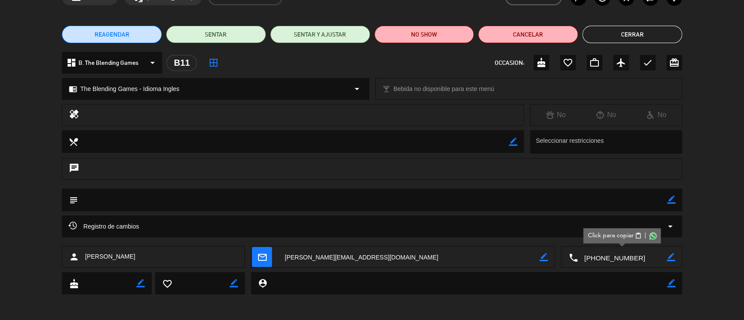
copy div "[PERSON_NAME]"
click at [631, 28] on button "Cerrar" at bounding box center [632, 34] width 100 height 17
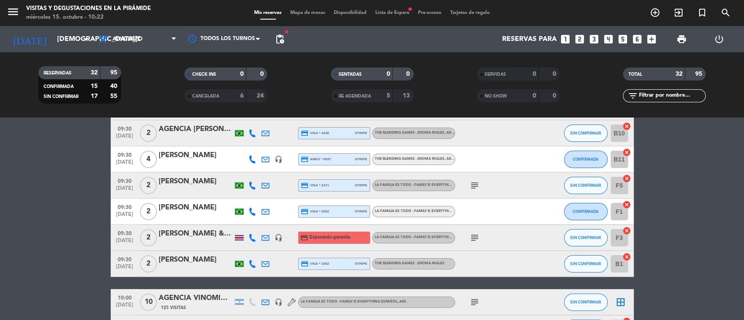
scroll to position [58, 0]
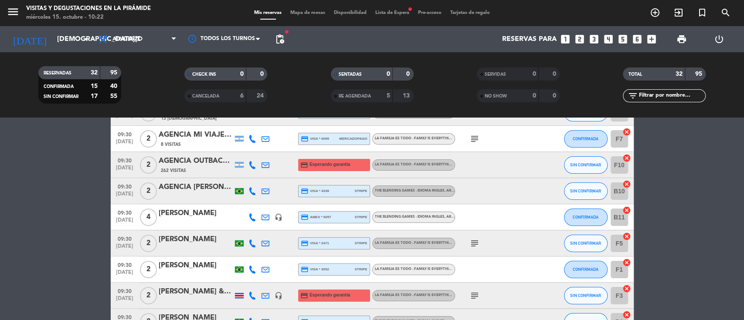
drag, startPoint x: 214, startPoint y: 211, endPoint x: 154, endPoint y: 213, distance: 59.7
click at [153, 213] on div "09:30 [DATE] 4 [PERSON_NAME] headset_mic credit_card amex * 0057 stripe The Ble…" at bounding box center [372, 217] width 523 height 26
copy div "[PERSON_NAME]"
click at [704, 14] on icon "turned_in_not" at bounding box center [702, 12] width 10 height 10
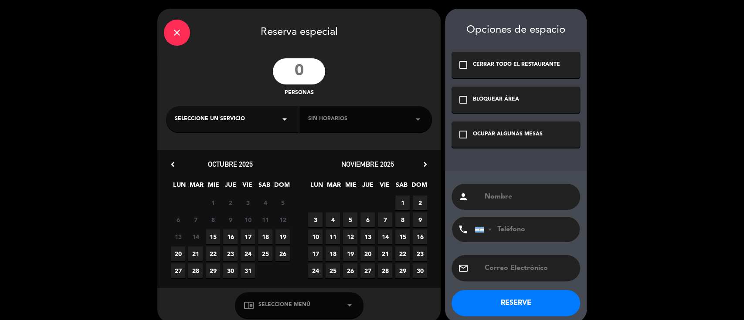
click at [285, 75] on input "number" at bounding box center [299, 71] width 52 height 26
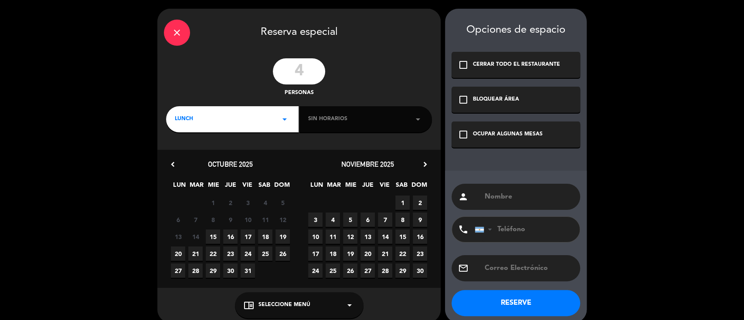
type input "4"
click at [230, 236] on span "16" at bounding box center [230, 237] width 14 height 14
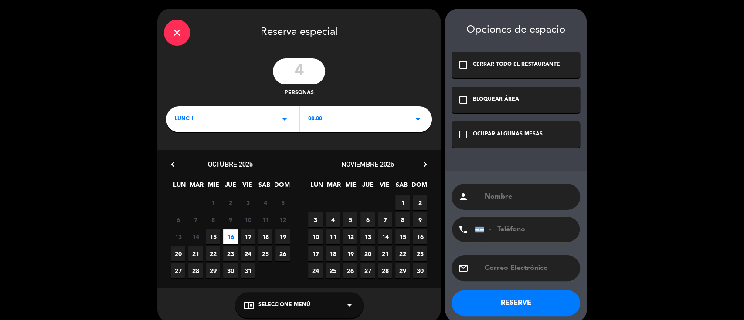
click at [505, 138] on div "OCUPAR ALGUNAS MESAS" at bounding box center [508, 134] width 70 height 9
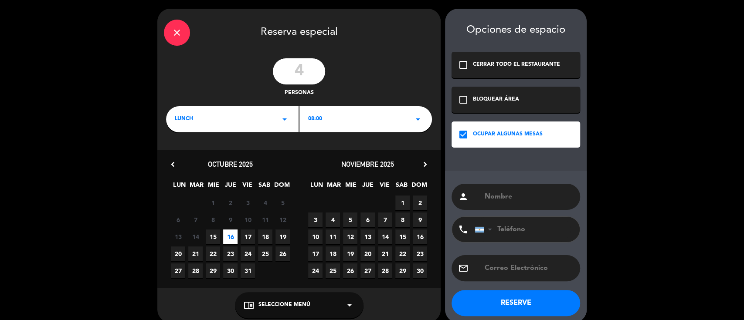
click at [338, 116] on div "08:00 arrow_drop_down" at bounding box center [365, 119] width 132 height 26
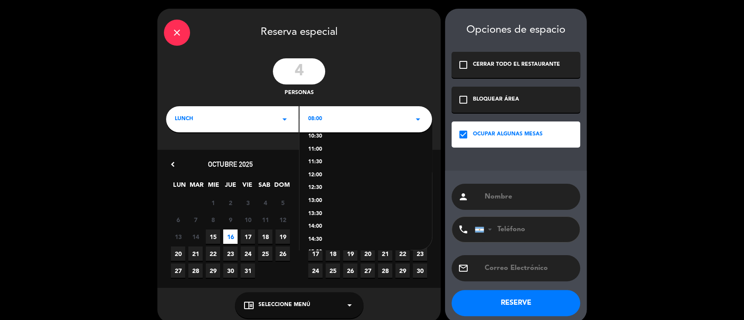
click at [316, 176] on div "12:00" at bounding box center [365, 175] width 115 height 9
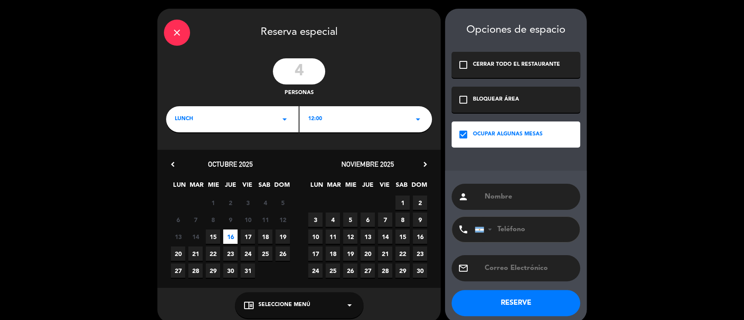
click at [507, 193] on input "text" at bounding box center [529, 197] width 90 height 12
drag, startPoint x: 555, startPoint y: 197, endPoint x: 614, endPoint y: 193, distance: 58.5
click at [614, 193] on div "close Reserva especial 4 personas LUNCH arrow_drop_down 12:00 arrow_drop_down c…" at bounding box center [372, 166] width 744 height 332
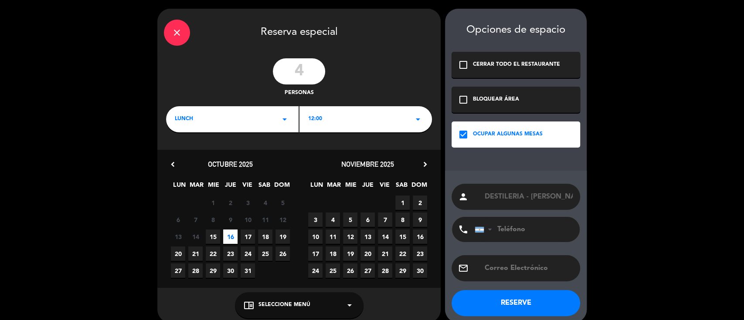
paste input "[PERSON_NAME]"
type input "DESTILERIA - [PERSON_NAME]"
click at [281, 303] on span "Seleccione Menú" at bounding box center [284, 305] width 52 height 9
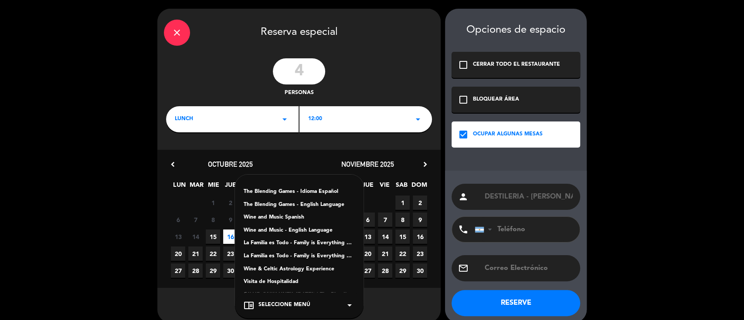
click at [292, 281] on div "Visita de Hospitalidad" at bounding box center [299, 282] width 111 height 9
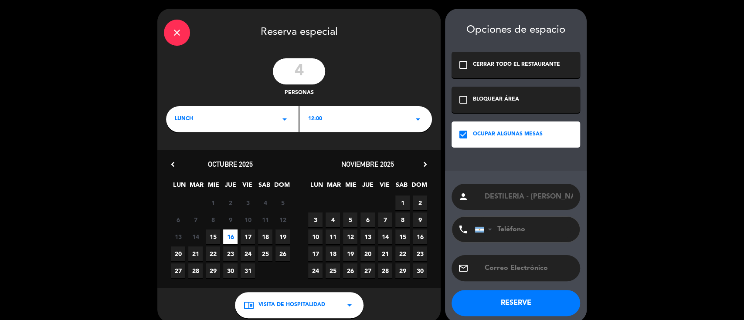
click at [526, 302] on button "RESERVE" at bounding box center [516, 303] width 129 height 26
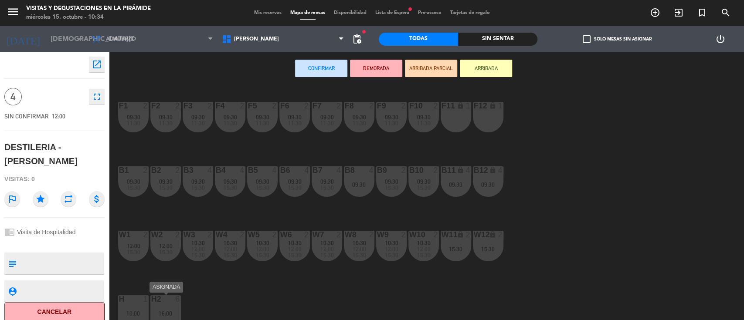
click at [167, 314] on div "16:00" at bounding box center [165, 314] width 31 height 6
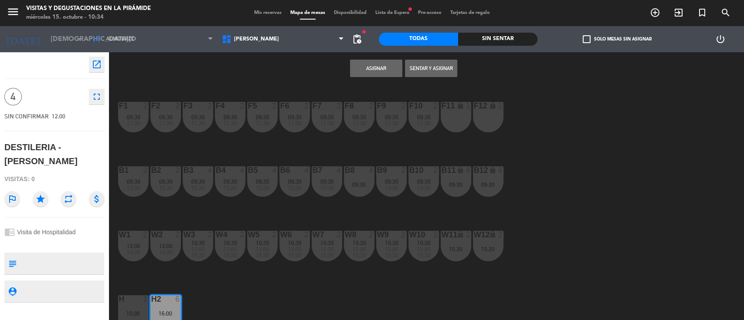
click at [377, 66] on button "Asignar" at bounding box center [376, 68] width 52 height 17
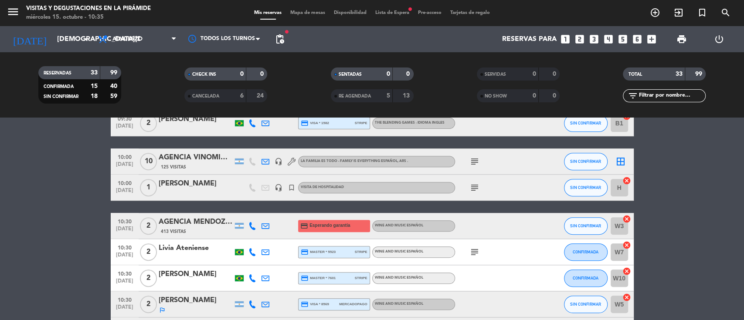
scroll to position [232, 0]
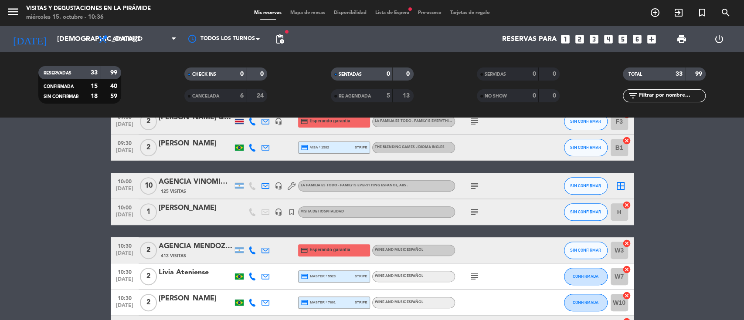
click at [470, 214] on icon "subject" at bounding box center [474, 212] width 10 height 10
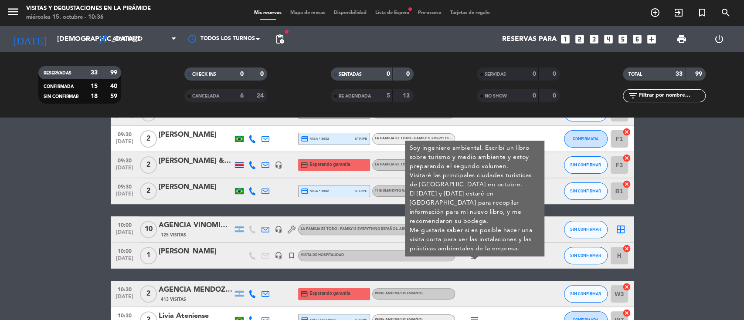
scroll to position [174, 0]
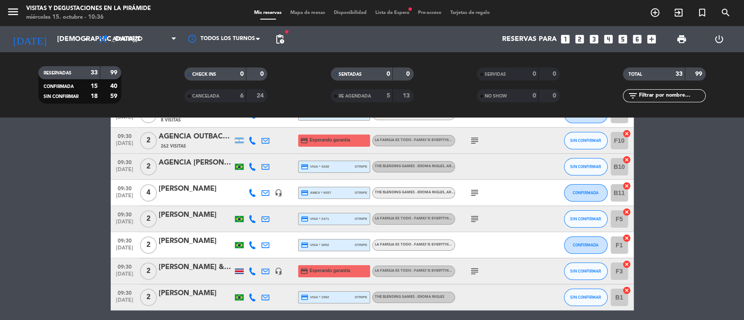
scroll to position [58, 0]
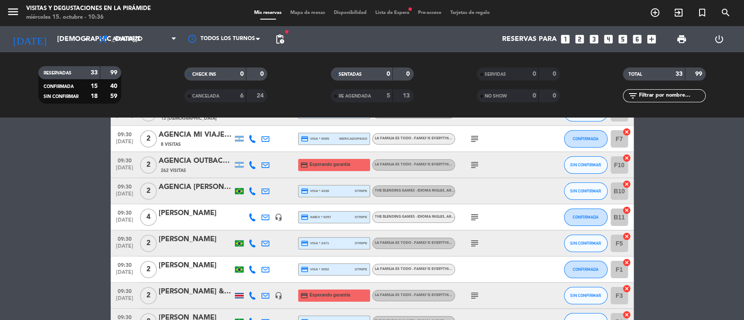
click at [473, 216] on icon "subject" at bounding box center [474, 217] width 10 height 10
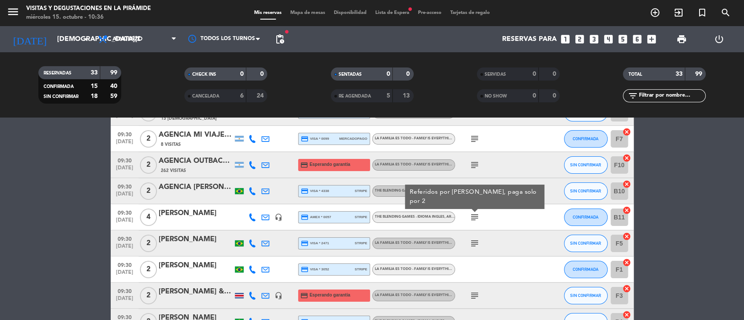
click at [204, 212] on div "[PERSON_NAME]" at bounding box center [196, 213] width 74 height 11
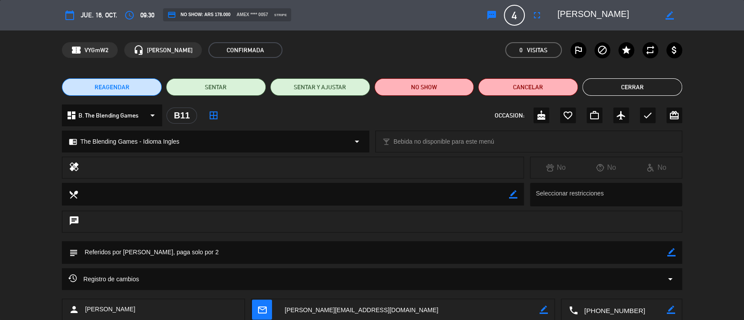
click at [672, 254] on icon "border_color" at bounding box center [671, 252] width 8 height 8
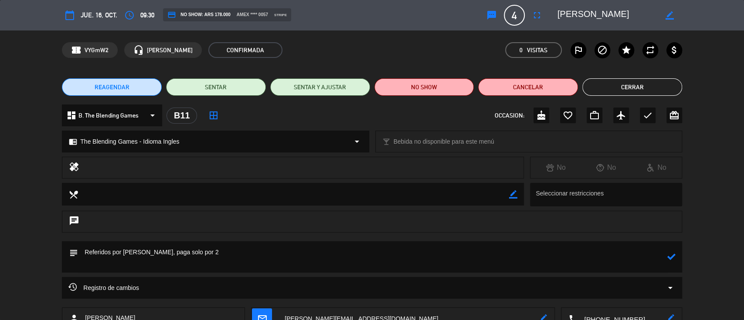
click at [132, 253] on textarea at bounding box center [372, 256] width 589 height 31
click at [117, 262] on textarea at bounding box center [372, 256] width 589 height 31
click at [672, 256] on icon at bounding box center [671, 257] width 8 height 8
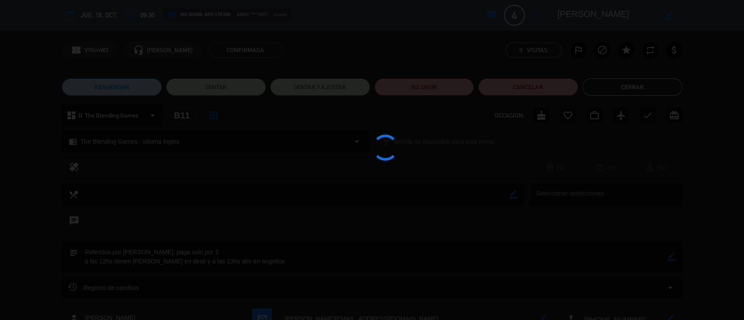
type textarea "Referidos por [PERSON_NAME], paga solo por 2 a las 12hs tienen [PERSON_NAME] en…"
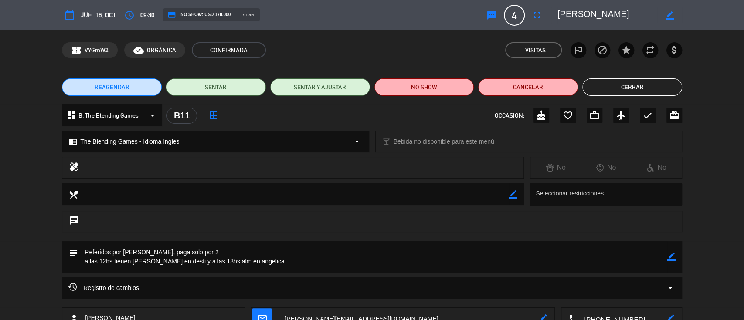
click at [632, 85] on button "Cerrar" at bounding box center [632, 86] width 100 height 17
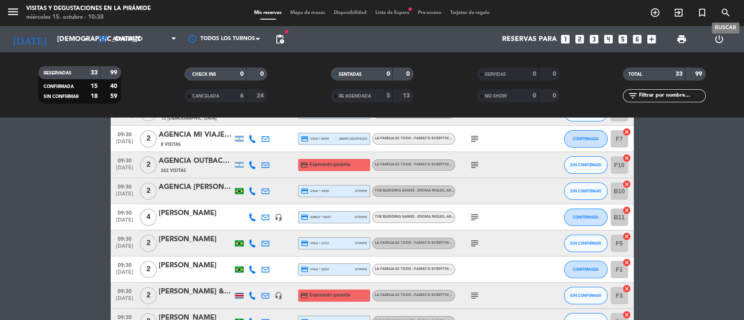
click at [726, 8] on icon "search" at bounding box center [725, 12] width 10 height 10
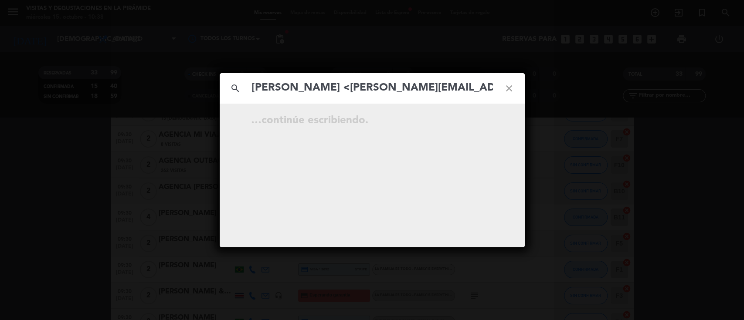
click at [340, 89] on input "[PERSON_NAME] <[PERSON_NAME][EMAIL_ADDRESS][DOMAIN_NAME]>" at bounding box center [372, 88] width 242 height 18
click at [402, 93] on input "[PERSON_NAME][EMAIL_ADDRESS][DOMAIN_NAME]>" at bounding box center [372, 88] width 242 height 18
type input "[PERSON_NAME][EMAIL_ADDRESS][DOMAIN_NAME]"
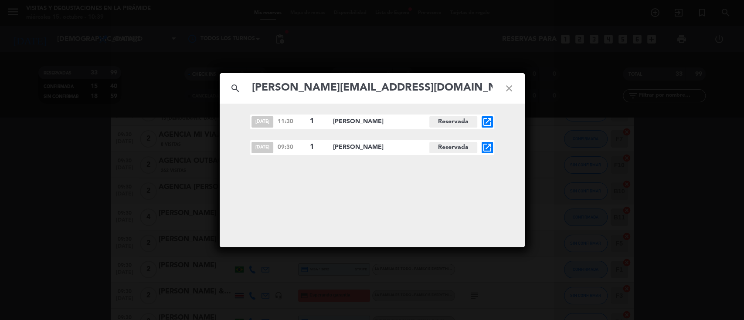
click at [506, 86] on icon "close" at bounding box center [508, 88] width 31 height 31
click at [512, 89] on icon "close" at bounding box center [508, 88] width 31 height 31
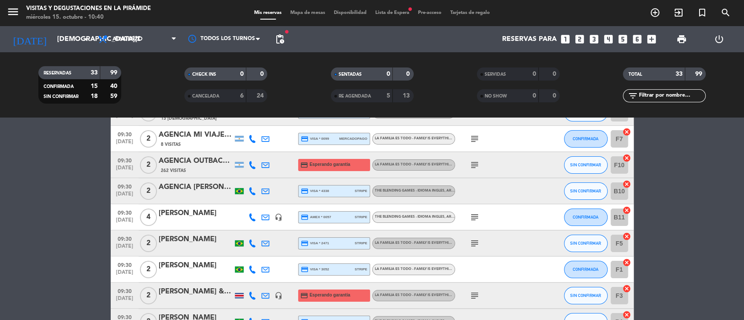
click at [511, 85] on icon "close" at bounding box center [508, 88] width 31 height 31
click at [56, 43] on input "[DEMOGRAPHIC_DATA][DATE]" at bounding box center [99, 39] width 92 height 17
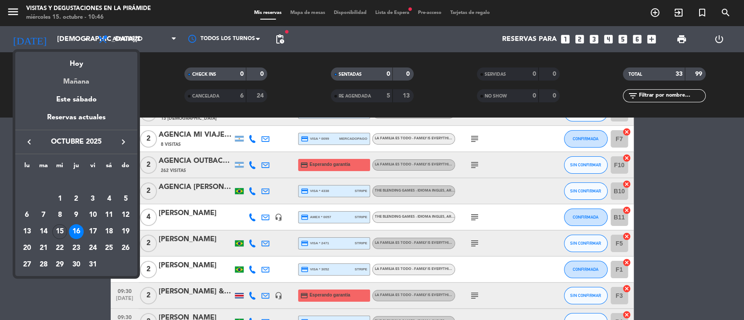
click at [73, 81] on div "Mañana" at bounding box center [76, 79] width 122 height 18
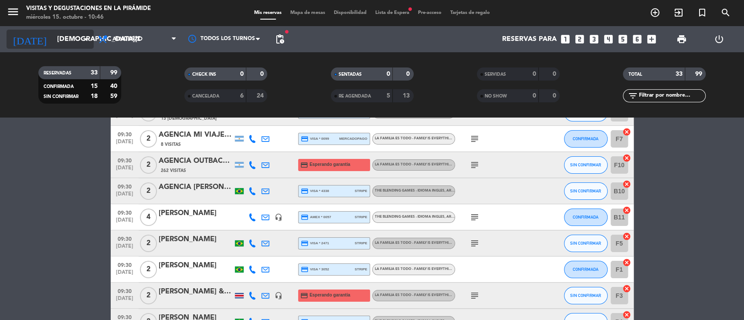
click at [59, 37] on input "[DEMOGRAPHIC_DATA][DATE]" at bounding box center [99, 39] width 92 height 17
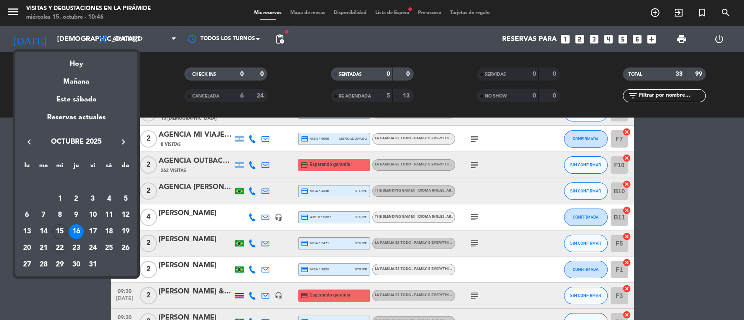
click at [60, 250] on div "22" at bounding box center [59, 248] width 15 height 15
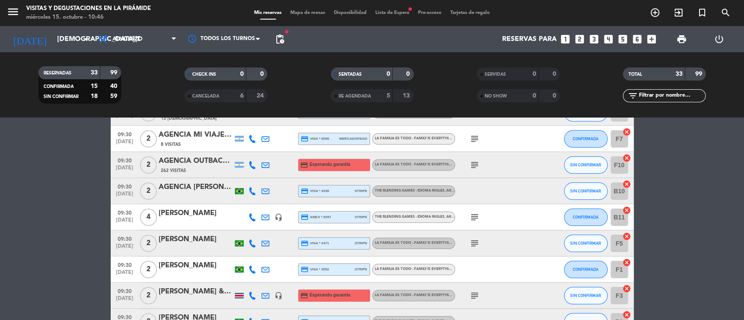
type input "[DATE]"
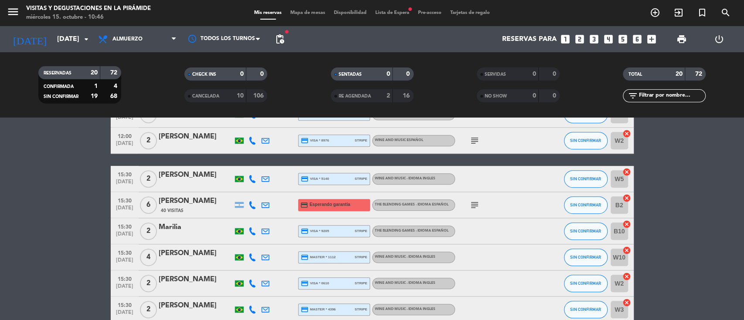
scroll to position [465, 0]
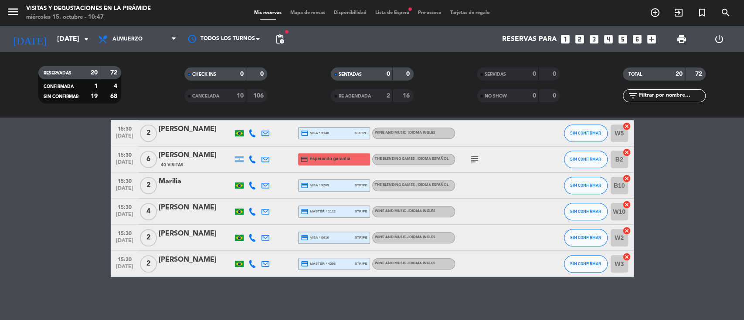
click at [392, 8] on div "menu Visitas y degustaciones en La Pirámide miércoles 15. octubre - 10:47 Mis r…" at bounding box center [372, 13] width 744 height 26
click at [391, 12] on span "Lista de Espera fiber_manual_record" at bounding box center [392, 12] width 43 height 5
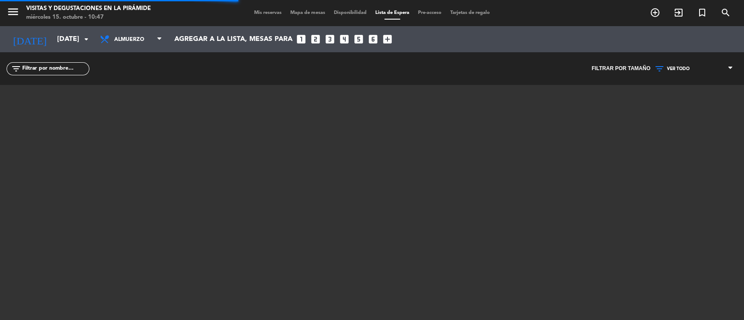
click at [691, 68] on span "VER TODO" at bounding box center [693, 68] width 87 height 11
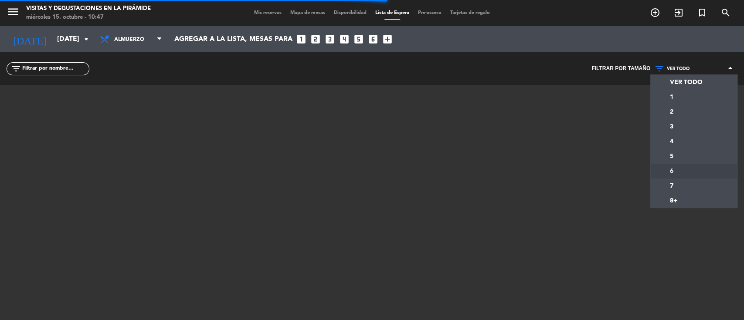
click at [678, 168] on div "menu Visitas y degustaciones en La Pirámide miércoles 15. octubre - 10:47 Mis r…" at bounding box center [372, 160] width 744 height 320
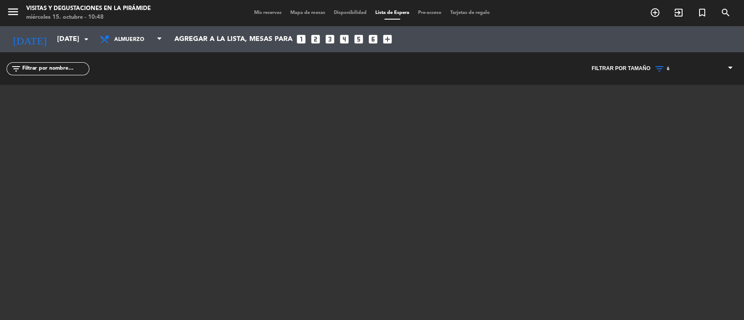
drag, startPoint x: 677, startPoint y: 67, endPoint x: 675, endPoint y: 94, distance: 26.7
click at [676, 67] on span "6" at bounding box center [693, 68] width 87 height 11
click at [666, 157] on div "menu Visitas y degustaciones en La Pirámide miércoles 15. octubre - 10:48 Mis r…" at bounding box center [372, 160] width 744 height 320
click at [667, 68] on span "5" at bounding box center [668, 68] width 3 height 5
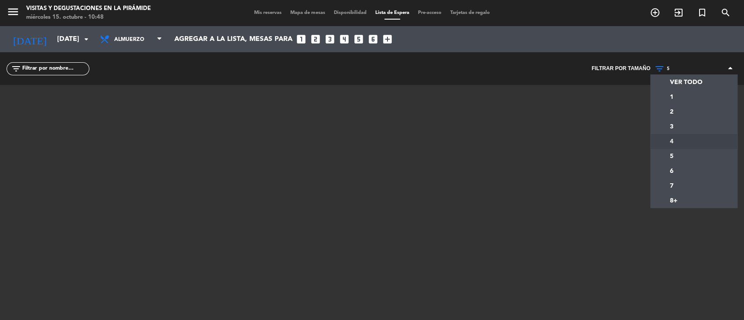
click at [669, 144] on div "menu Visitas y degustaciones en La Pirámide miércoles 15. octubre - 10:48 Mis r…" at bounding box center [372, 160] width 744 height 320
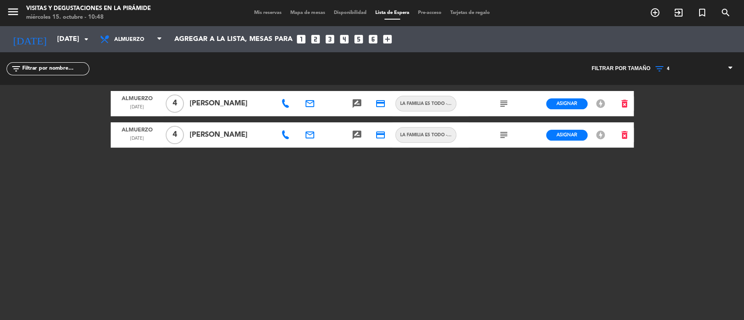
click at [264, 63] on div "filter_list" at bounding box center [186, 68] width 372 height 33
click at [505, 102] on icon "subject" at bounding box center [504, 103] width 10 height 10
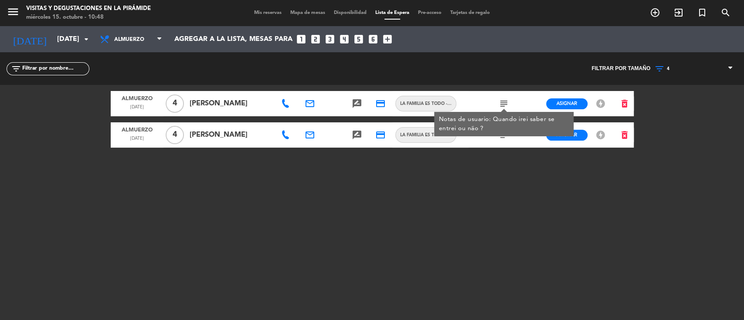
click at [277, 63] on div "filter_list" at bounding box center [186, 68] width 372 height 33
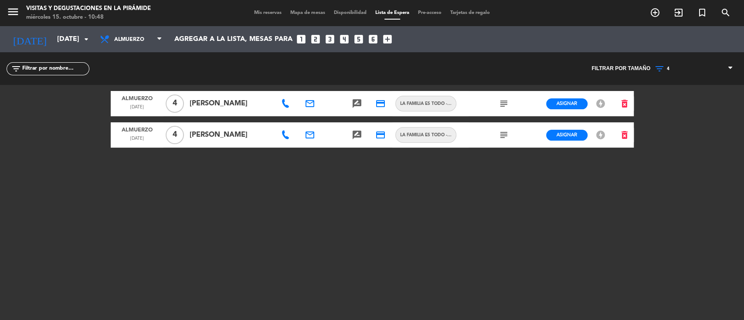
click at [312, 103] on icon "email" at bounding box center [310, 103] width 10 height 10
click at [366, 85] on span "Copiar" at bounding box center [375, 87] width 18 height 9
copy icon "i"
click at [724, 10] on icon "search" at bounding box center [725, 12] width 10 height 10
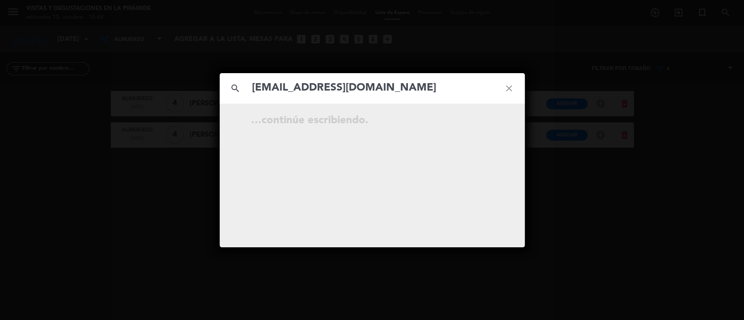
type input "[EMAIL_ADDRESS][DOMAIN_NAME]"
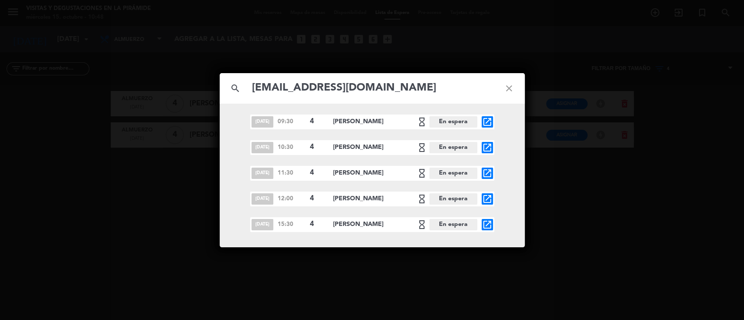
click at [514, 83] on icon "close" at bounding box center [508, 88] width 31 height 31
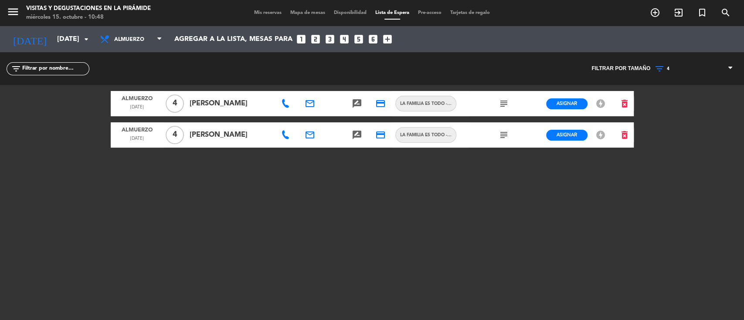
click at [307, 102] on icon "email" at bounding box center [310, 103] width 10 height 10
click at [289, 102] on icon at bounding box center [285, 103] width 9 height 9
click at [304, 86] on span "Copiar" at bounding box center [313, 88] width 18 height 9
click at [286, 137] on icon at bounding box center [285, 135] width 9 height 9
click at [450, 167] on div "Almuerzo [DATE] 4 [PERSON_NAME] email rate_review credit_card La Familia es Tod…" at bounding box center [372, 194] width 523 height 218
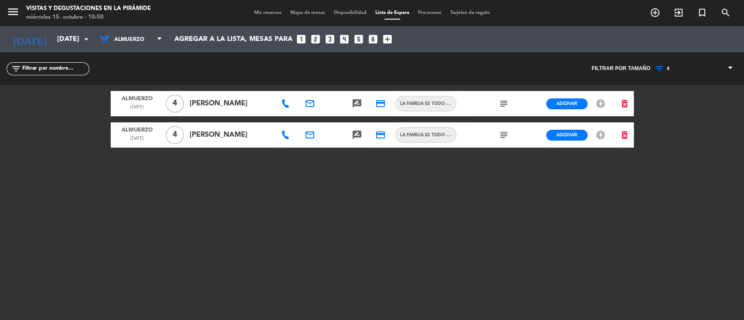
click at [310, 131] on icon "email" at bounding box center [310, 135] width 10 height 10
click at [375, 117] on span "Copiar" at bounding box center [384, 118] width 18 height 9
click at [726, 8] on icon "search" at bounding box center [725, 12] width 10 height 10
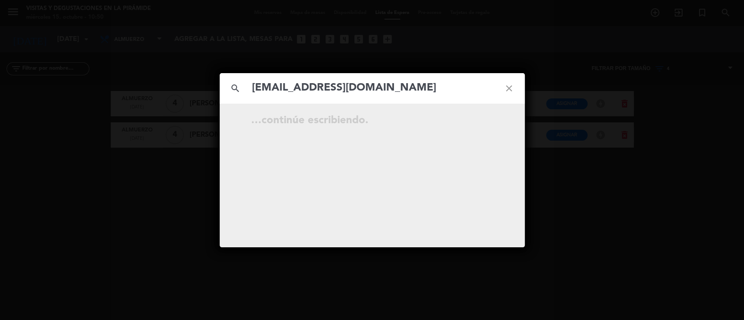
type input "[EMAIL_ADDRESS][DOMAIN_NAME]"
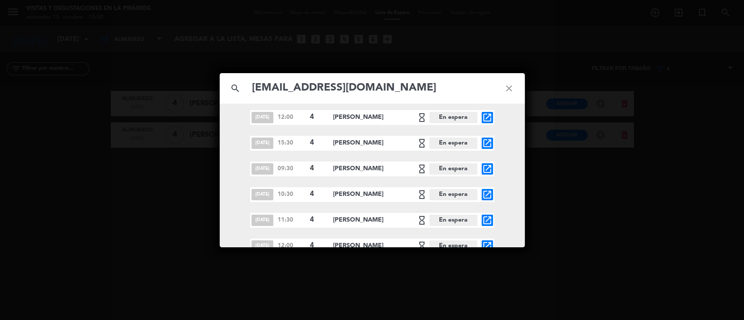
scroll to position [113, 0]
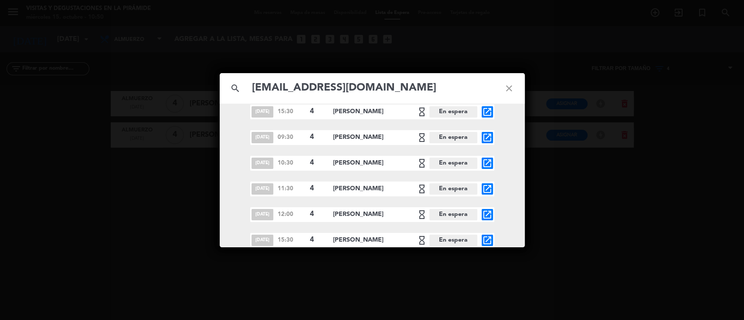
click at [513, 82] on icon "close" at bounding box center [508, 88] width 31 height 31
click at [513, 80] on icon "close" at bounding box center [508, 88] width 31 height 31
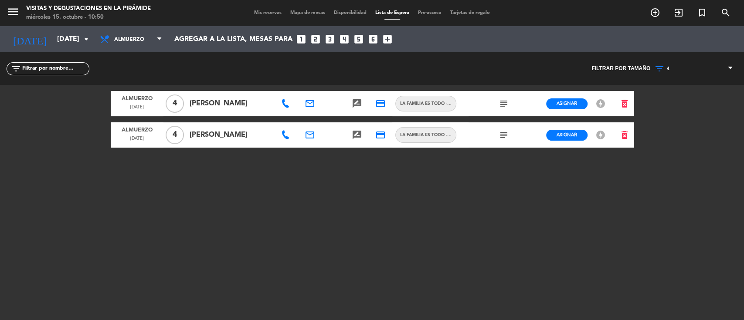
click at [284, 136] on icon at bounding box center [285, 135] width 9 height 9
click at [307, 119] on span "Copiar" at bounding box center [316, 119] width 18 height 9
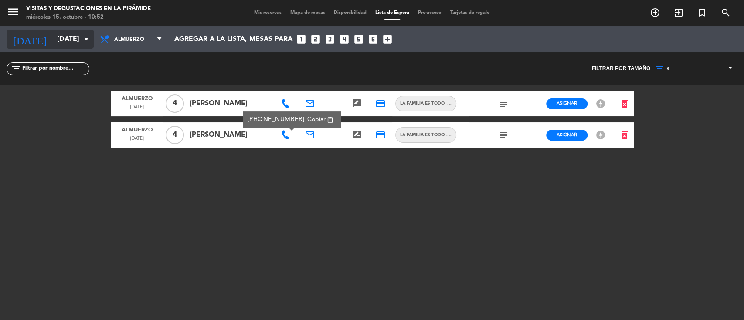
click at [73, 35] on input "[DATE]" at bounding box center [99, 39] width 92 height 17
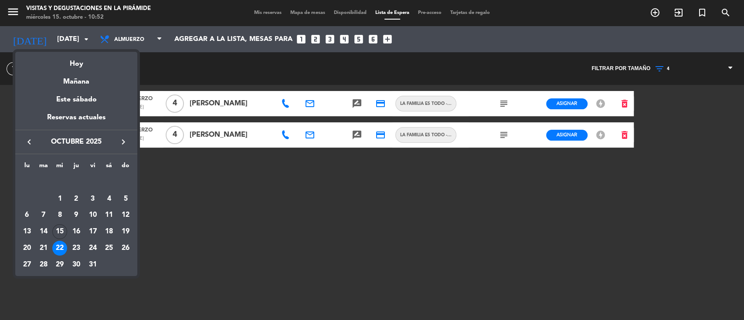
click at [272, 13] on div at bounding box center [372, 160] width 744 height 320
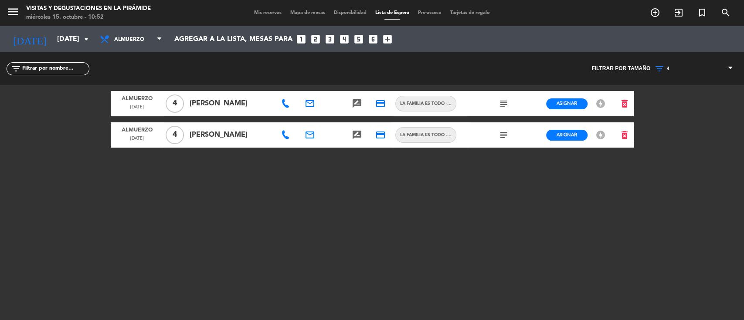
click at [264, 13] on span "Mis reservas" at bounding box center [268, 12] width 36 height 5
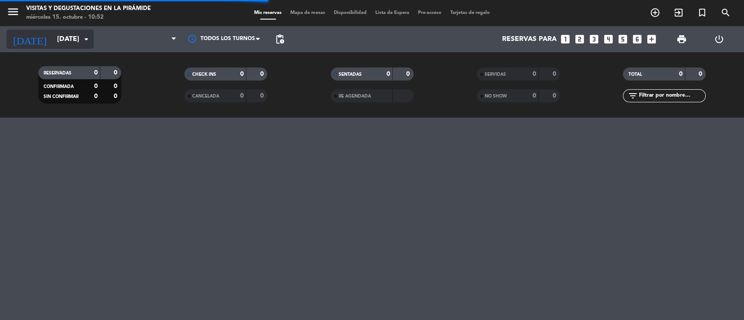
click at [66, 30] on div "[DATE] [DATE] arrow_drop_down" at bounding box center [50, 39] width 87 height 19
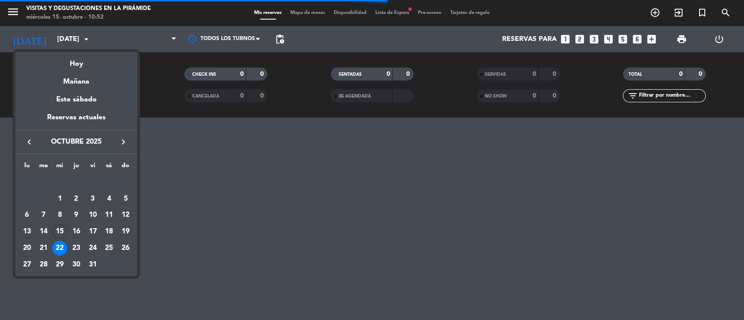
click at [90, 267] on div "31" at bounding box center [92, 265] width 15 height 15
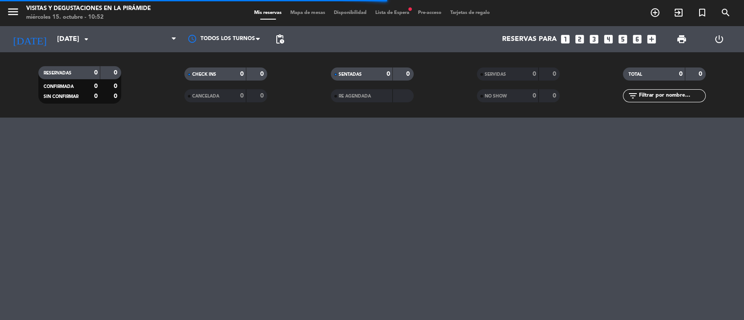
type input "[DATE]"
